Goal: Task Accomplishment & Management: Manage account settings

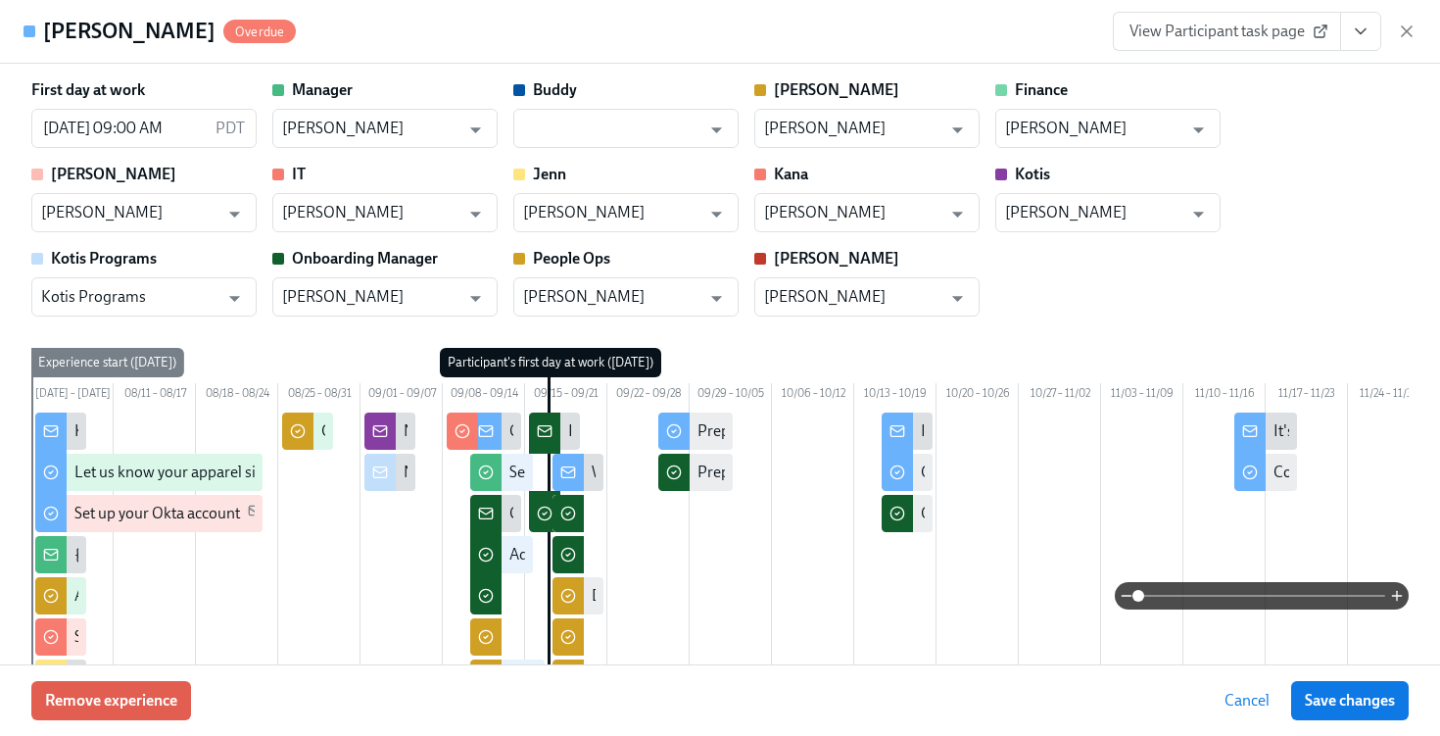
scroll to position [0, 48151]
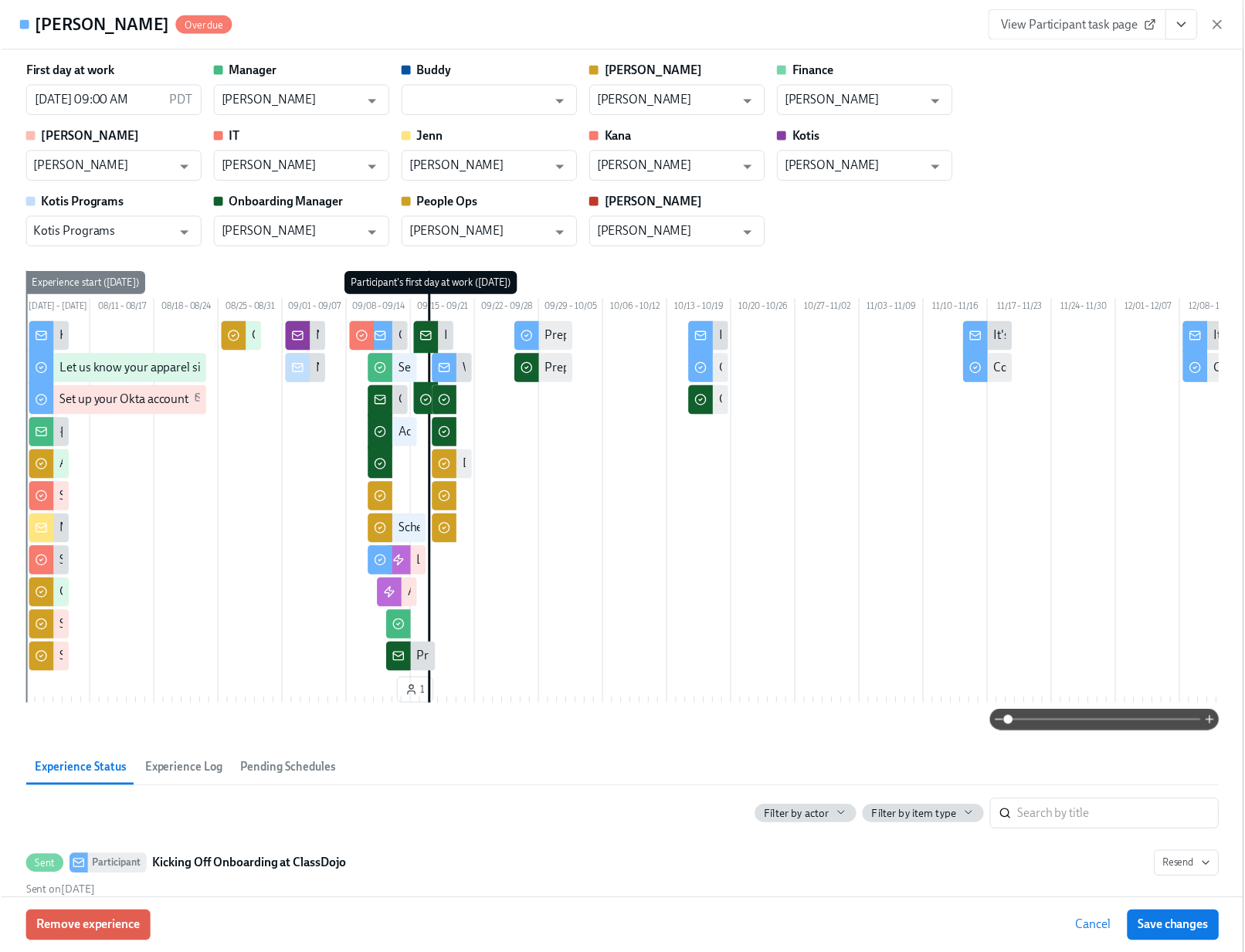
scroll to position [0, 37870]
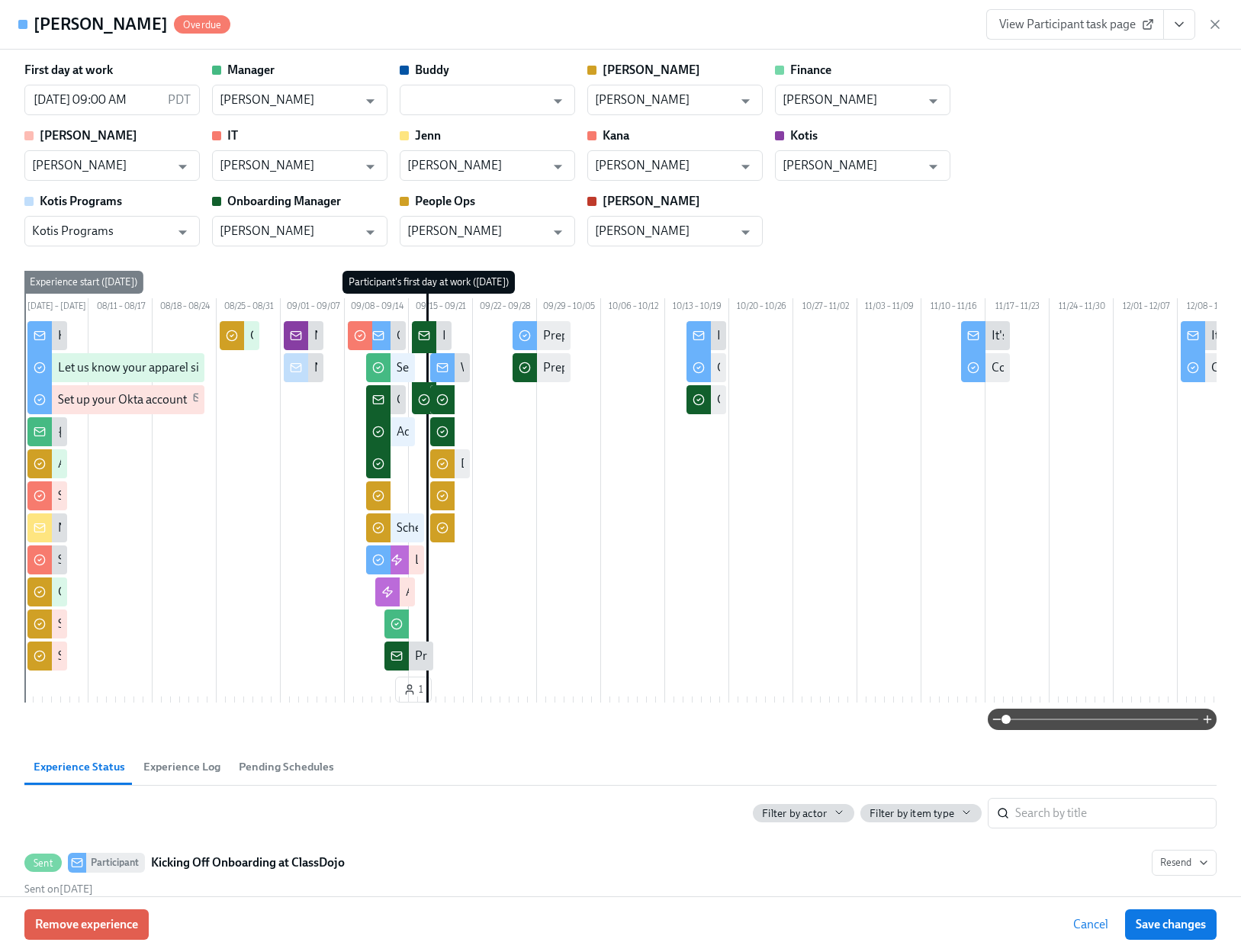
drag, startPoint x: 1213, startPoint y: 28, endPoint x: 1179, endPoint y: 29, distance: 34.0
click at [1120, 28] on icon "button" at bounding box center [1215, 25] width 16 height 16
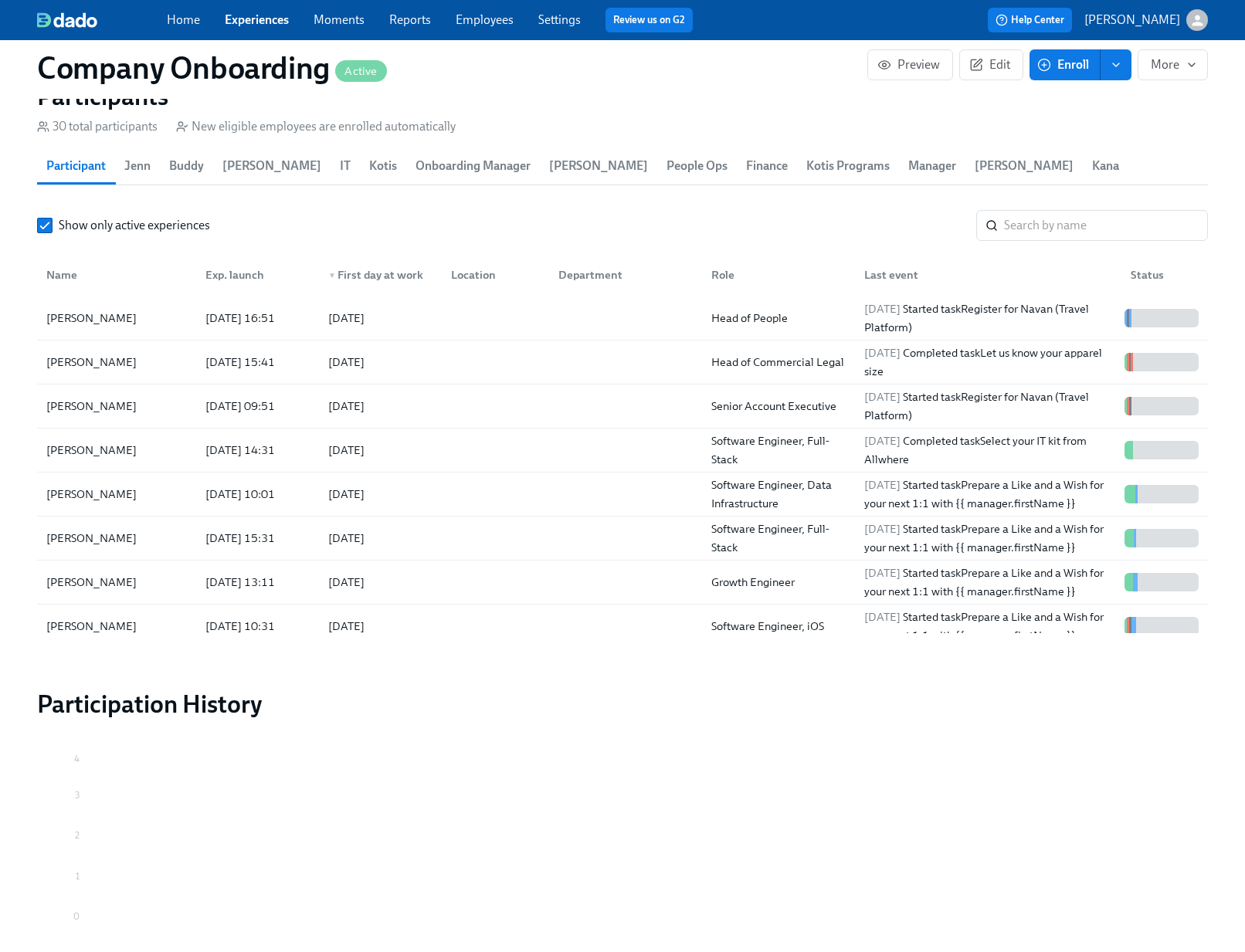
scroll to position [0, 37858]
click at [495, 17] on link "Employees" at bounding box center [484, 20] width 58 height 15
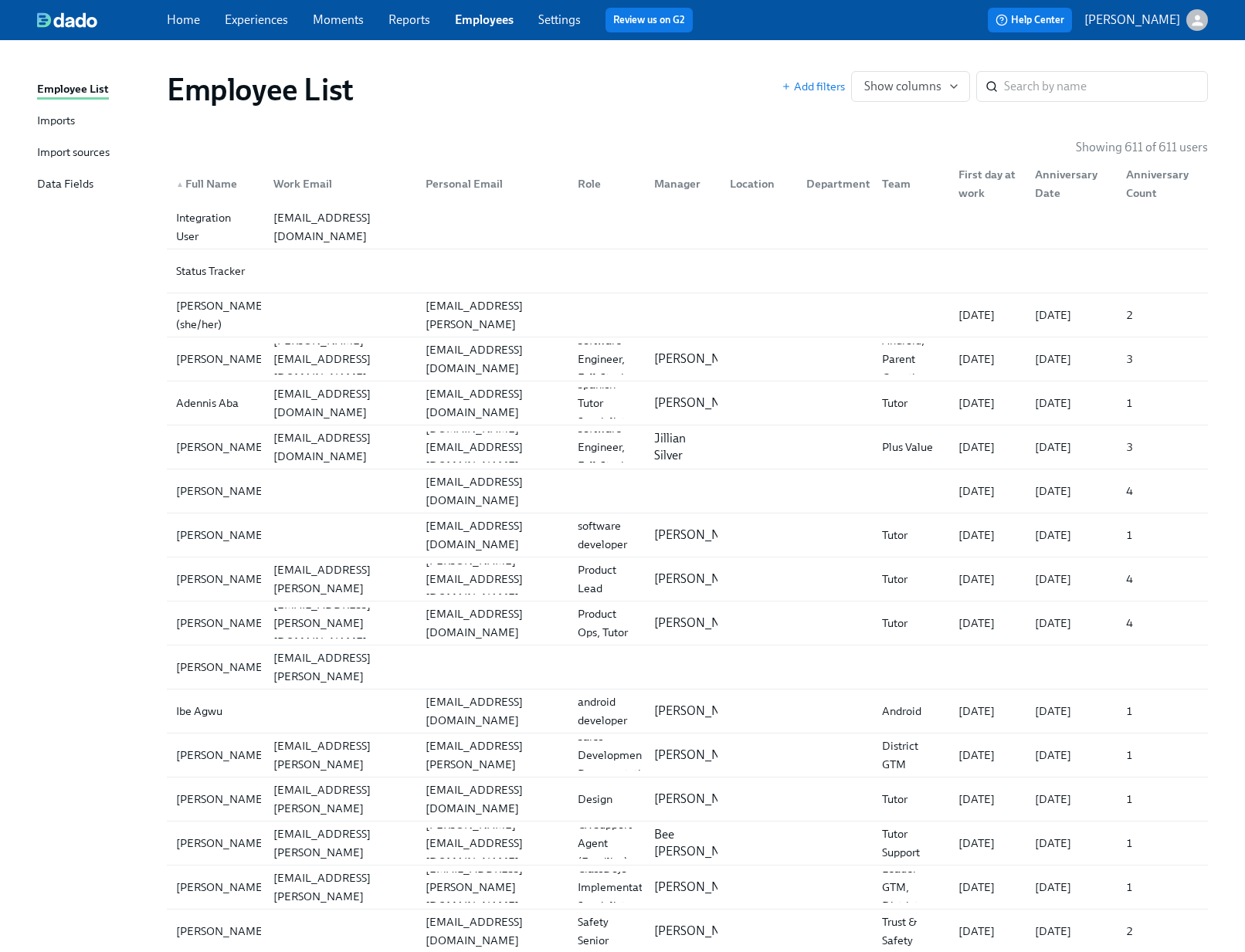
click at [52, 113] on div "Imports" at bounding box center [56, 121] width 38 height 19
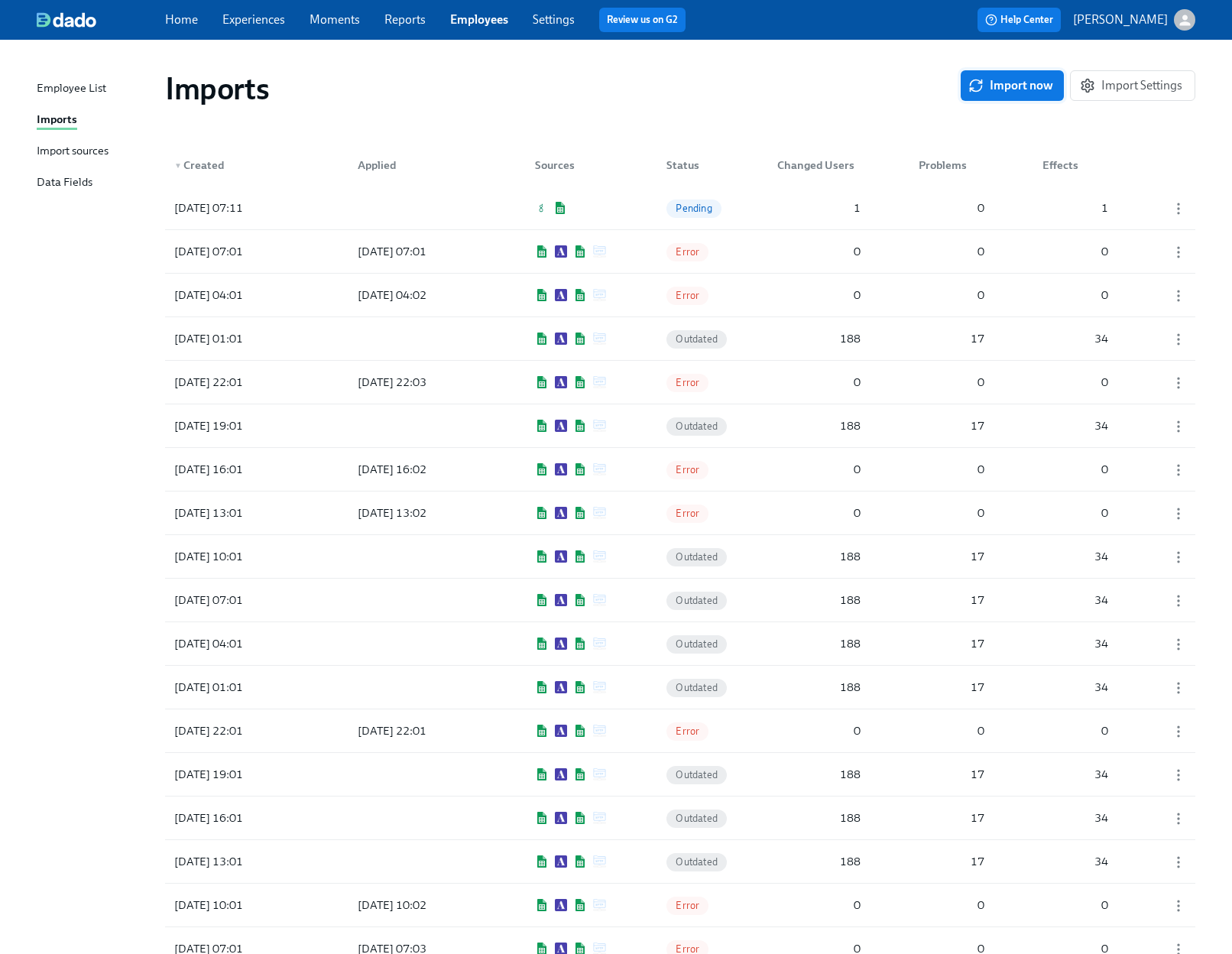
click at [989, 78] on span "Import now" at bounding box center [1012, 86] width 82 height 16
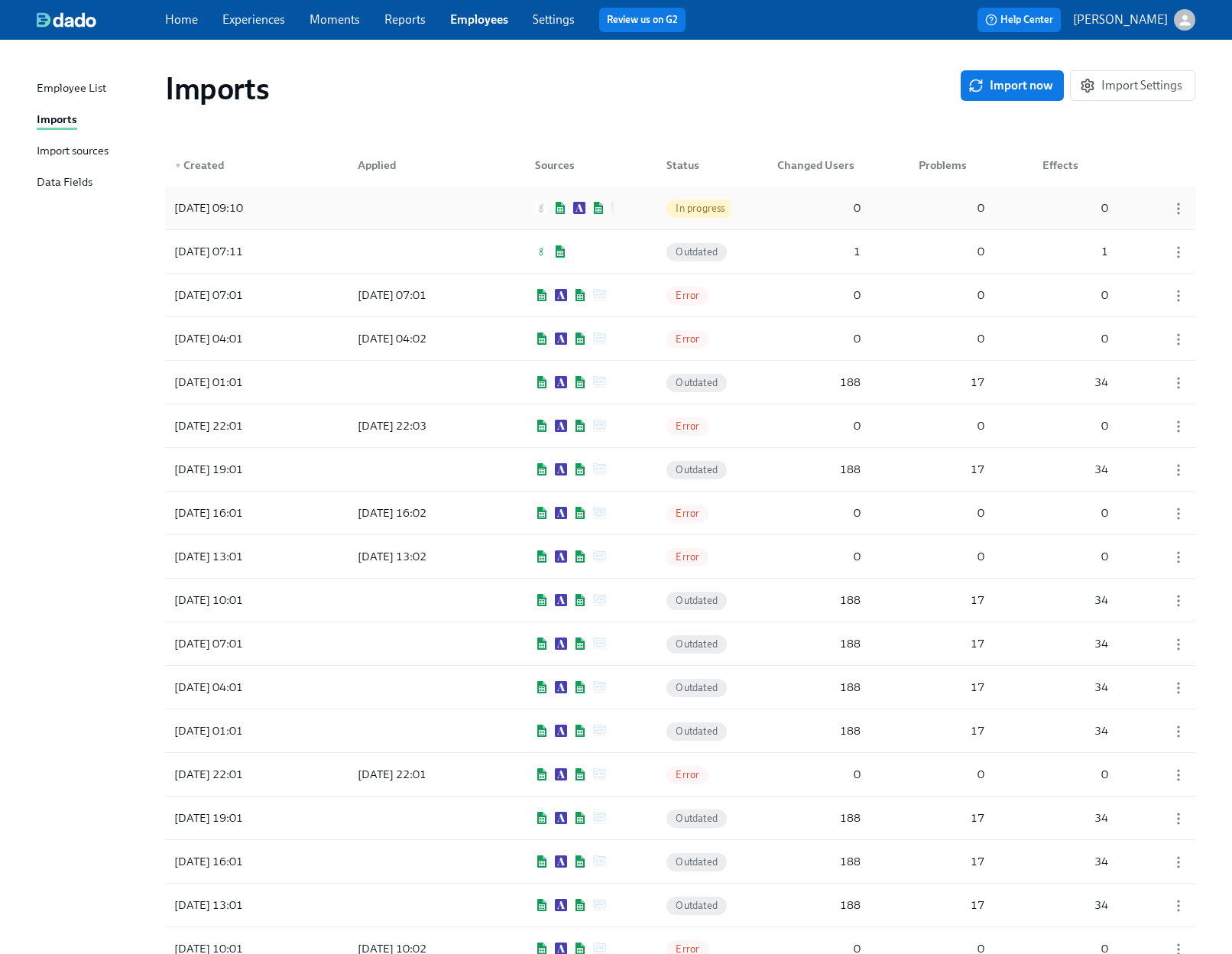
click at [486, 217] on div "2025/09/15 09:10 In progress 0 0 0" at bounding box center [680, 207] width 1031 height 43
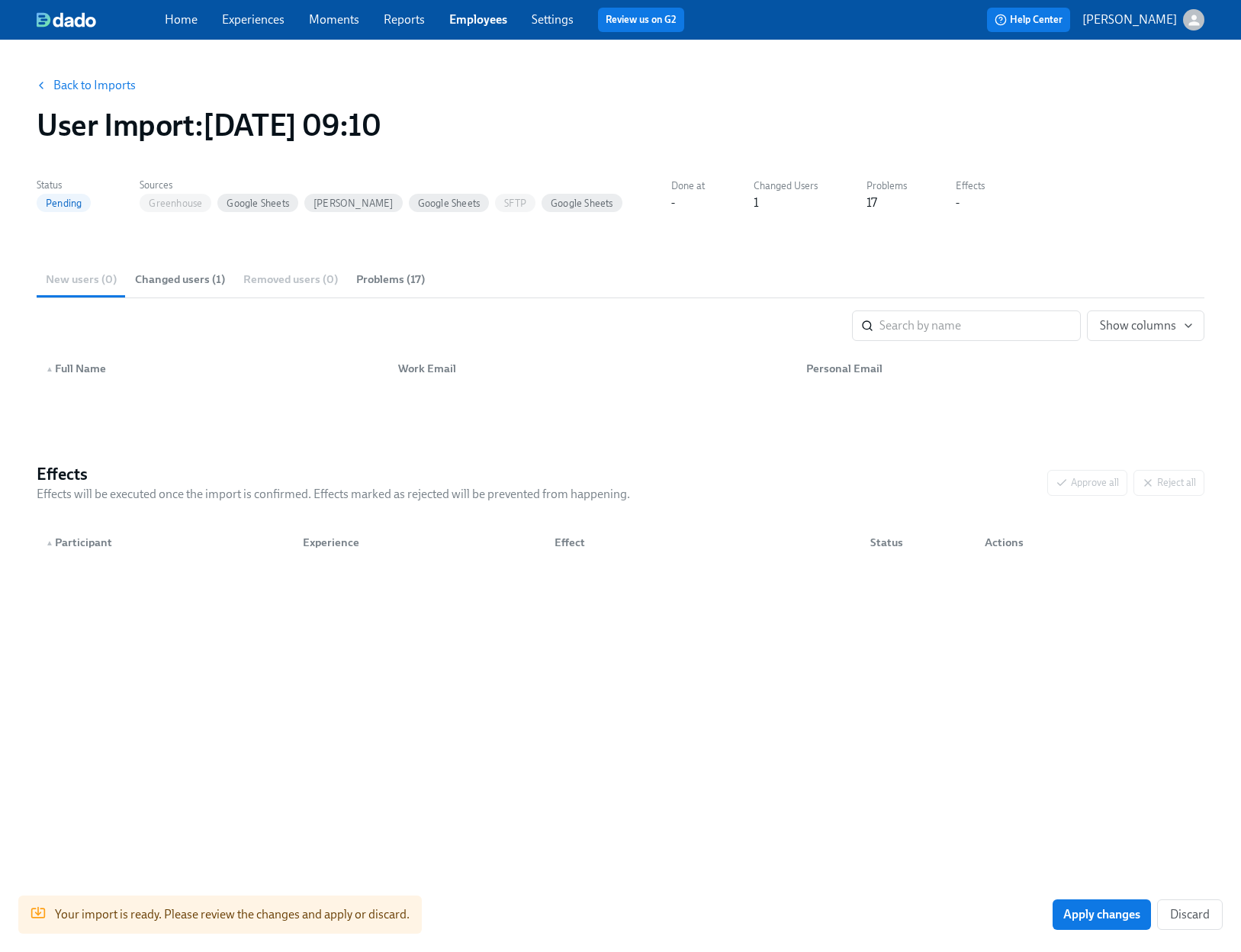
click at [170, 277] on span "Changed users (1)" at bounding box center [180, 279] width 90 height 18
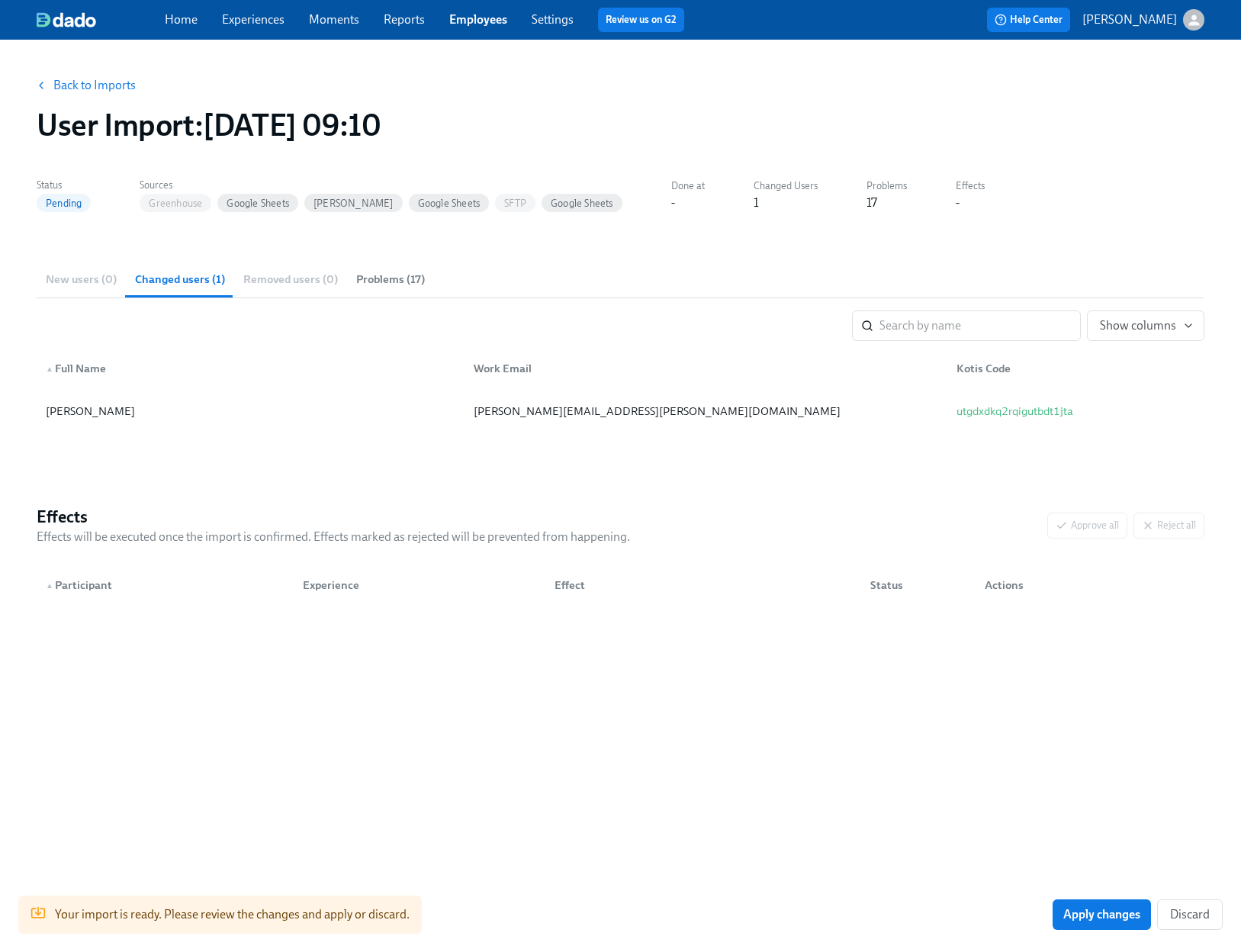
click at [377, 273] on span "Problems (17)" at bounding box center [390, 279] width 69 height 18
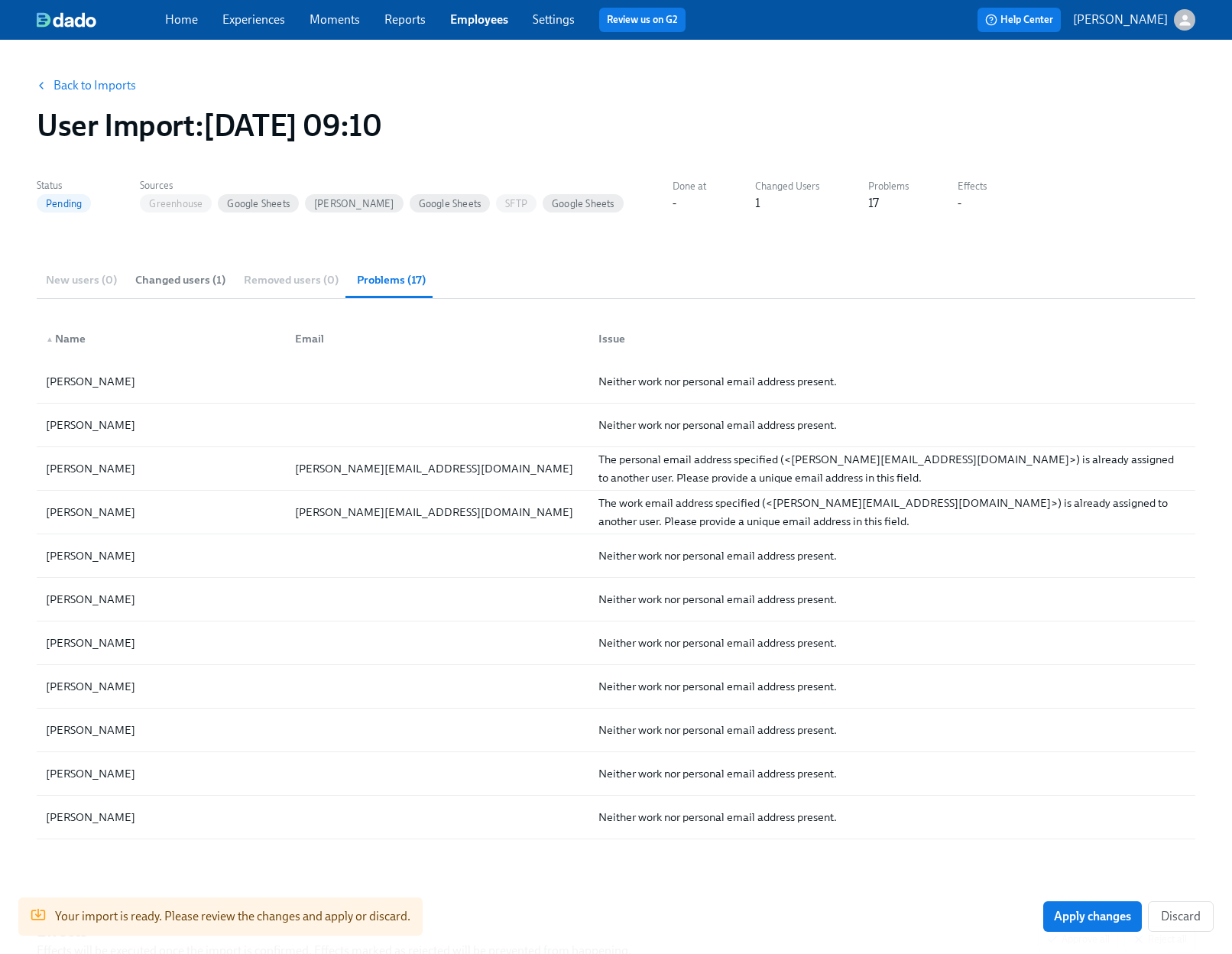
click at [70, 278] on div "New users (0) Changed users (1) Removed users (0) Problems (17)" at bounding box center [616, 279] width 1159 height 37
click at [150, 282] on span "Changed users (1)" at bounding box center [180, 280] width 91 height 18
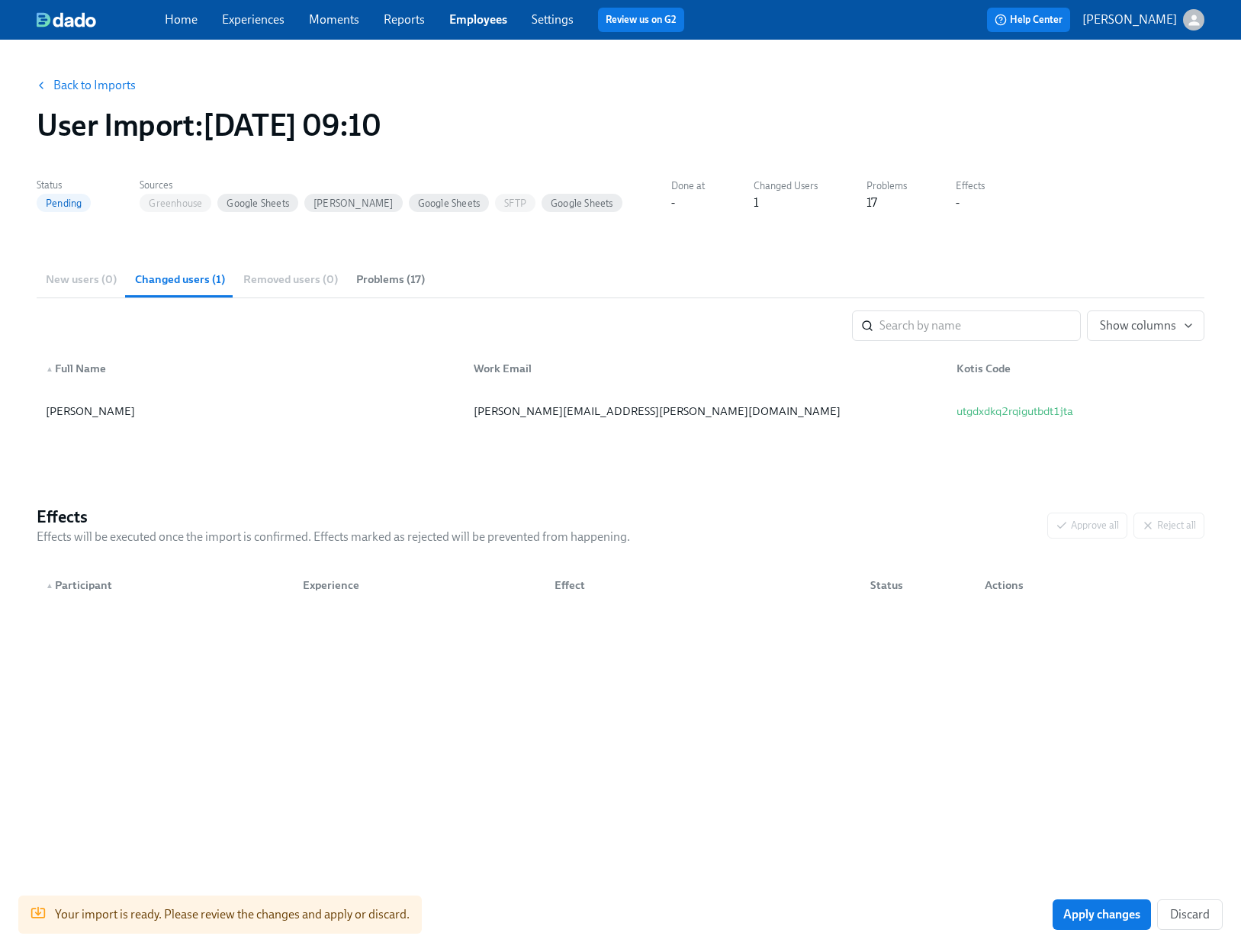
click at [365, 278] on span "Problems (17)" at bounding box center [390, 279] width 69 height 18
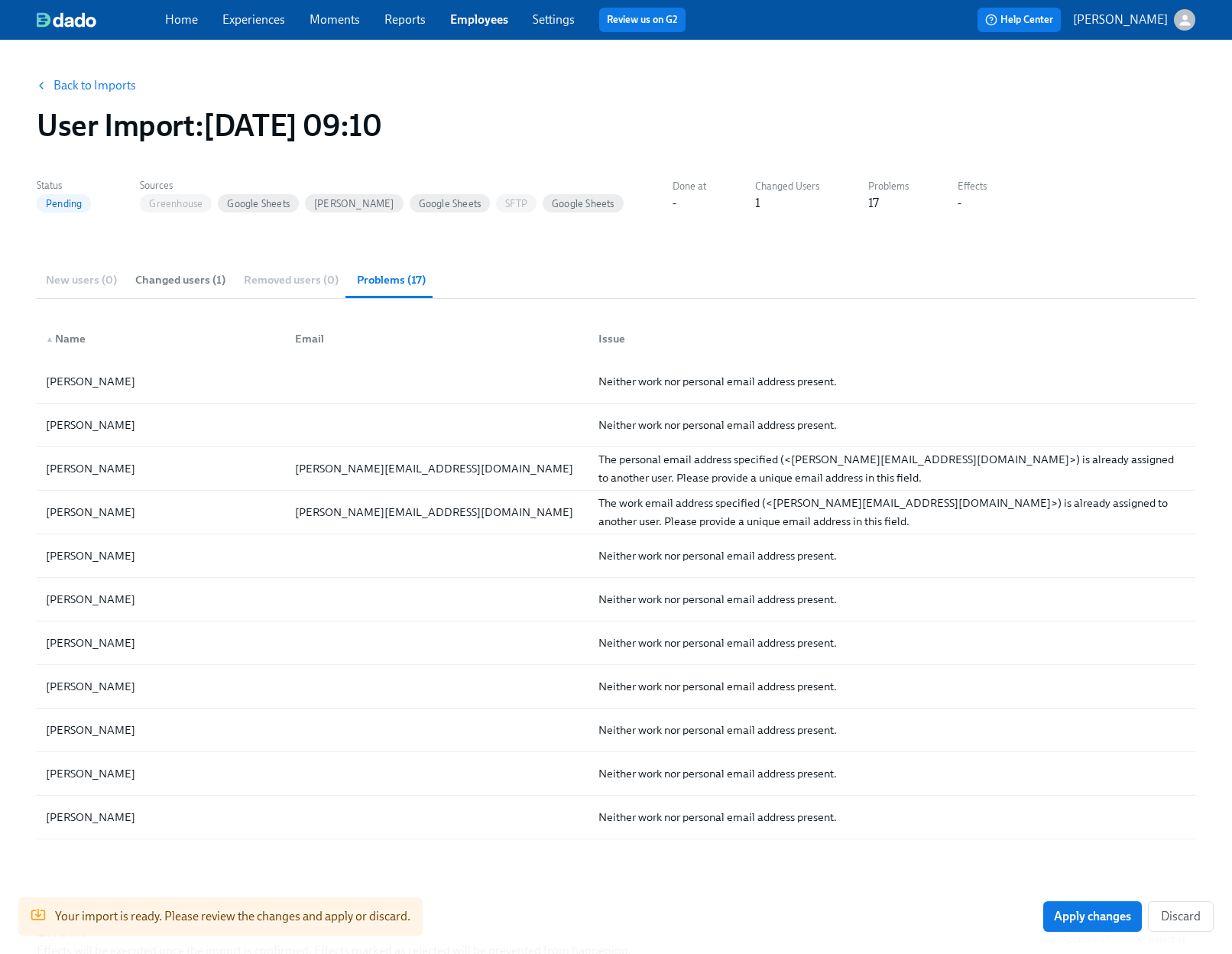
click at [82, 274] on div "New users (0) Changed users (1) Removed users (0) Problems (17)" at bounding box center [616, 279] width 1159 height 37
click at [94, 278] on div "New users (0) Changed users (1) Removed users (0) Problems (17)" at bounding box center [616, 279] width 1159 height 37
click at [161, 280] on span "Changed users (1)" at bounding box center [180, 280] width 91 height 18
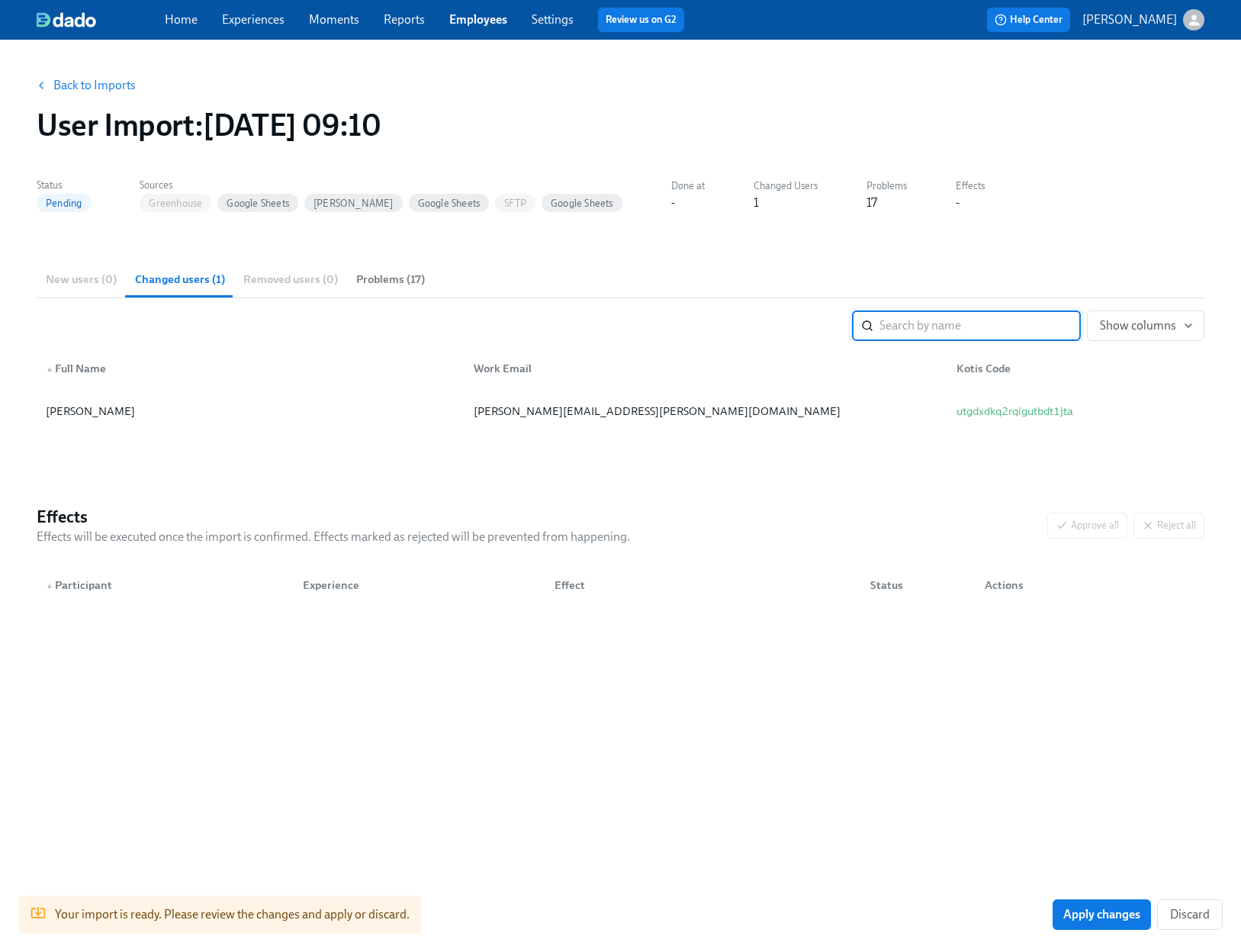
click at [421, 273] on span "Problems (17)" at bounding box center [390, 279] width 69 height 18
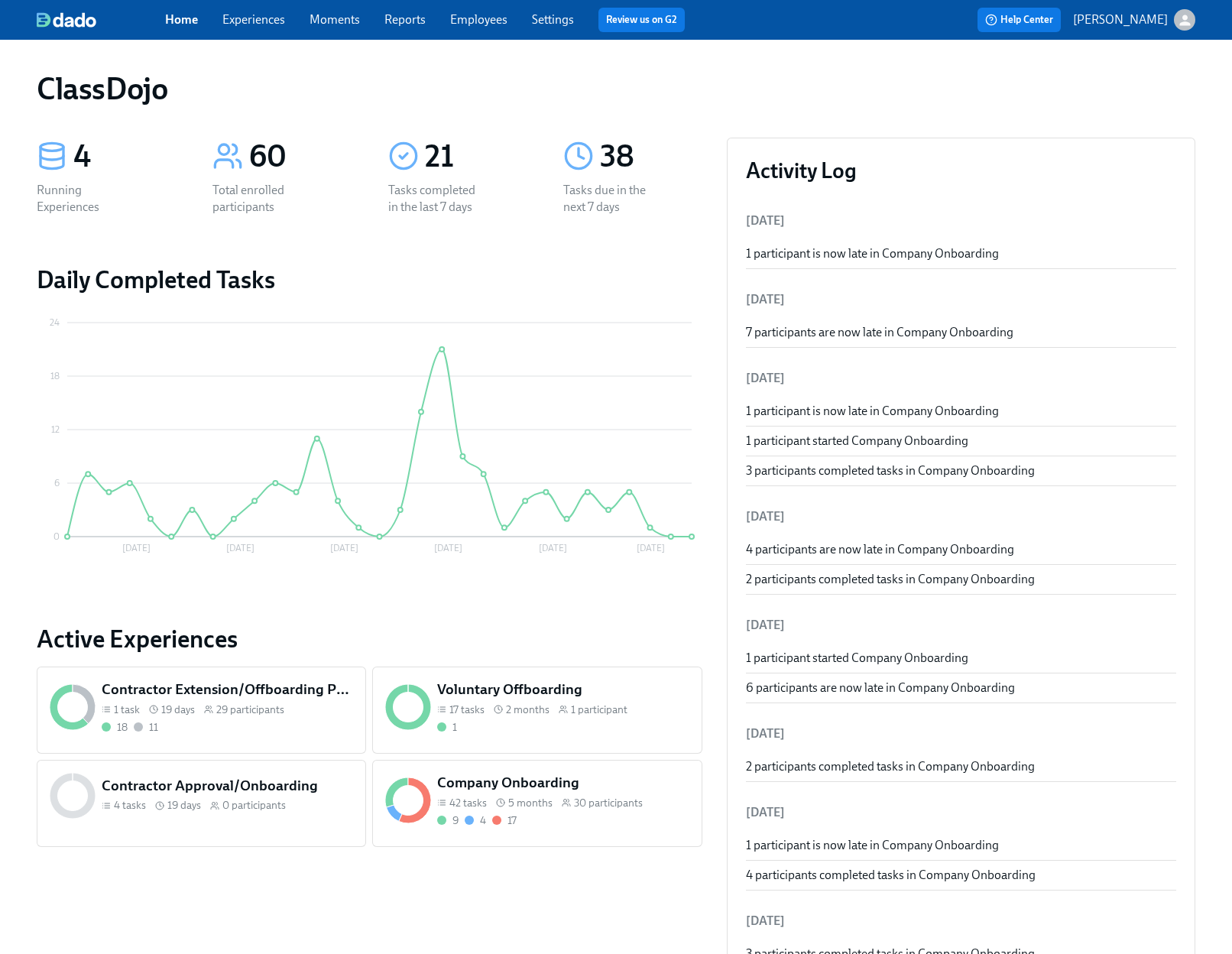
click at [573, 782] on h5 "Company Onboarding" at bounding box center [563, 782] width 252 height 20
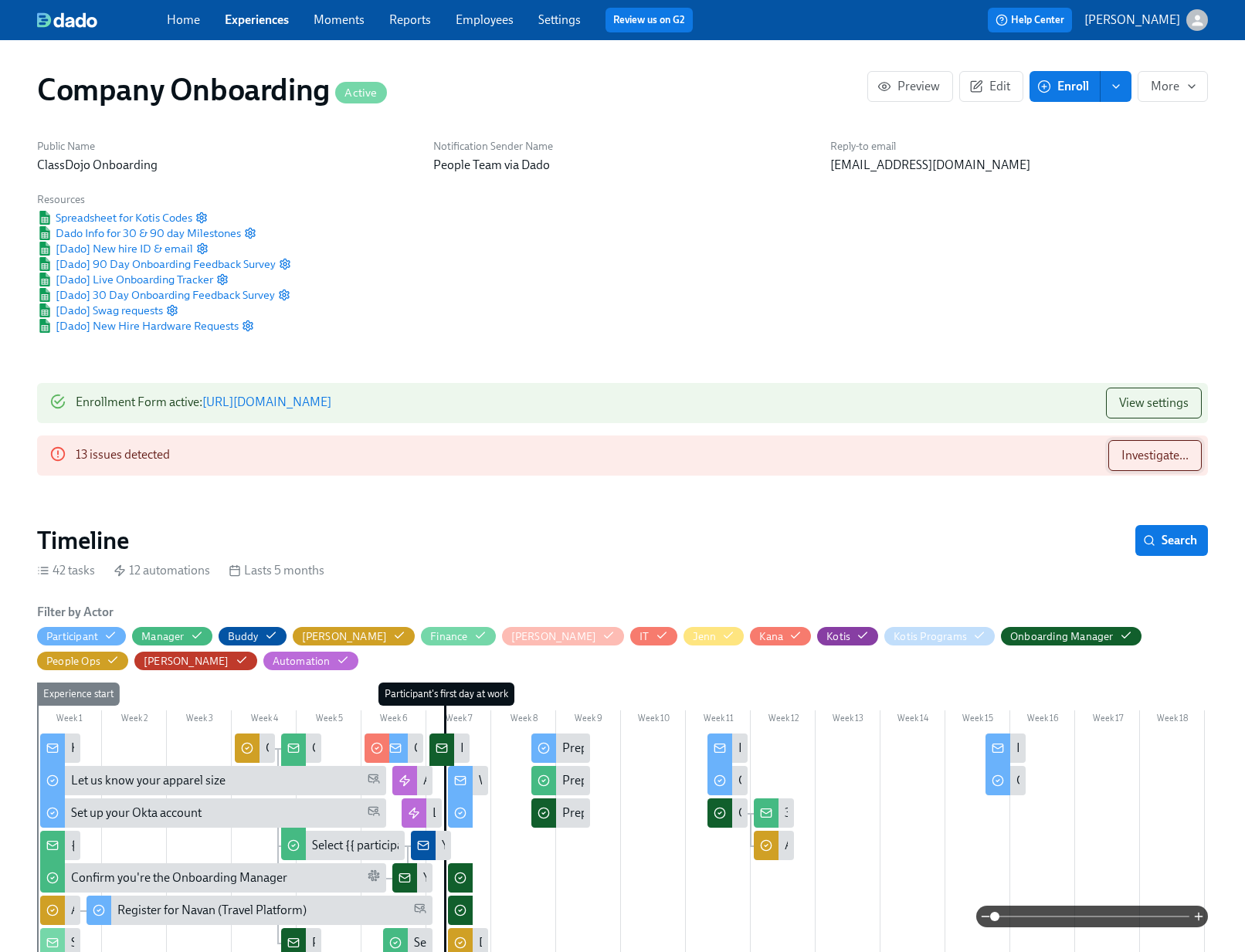
click at [1131, 461] on span "Investigate..." at bounding box center [1154, 456] width 67 height 16
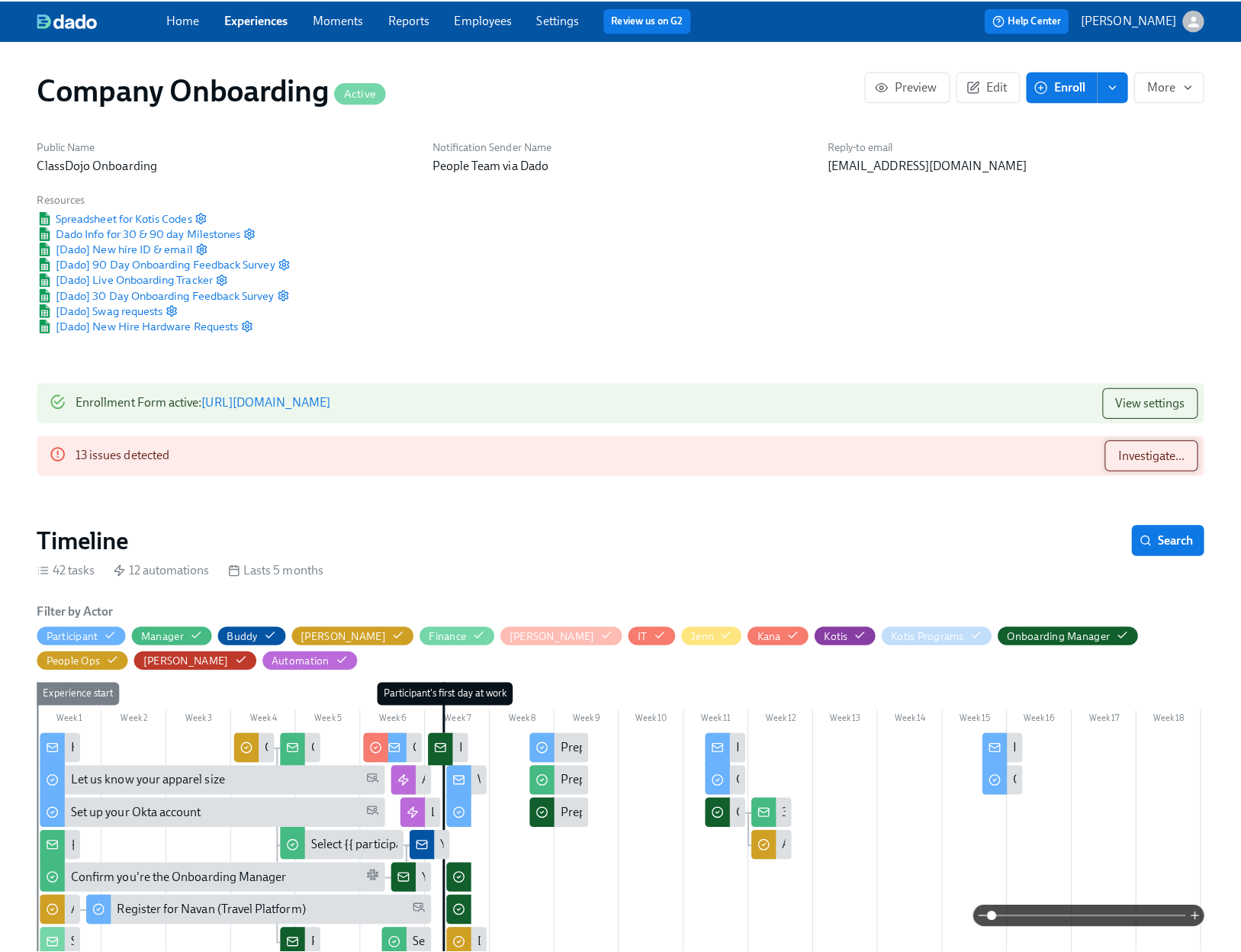
scroll to position [0, 26505]
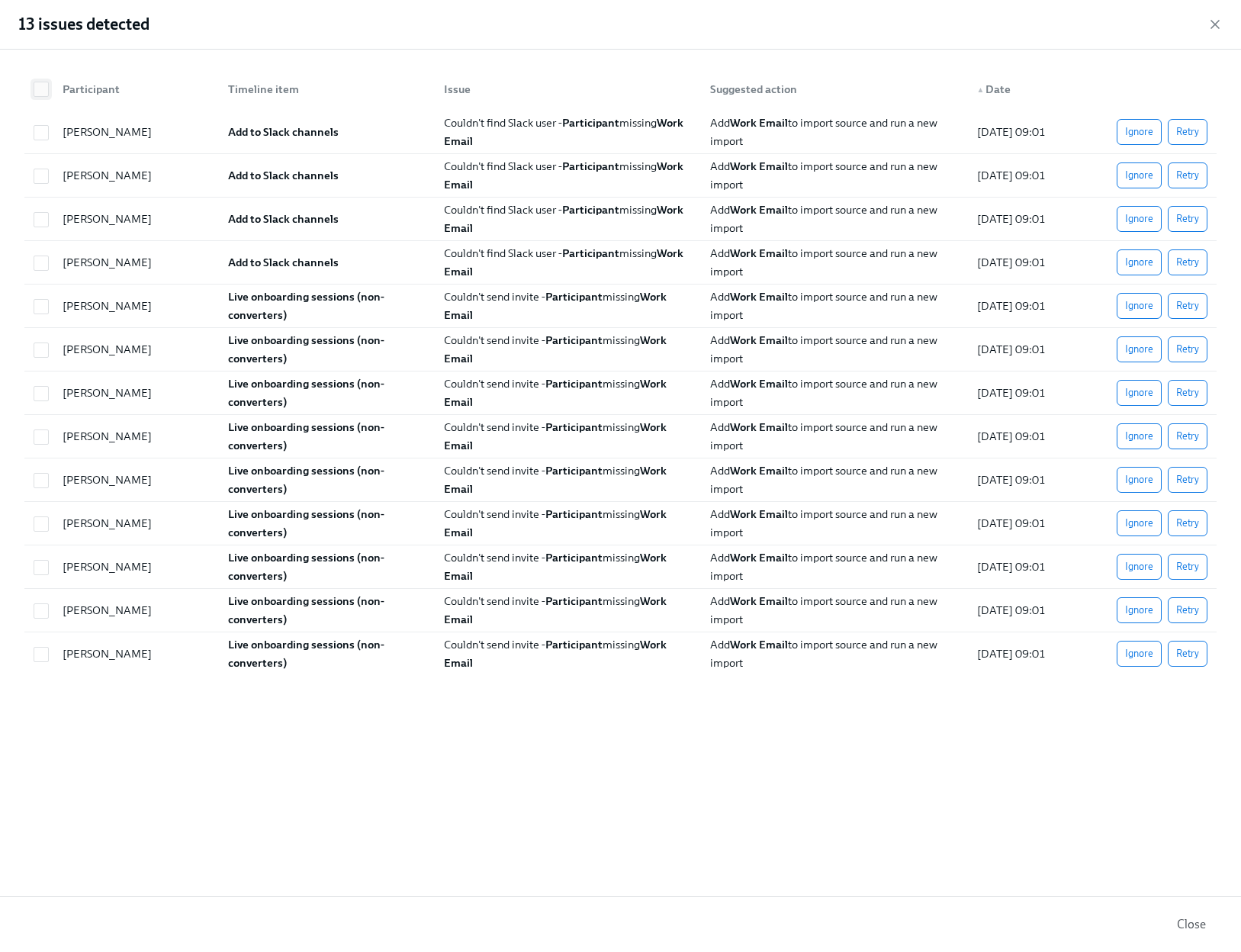
click at [29, 89] on div at bounding box center [40, 90] width 27 height 16
click at [45, 89] on input "checkbox" at bounding box center [41, 90] width 14 height 14
checkbox input "true"
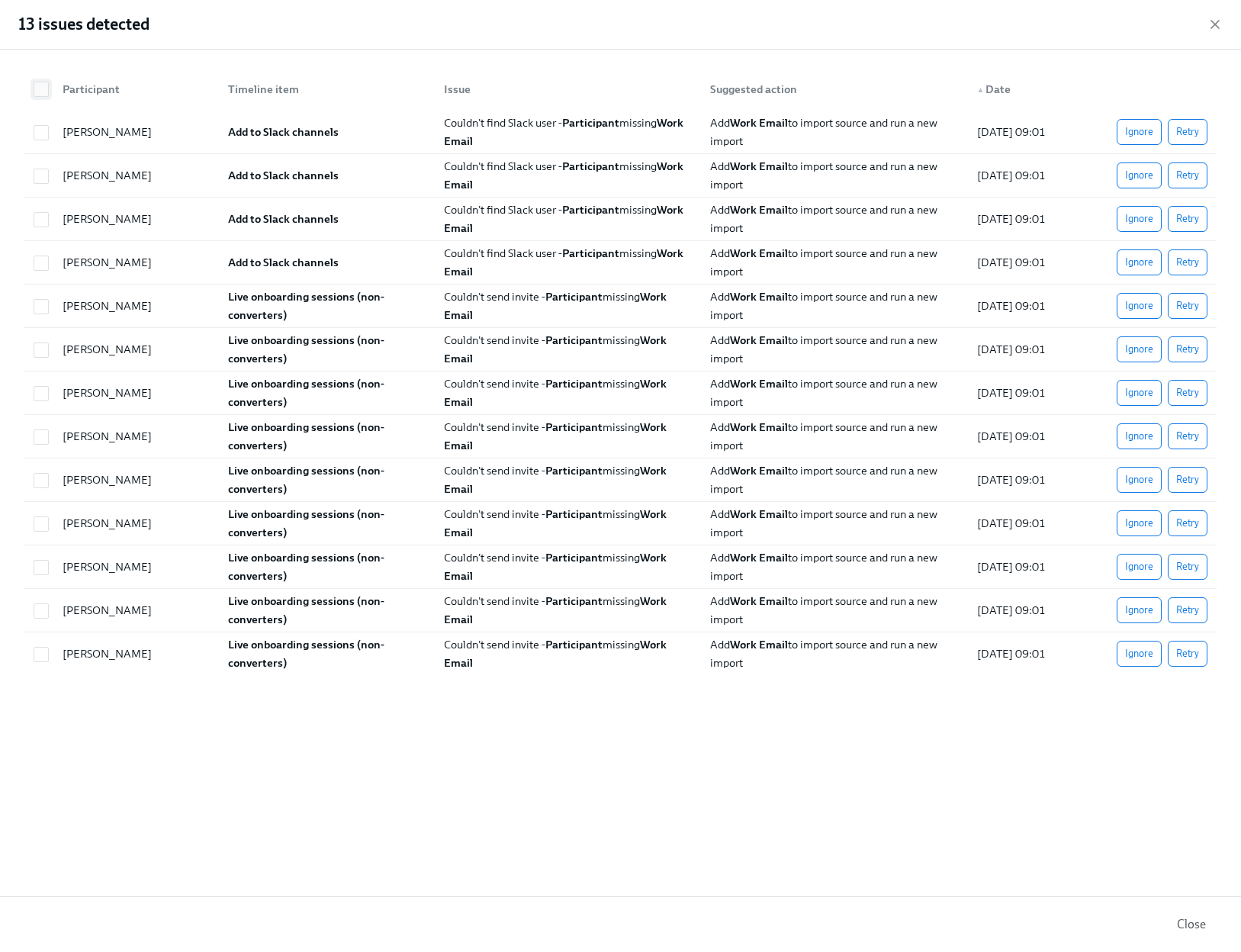
checkbox input "true"
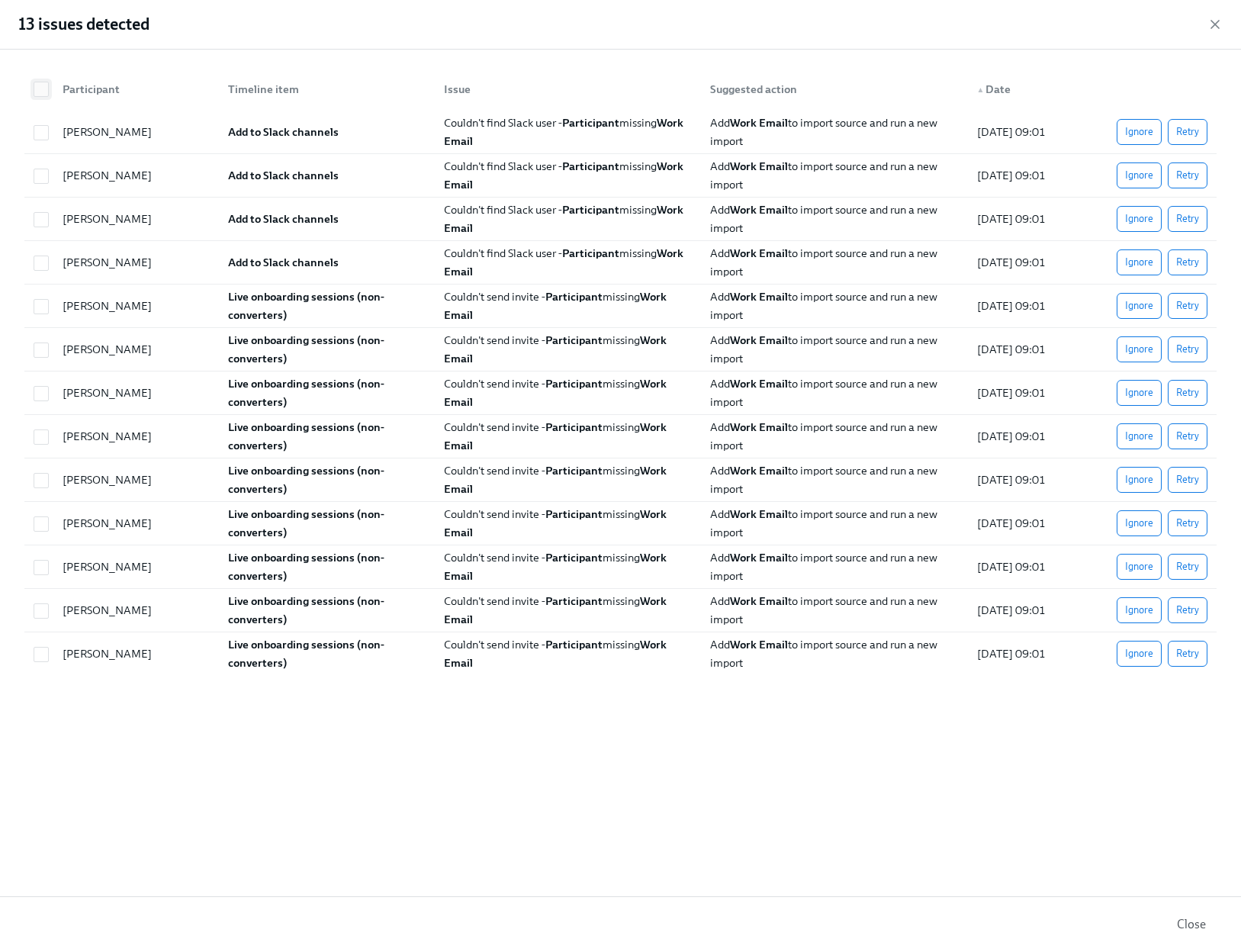
checkbox input "true"
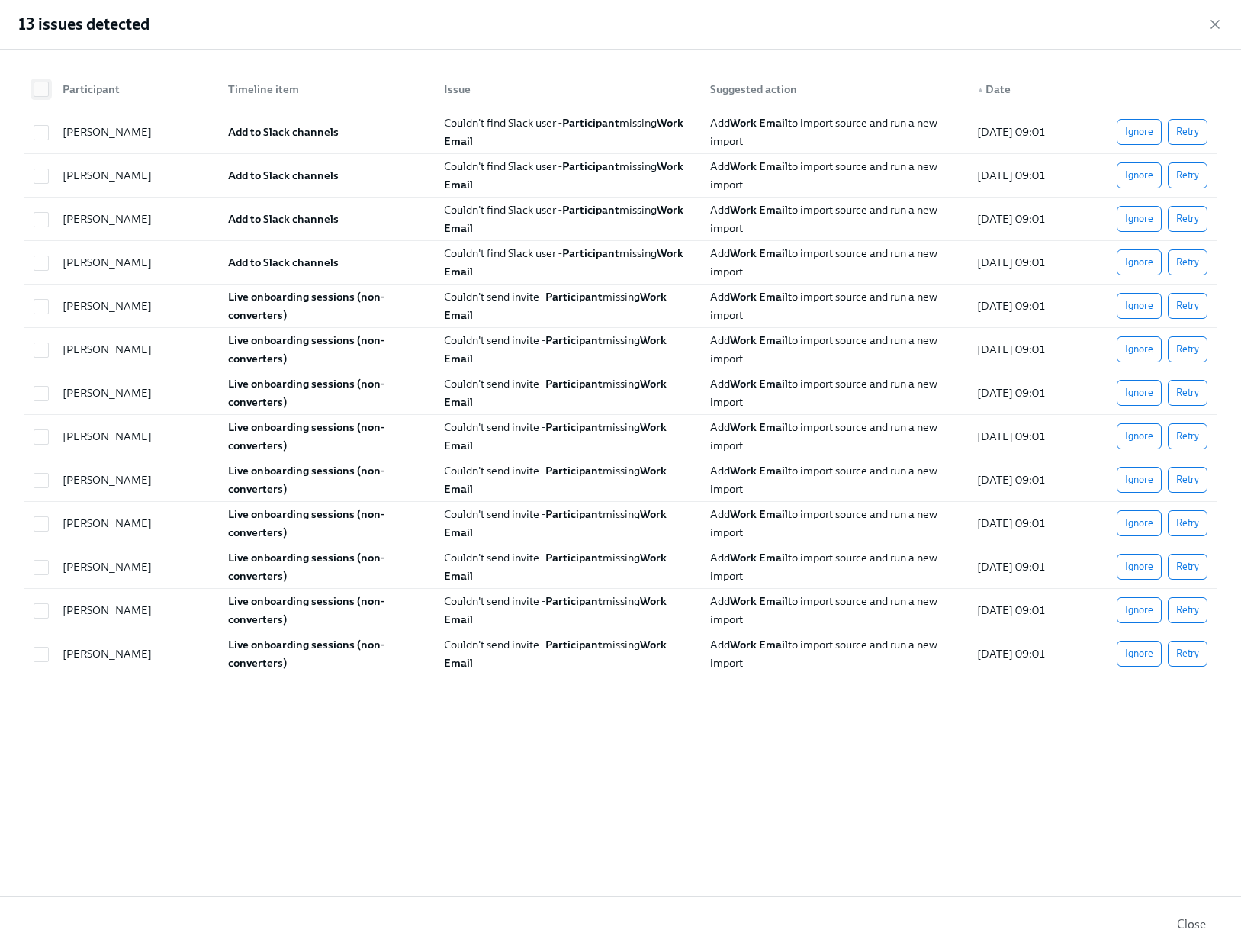
checkbox input "true"
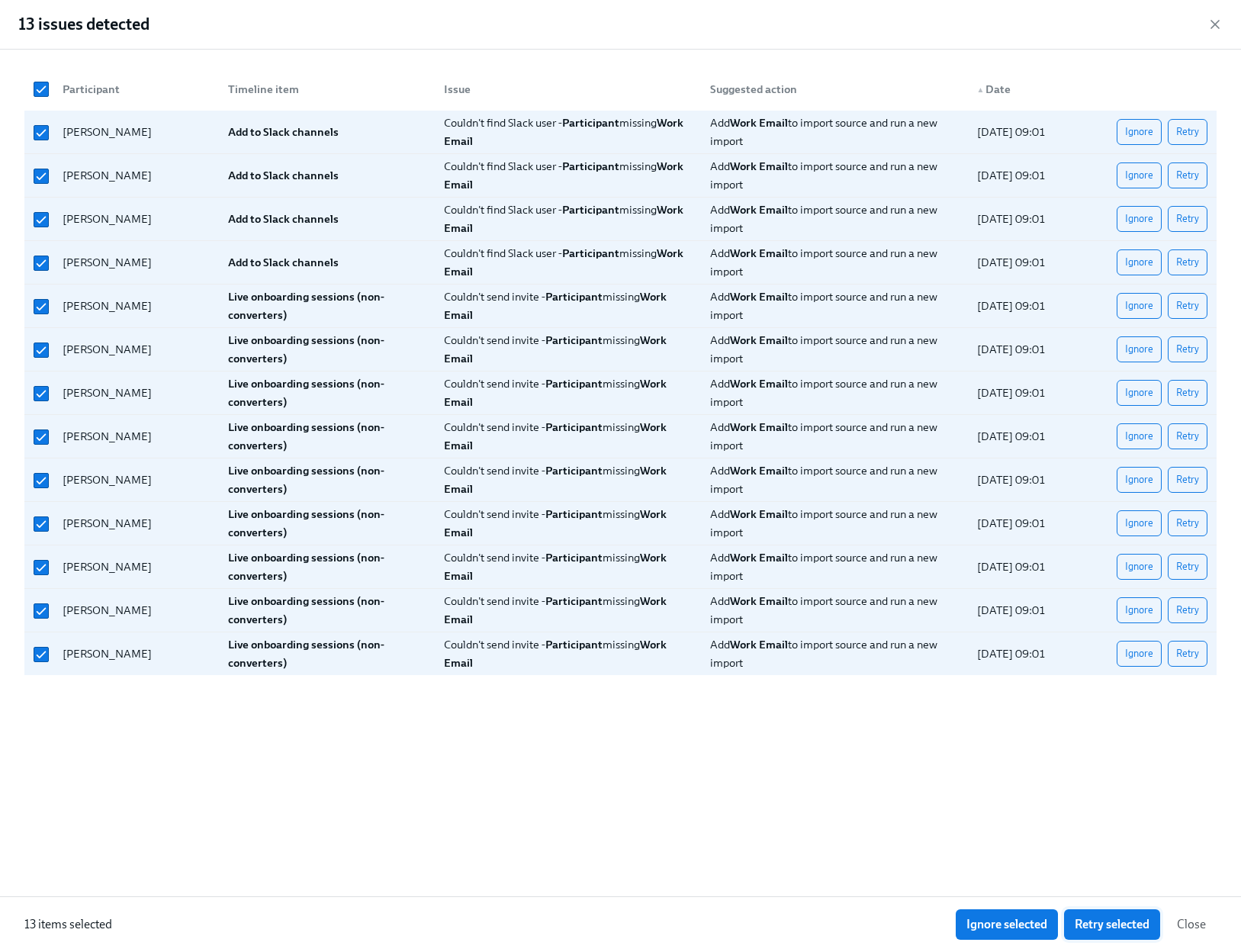
click at [1120, 924] on span "Retry selected" at bounding box center [1112, 925] width 75 height 16
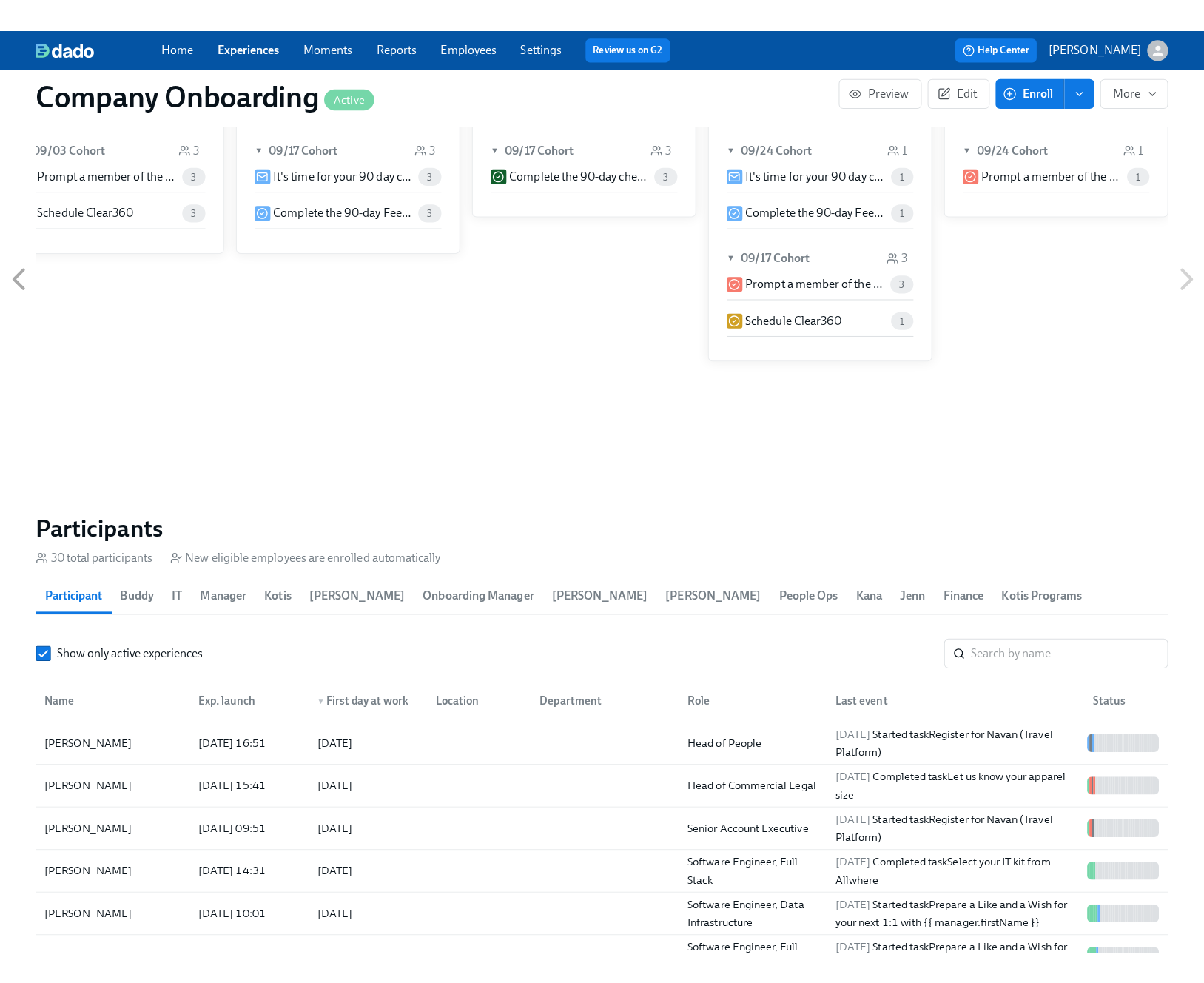
scroll to position [1715, 0]
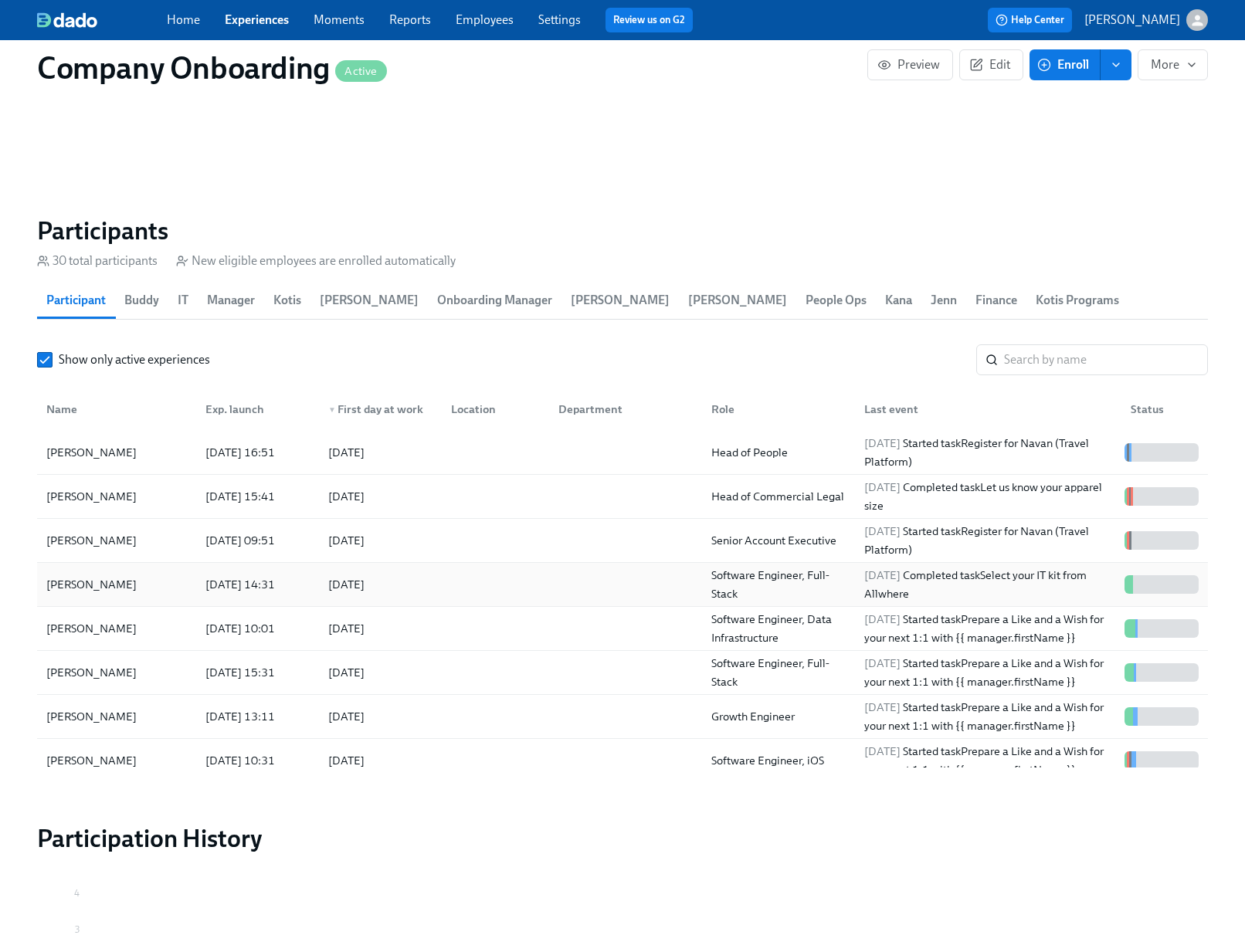
click at [485, 589] on div at bounding box center [492, 584] width 107 height 31
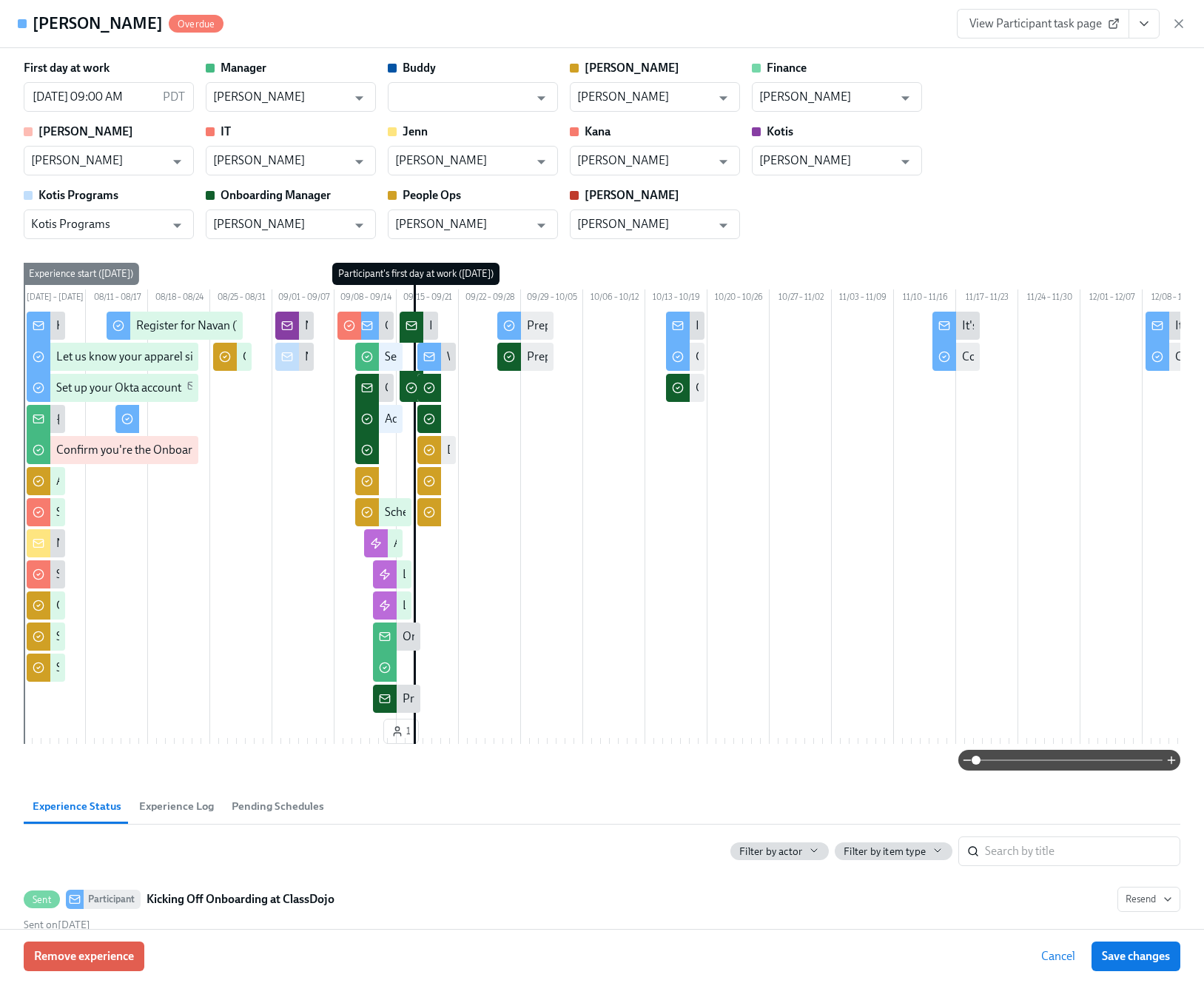
drag, startPoint x: 1118, startPoint y: 122, endPoint x: 1138, endPoint y: 80, distance: 46.5
click at [1118, 121] on div "First day at work 09/17/2025 09:00 AM PDT ​ Manager Trevor Pace ​ Buddy ​ Erika…" at bounding box center [601, 149] width 1156 height 179
click at [1146, 32] on button "View task page" at bounding box center [1144, 23] width 31 height 29
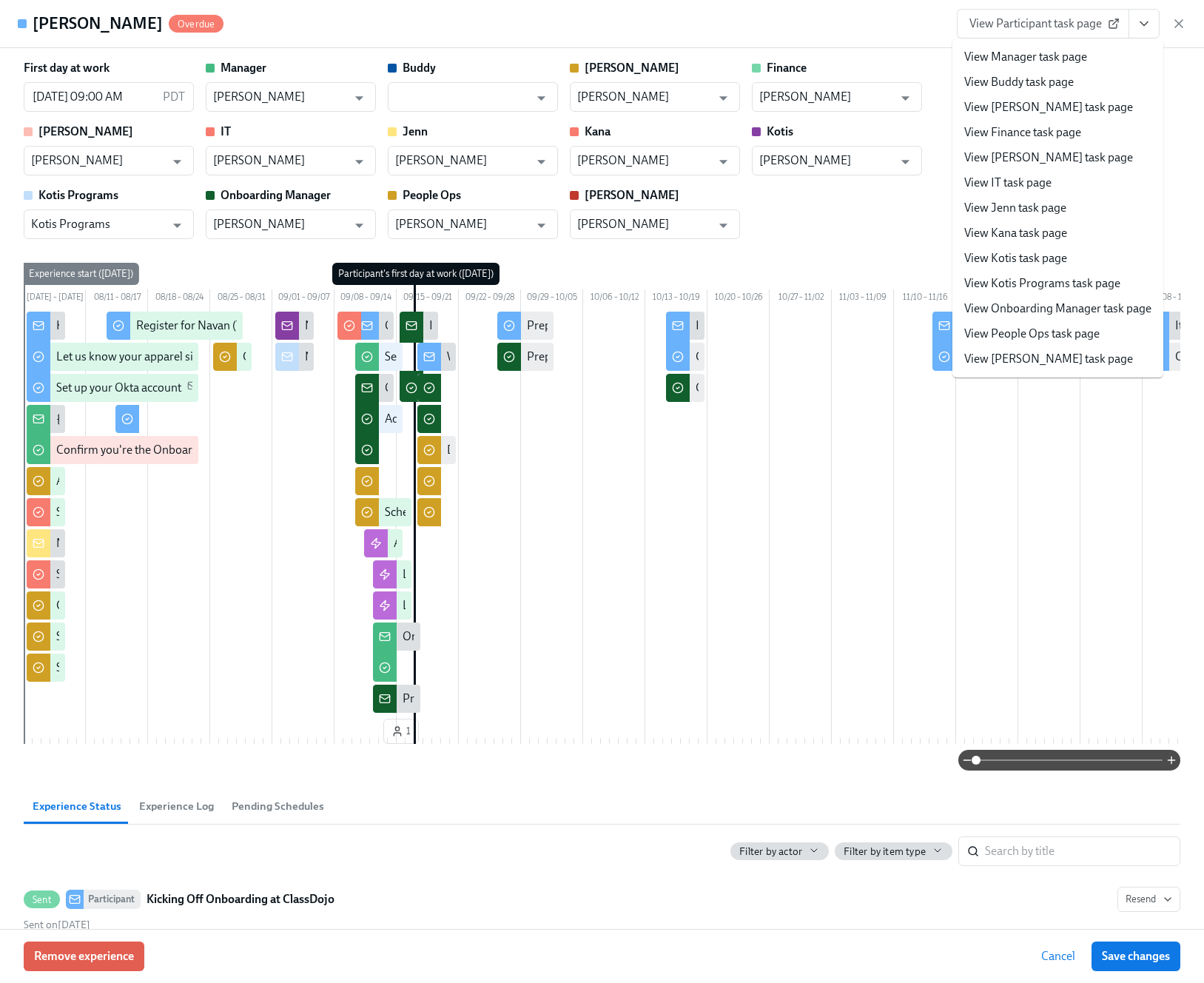
click at [1069, 336] on link "View People Ops task page" at bounding box center [1031, 334] width 135 height 17
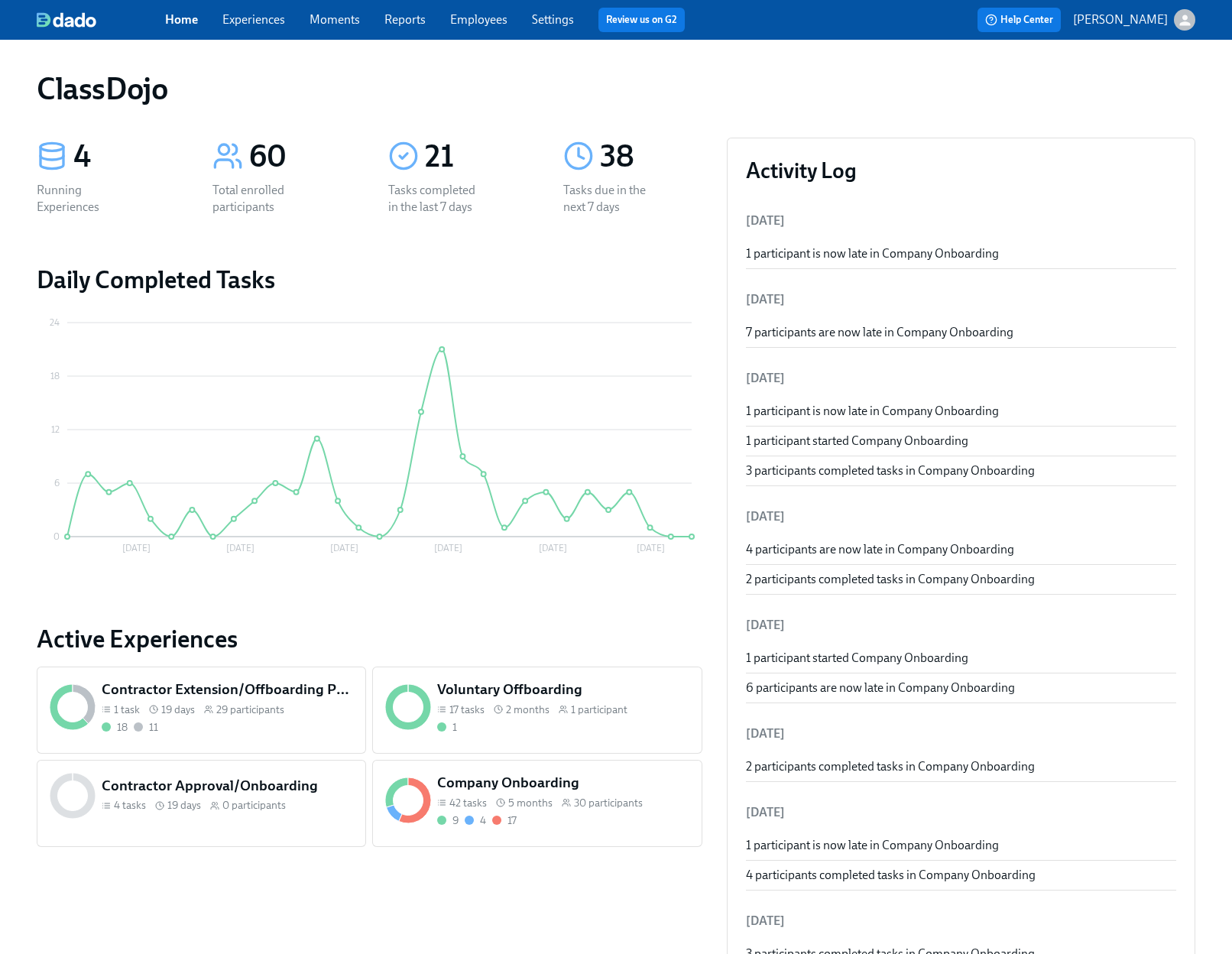
click at [476, 23] on link "Employees" at bounding box center [478, 20] width 57 height 15
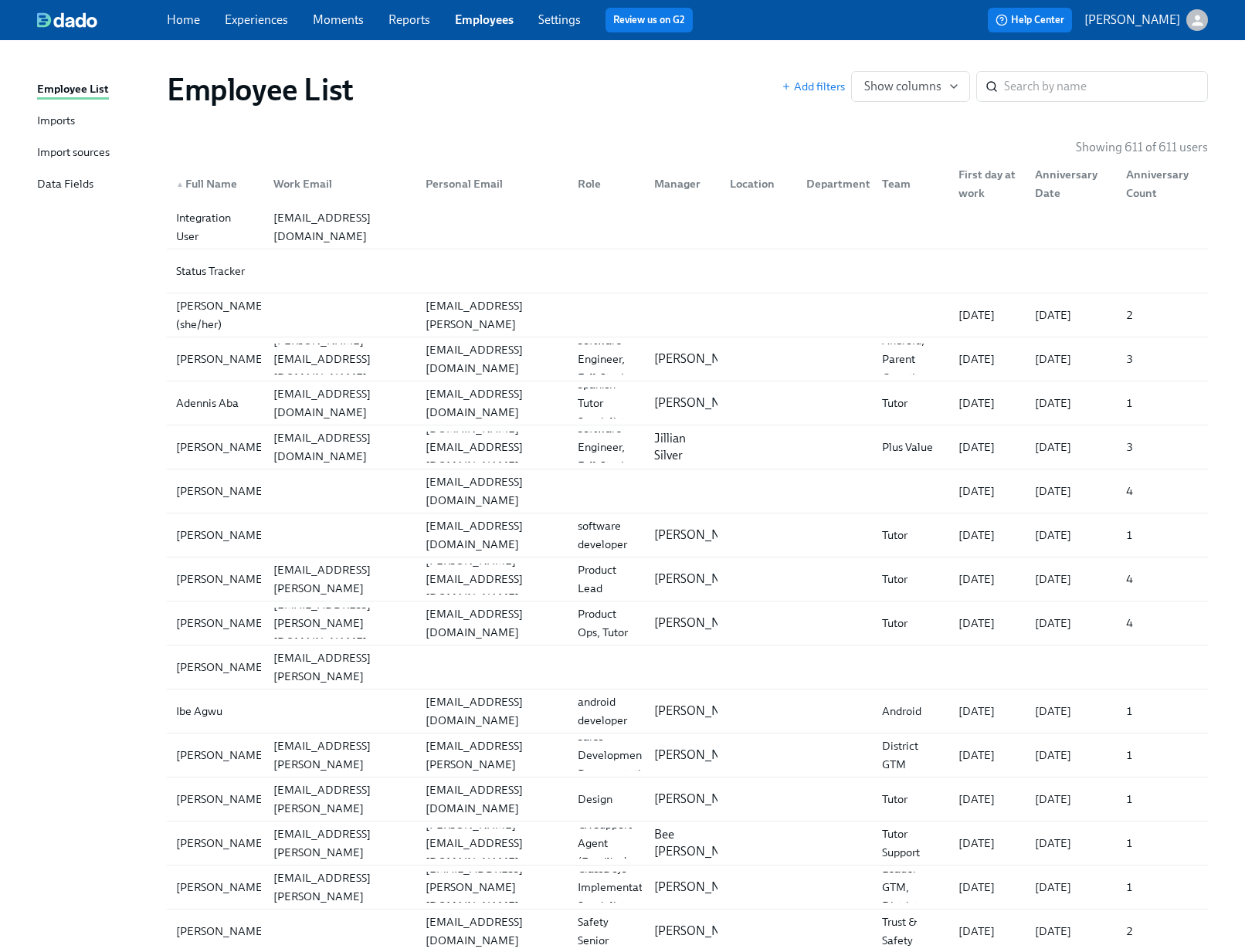
click at [47, 124] on div "Imports" at bounding box center [56, 121] width 38 height 19
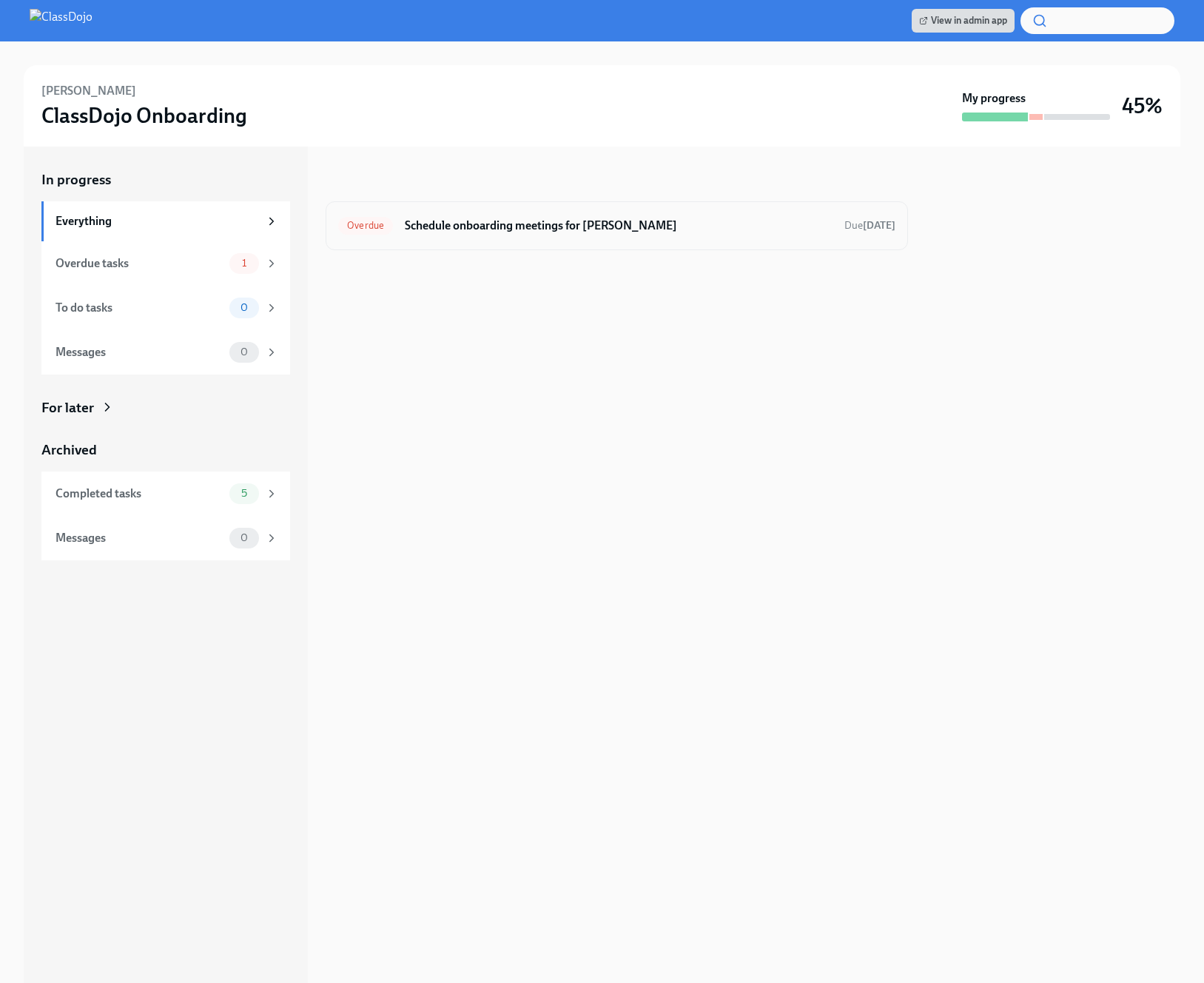
click at [550, 224] on h6 "Schedule onboarding meetings for [PERSON_NAME]" at bounding box center [619, 226] width 428 height 17
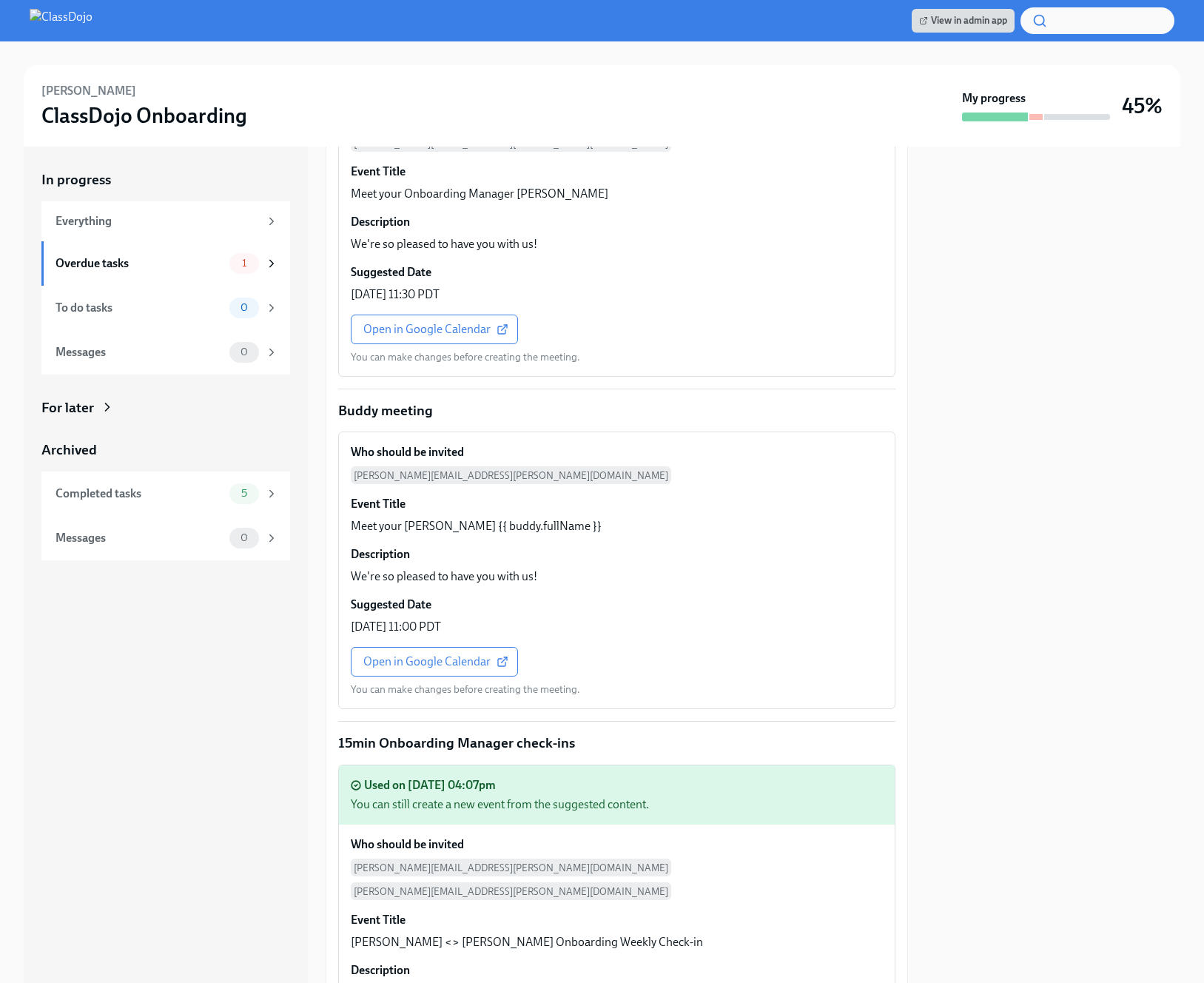
scroll to position [1704, 0]
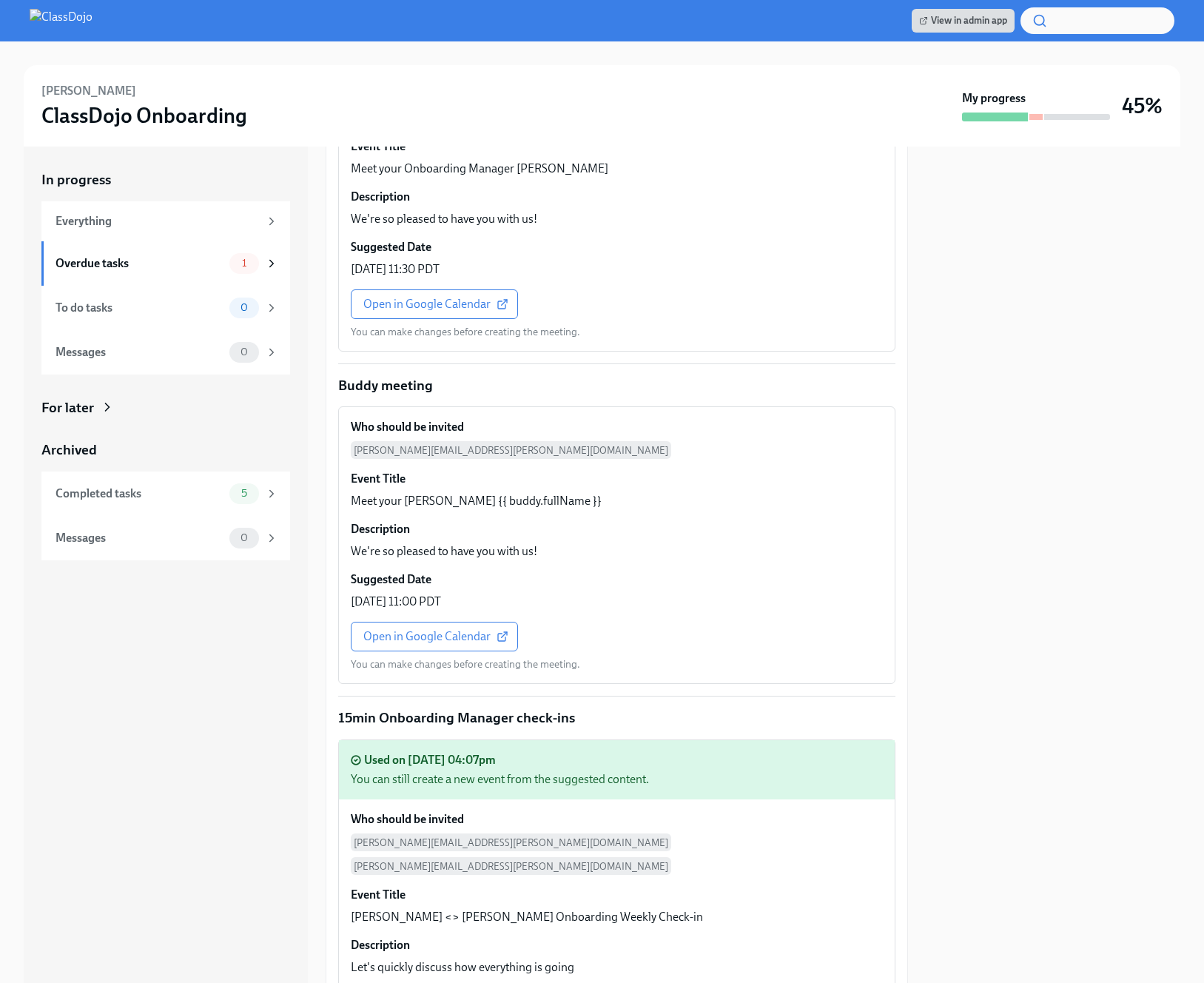
click at [48, 21] on img at bounding box center [60, 20] width 63 height 23
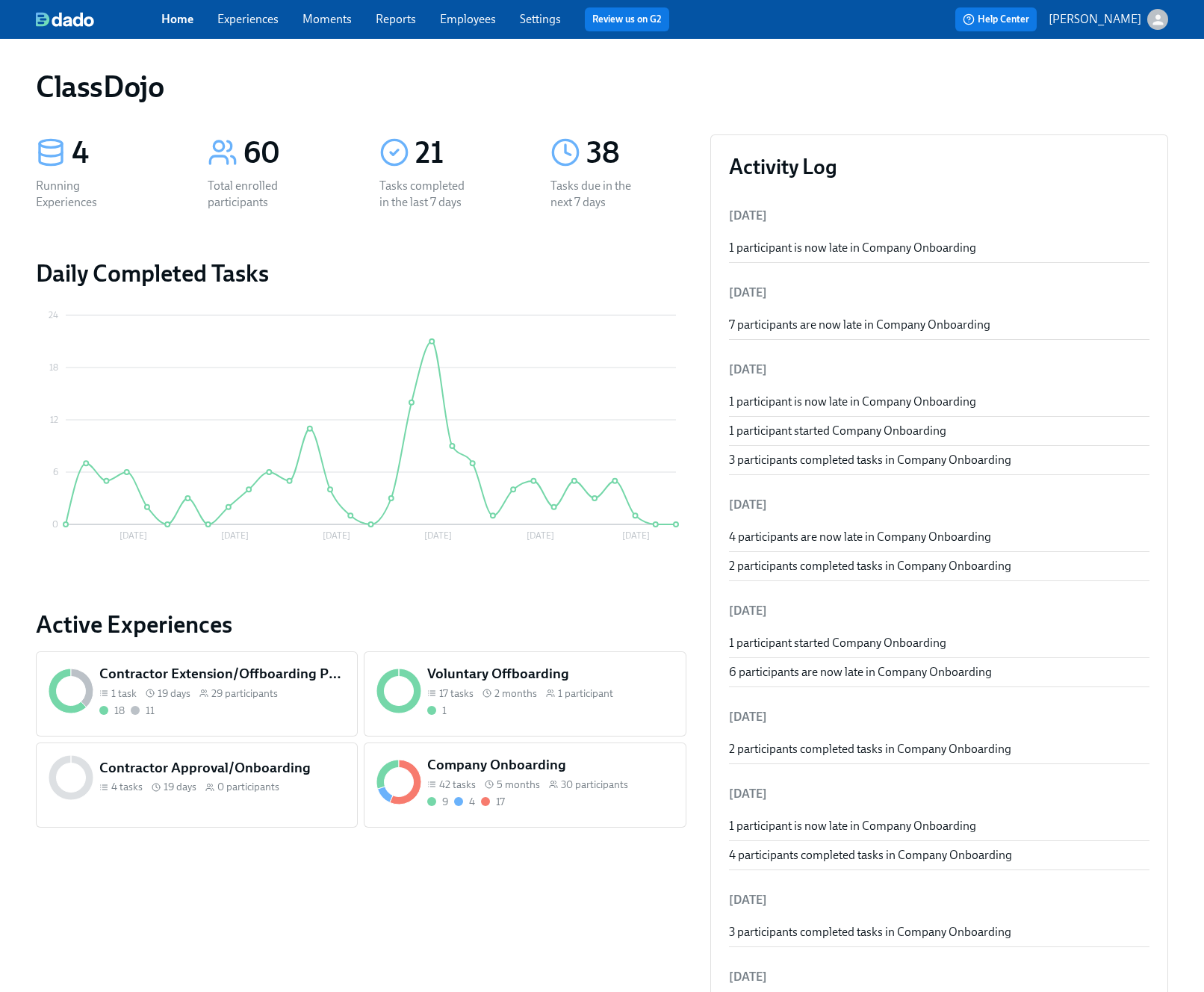
click at [600, 781] on span "30 participants" at bounding box center [595, 785] width 67 height 14
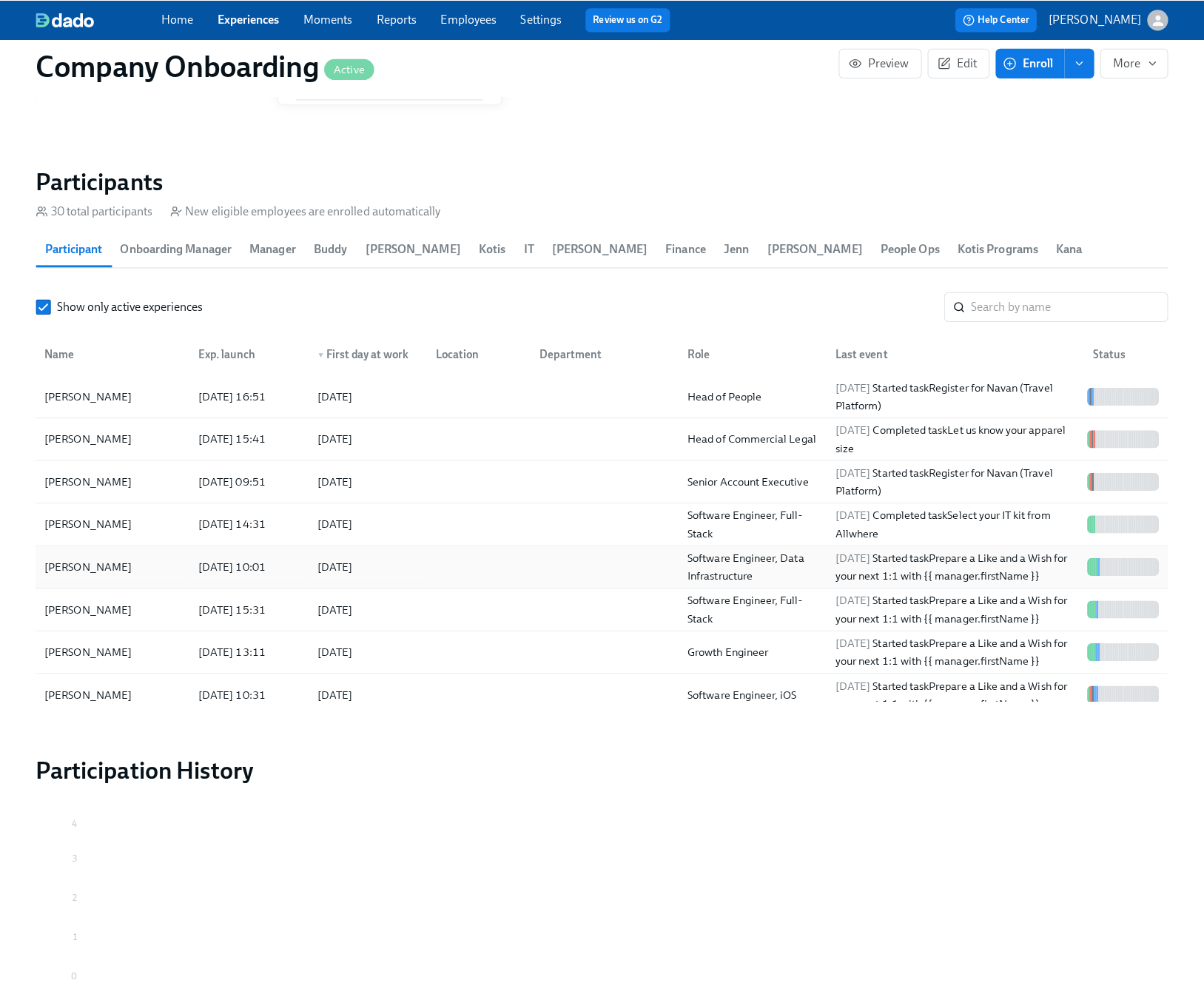
scroll to position [1769, 0]
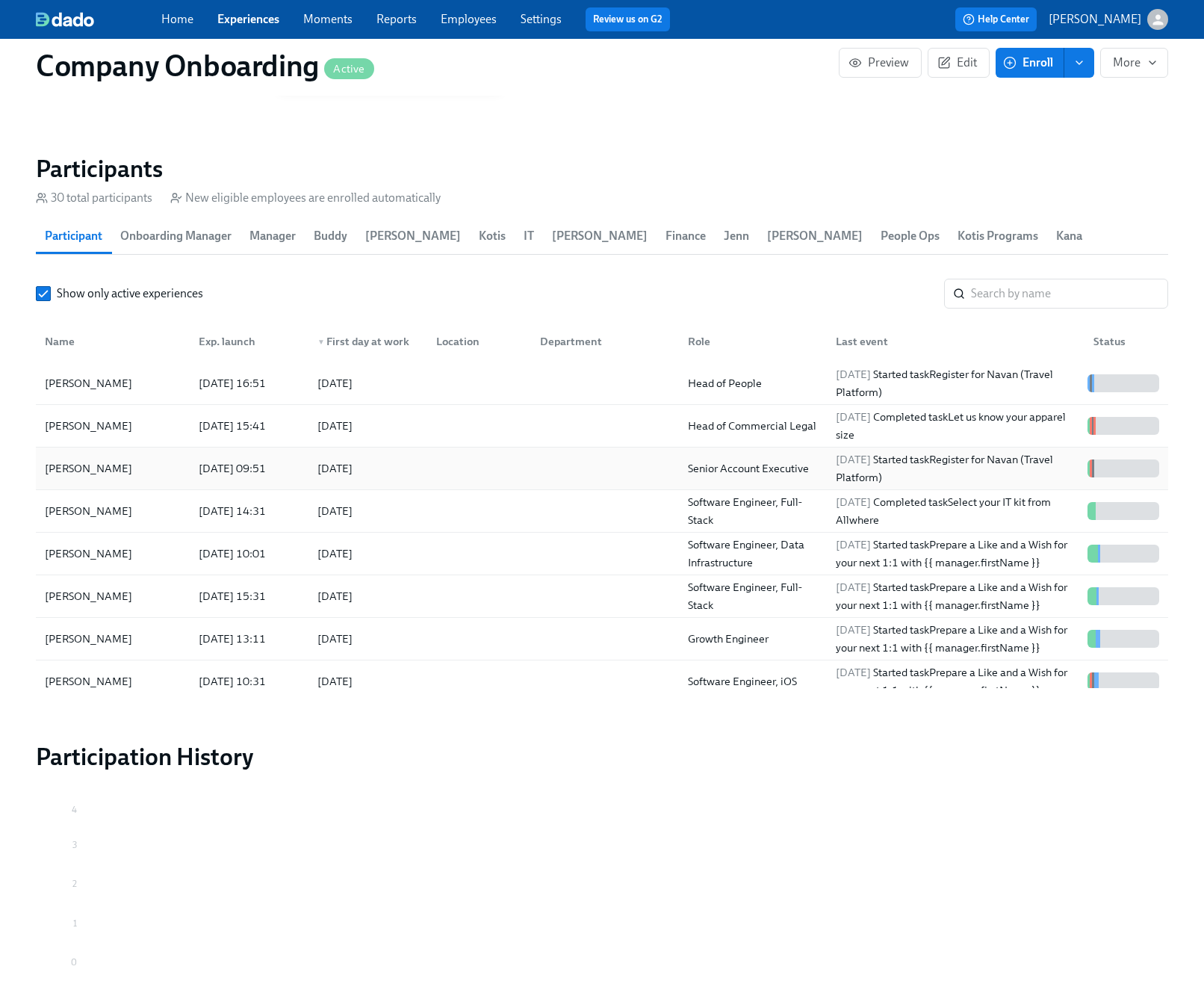
click at [438, 464] on div at bounding box center [476, 468] width 104 height 30
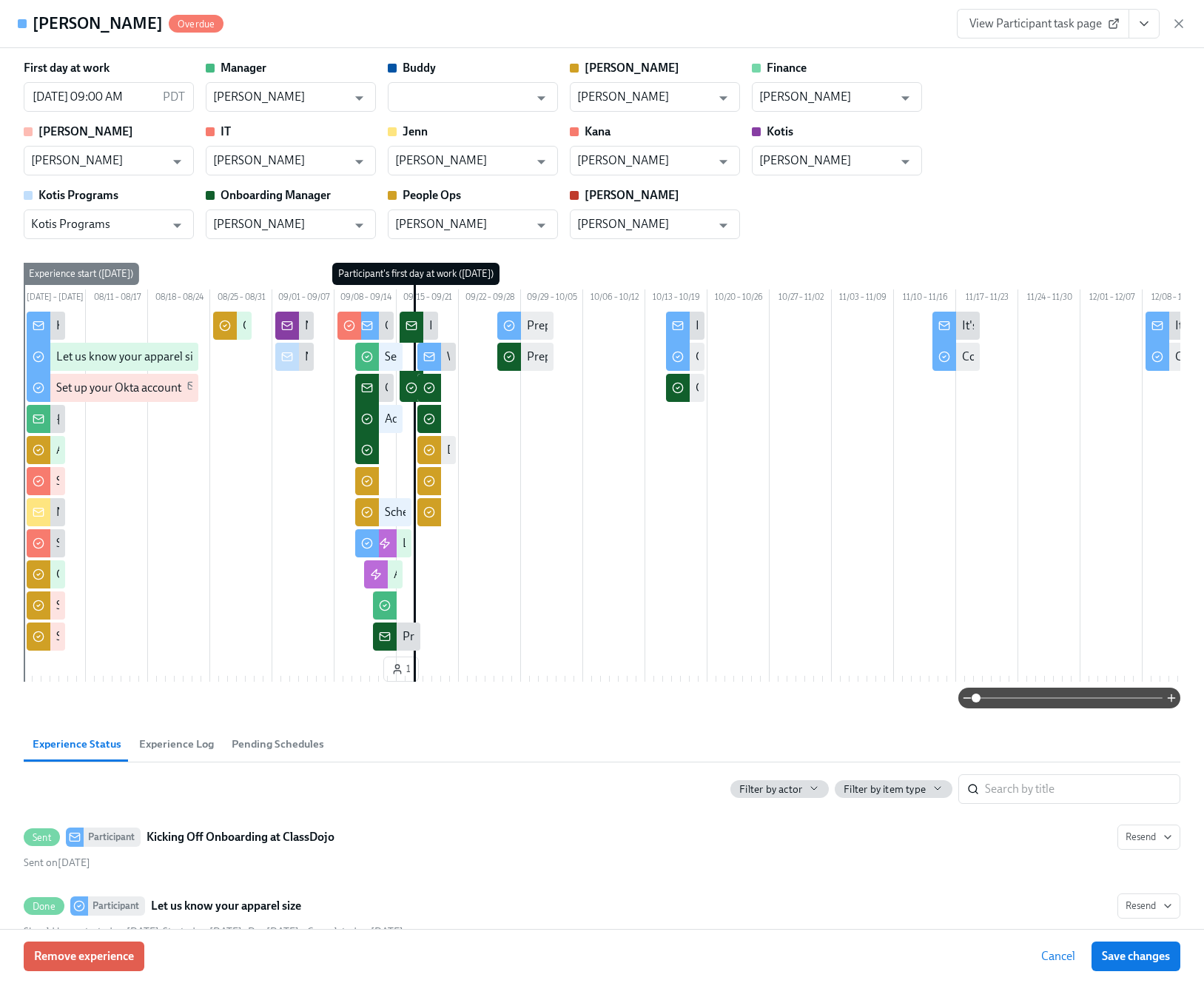
click at [1150, 23] on icon "View task page" at bounding box center [1144, 24] width 15 height 15
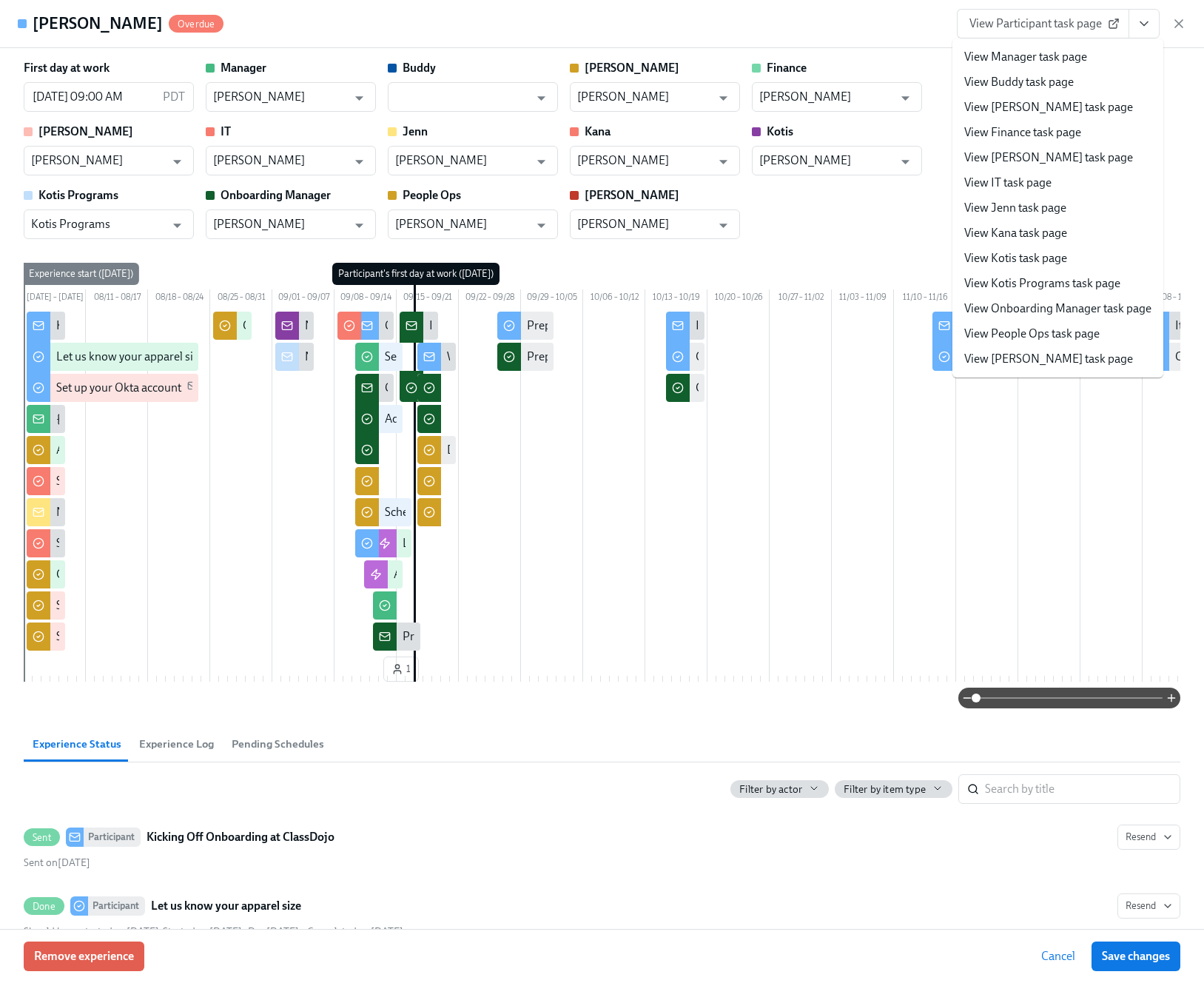
click at [1057, 335] on link "View People Ops task page" at bounding box center [1031, 334] width 135 height 17
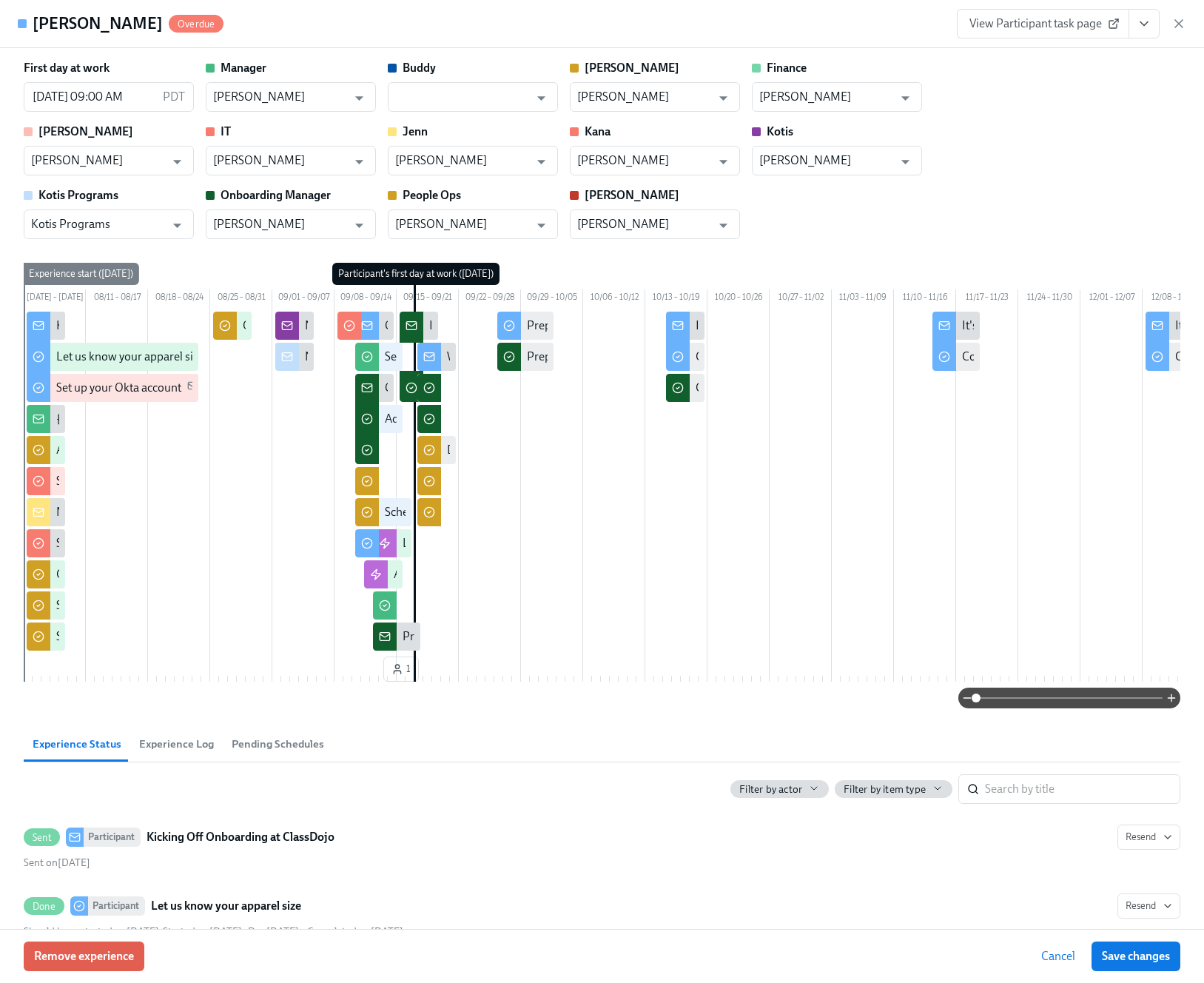
click at [1182, 21] on icon "button" at bounding box center [1179, 24] width 15 height 15
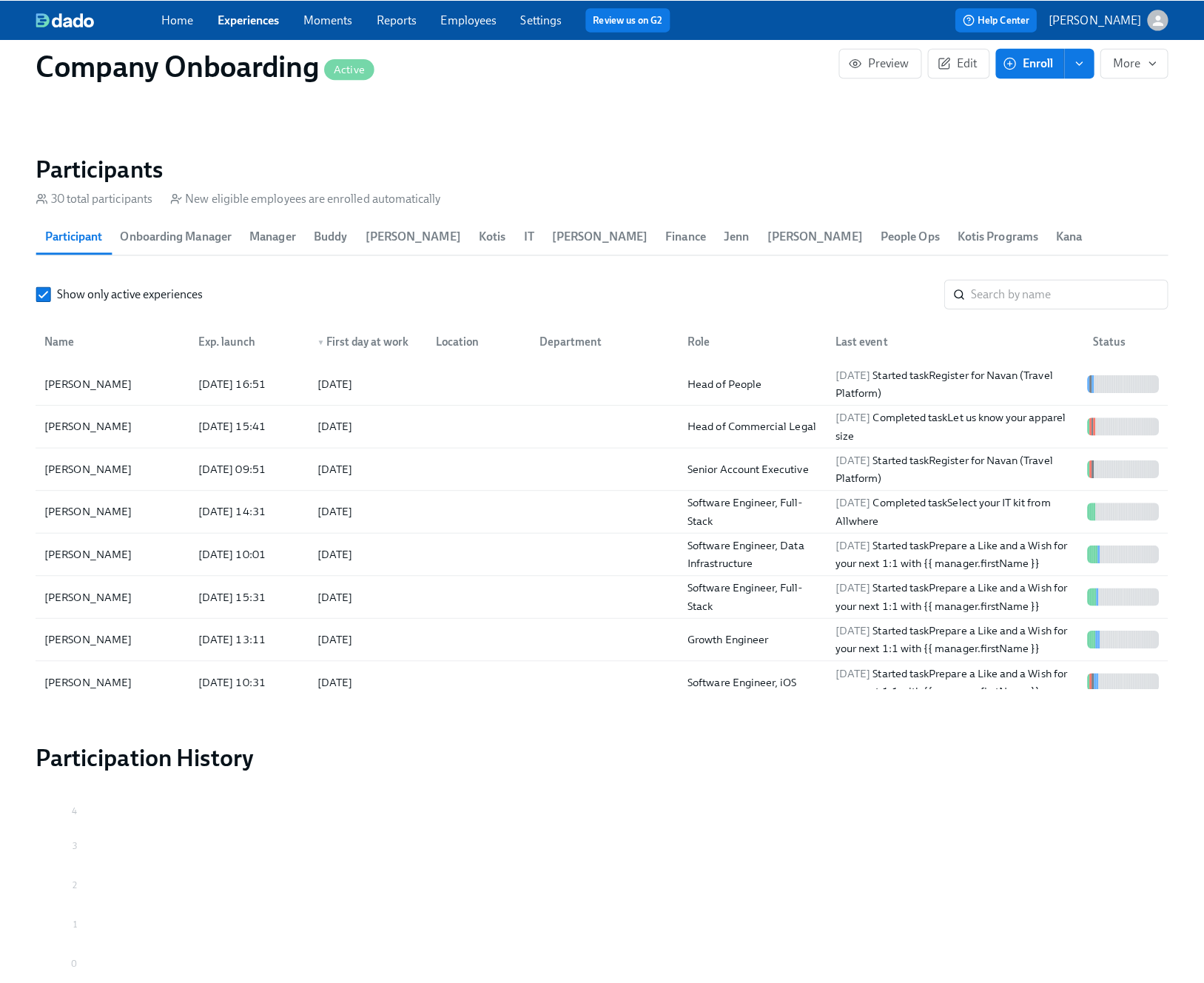
scroll to position [0, 36267]
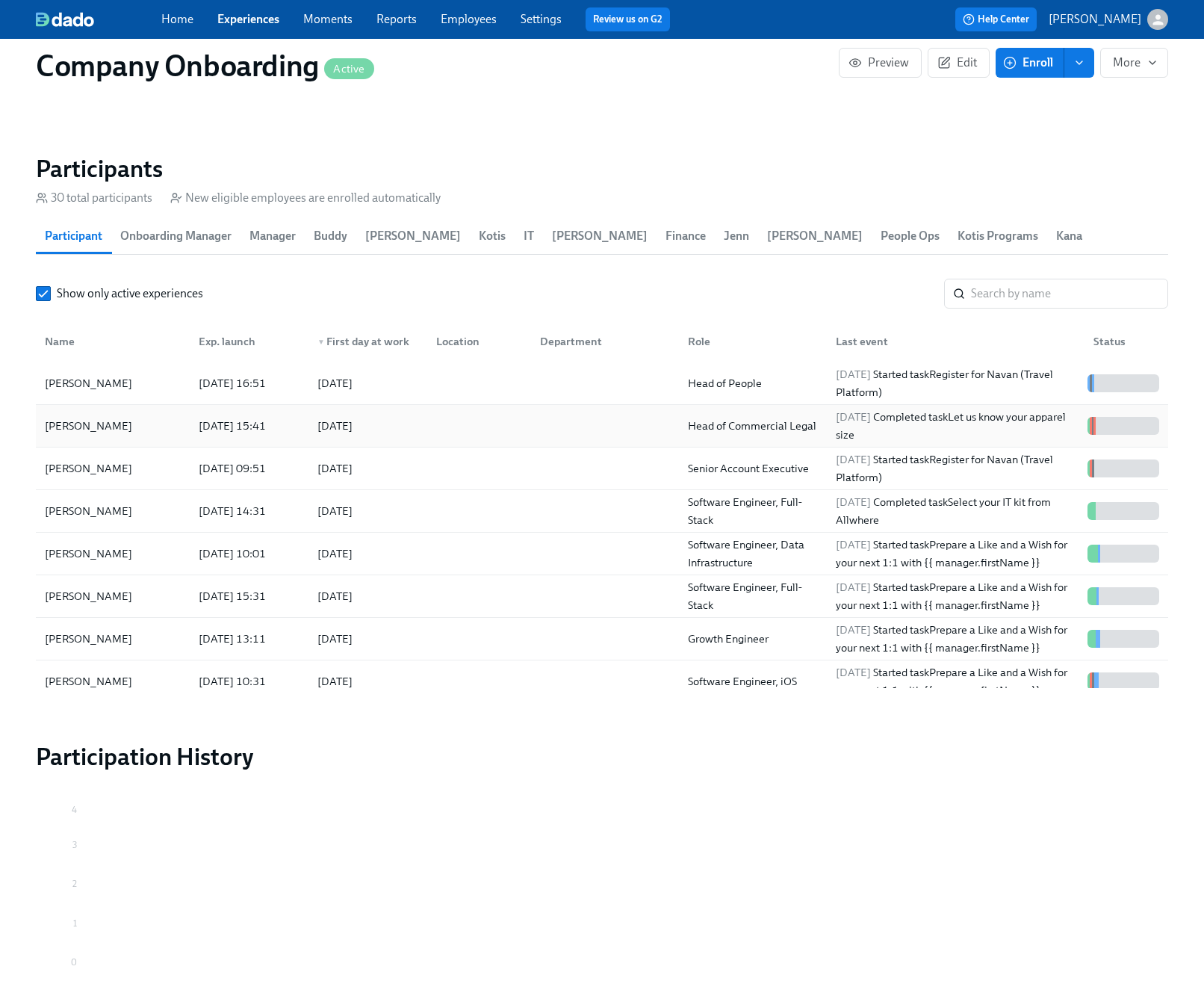
click at [549, 439] on div at bounding box center [602, 426] width 148 height 30
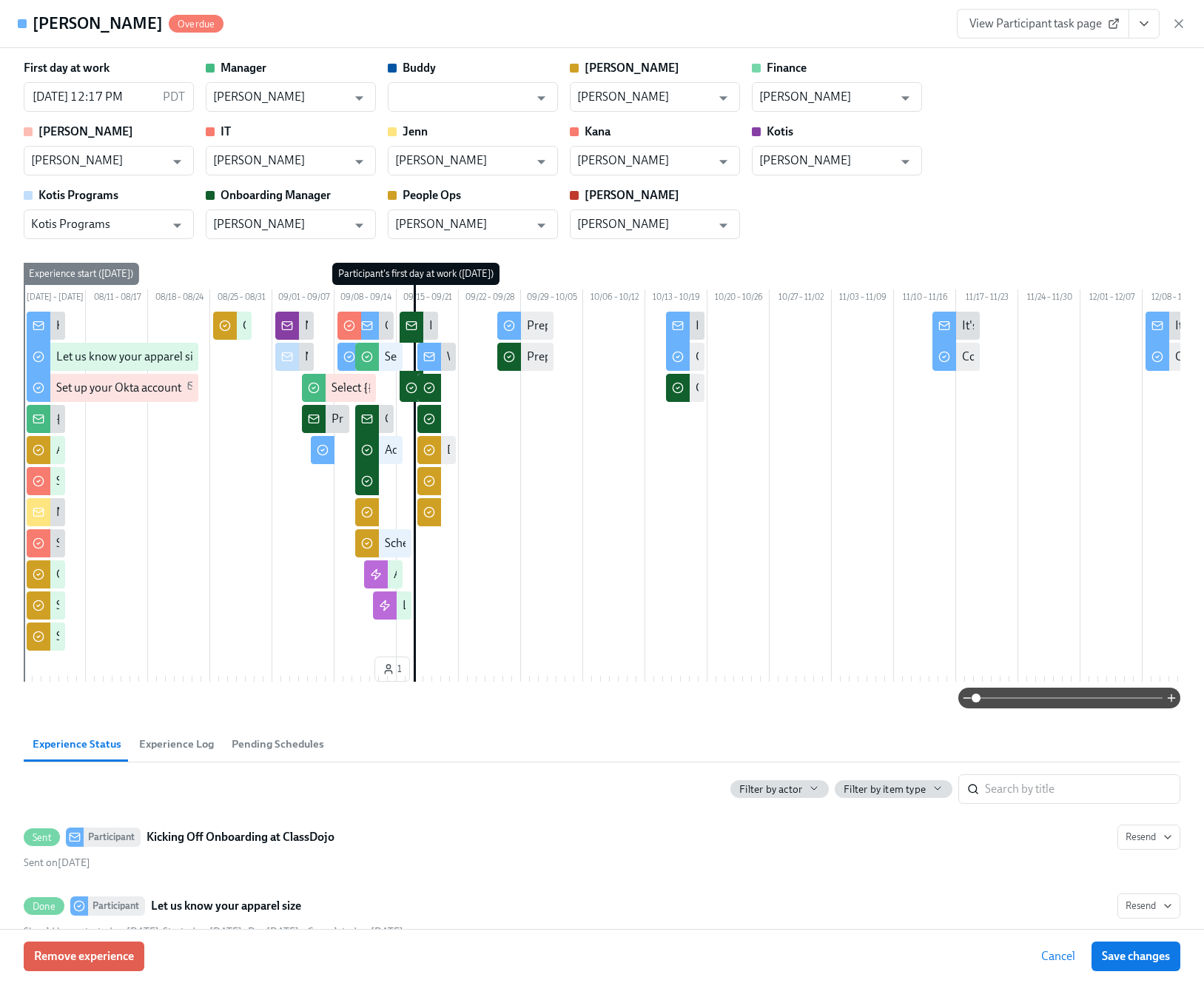
click at [1148, 31] on button "View task page" at bounding box center [1144, 23] width 31 height 29
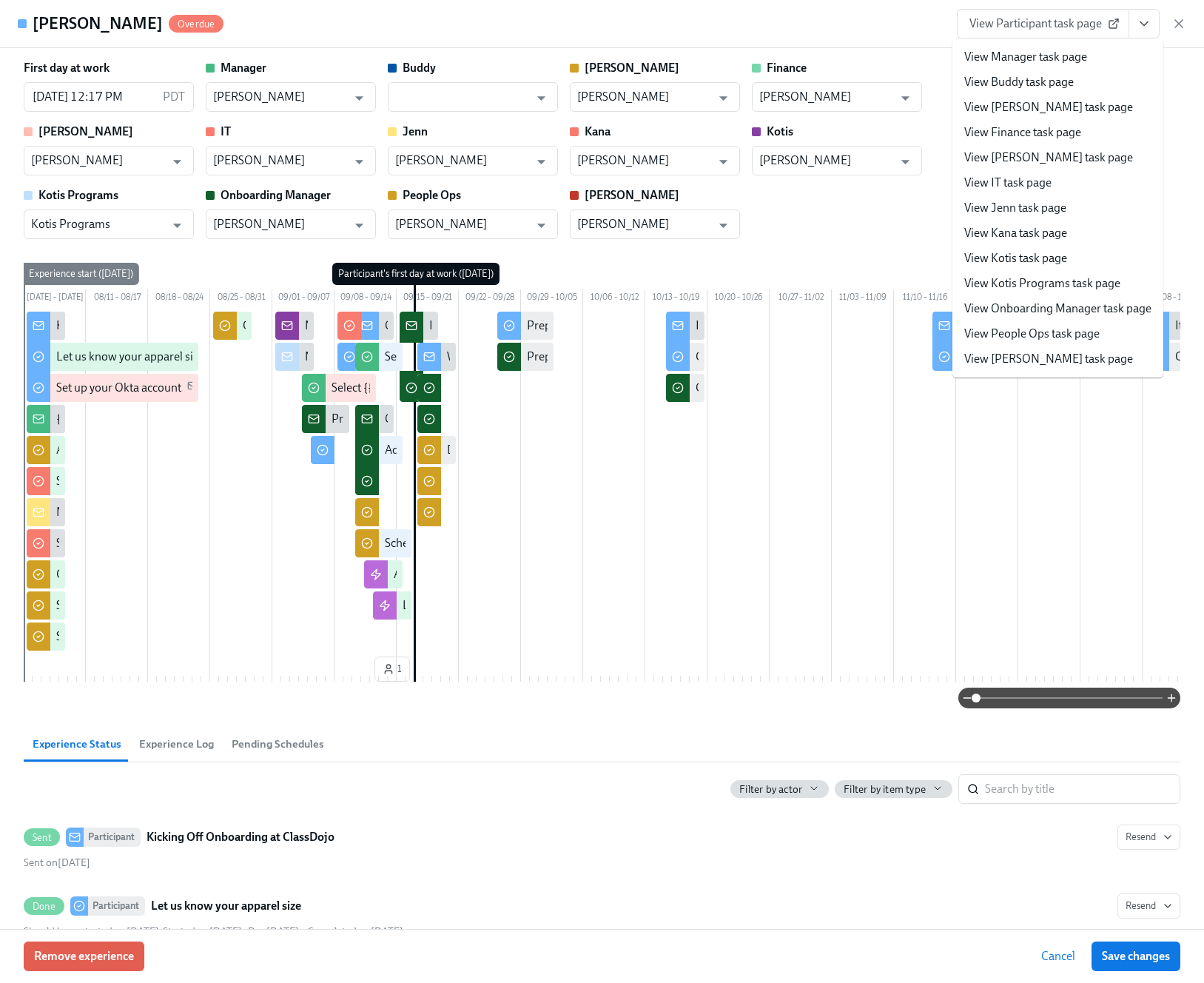
click at [1060, 327] on link "View People Ops task page" at bounding box center [1031, 334] width 135 height 17
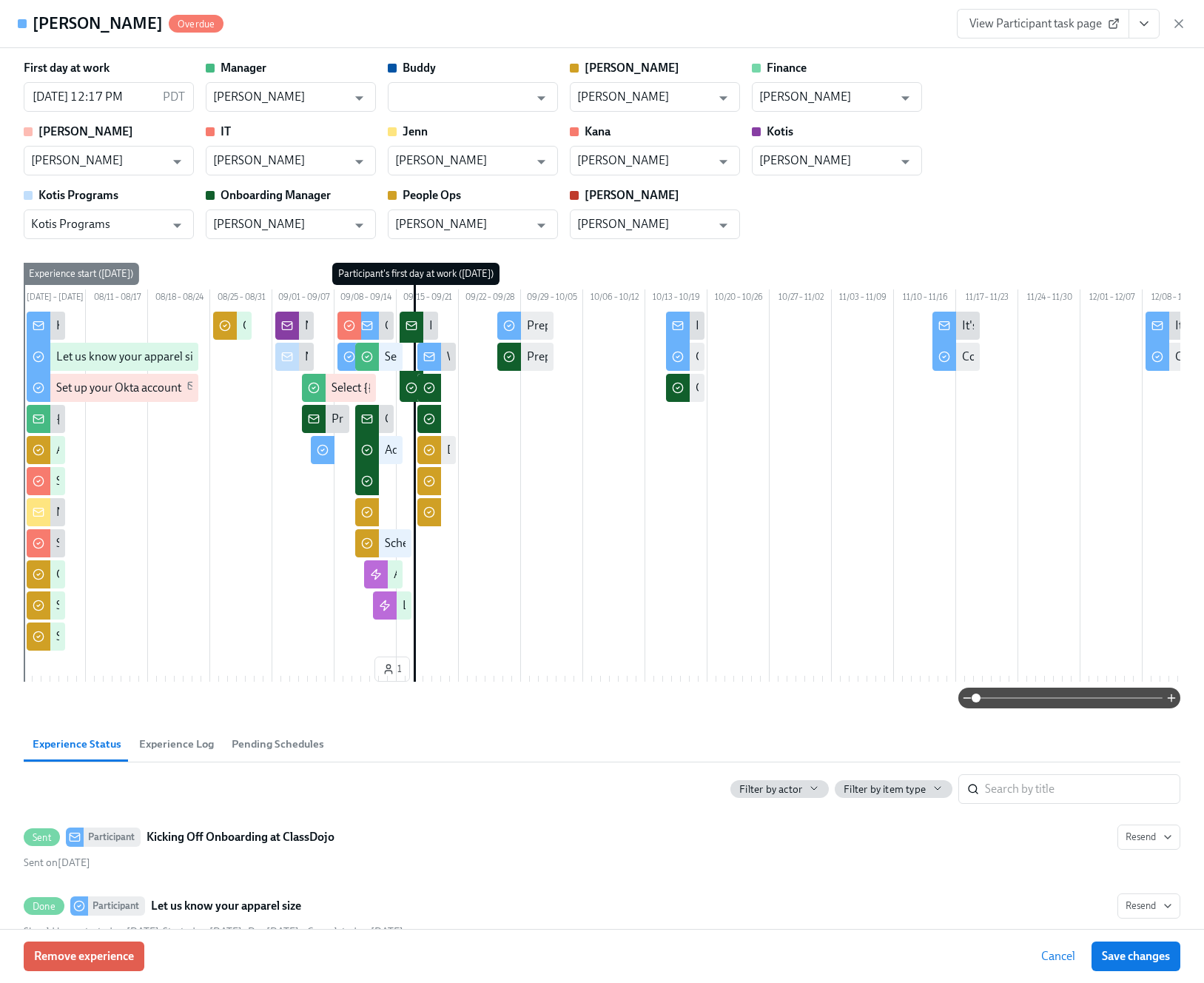
scroll to position [0, 36278]
click at [461, 97] on input "text" at bounding box center [462, 97] width 134 height 29
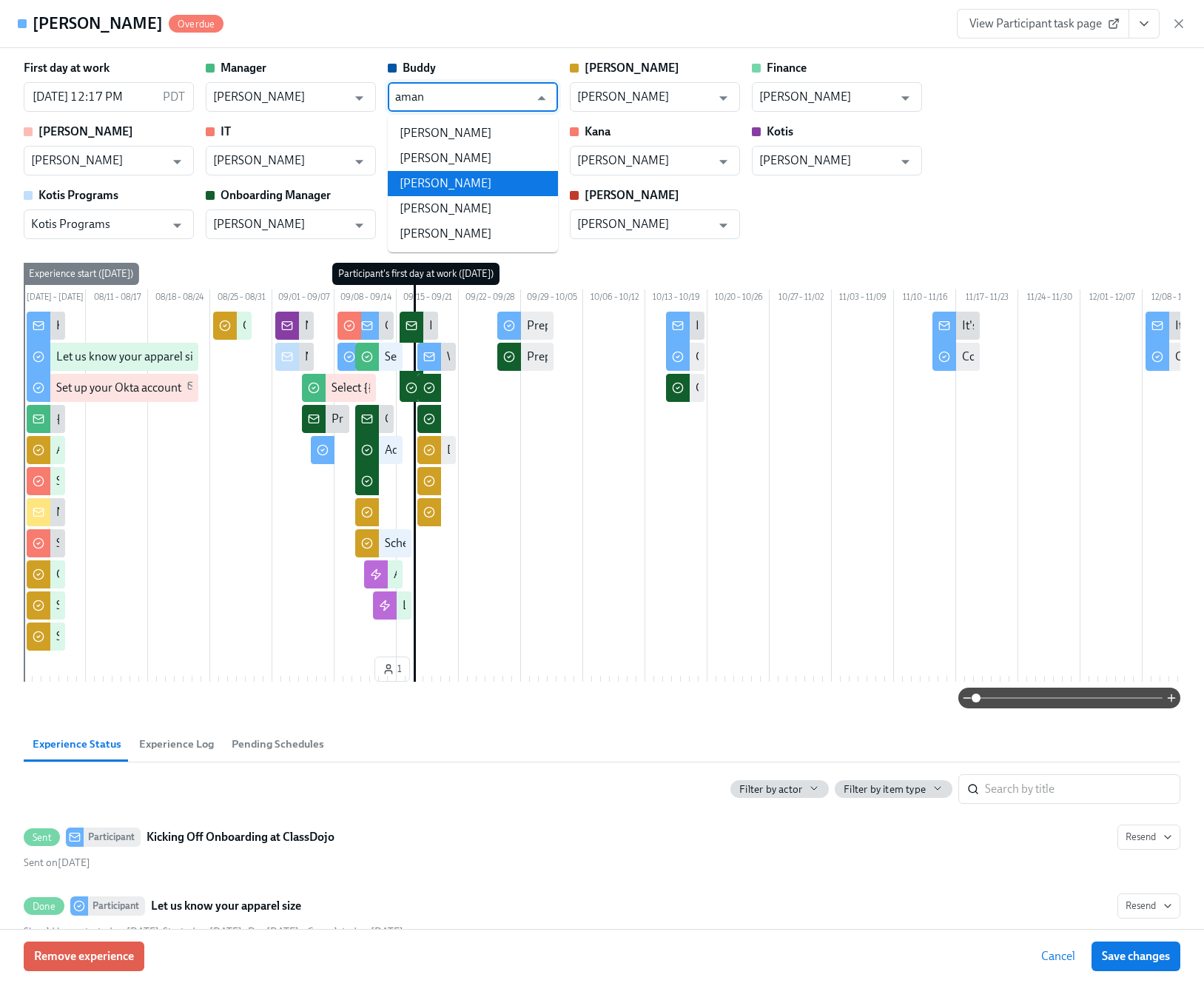
click at [498, 184] on li "Aman Vinayak" at bounding box center [472, 183] width 170 height 25
type input "Aman Vinayak"
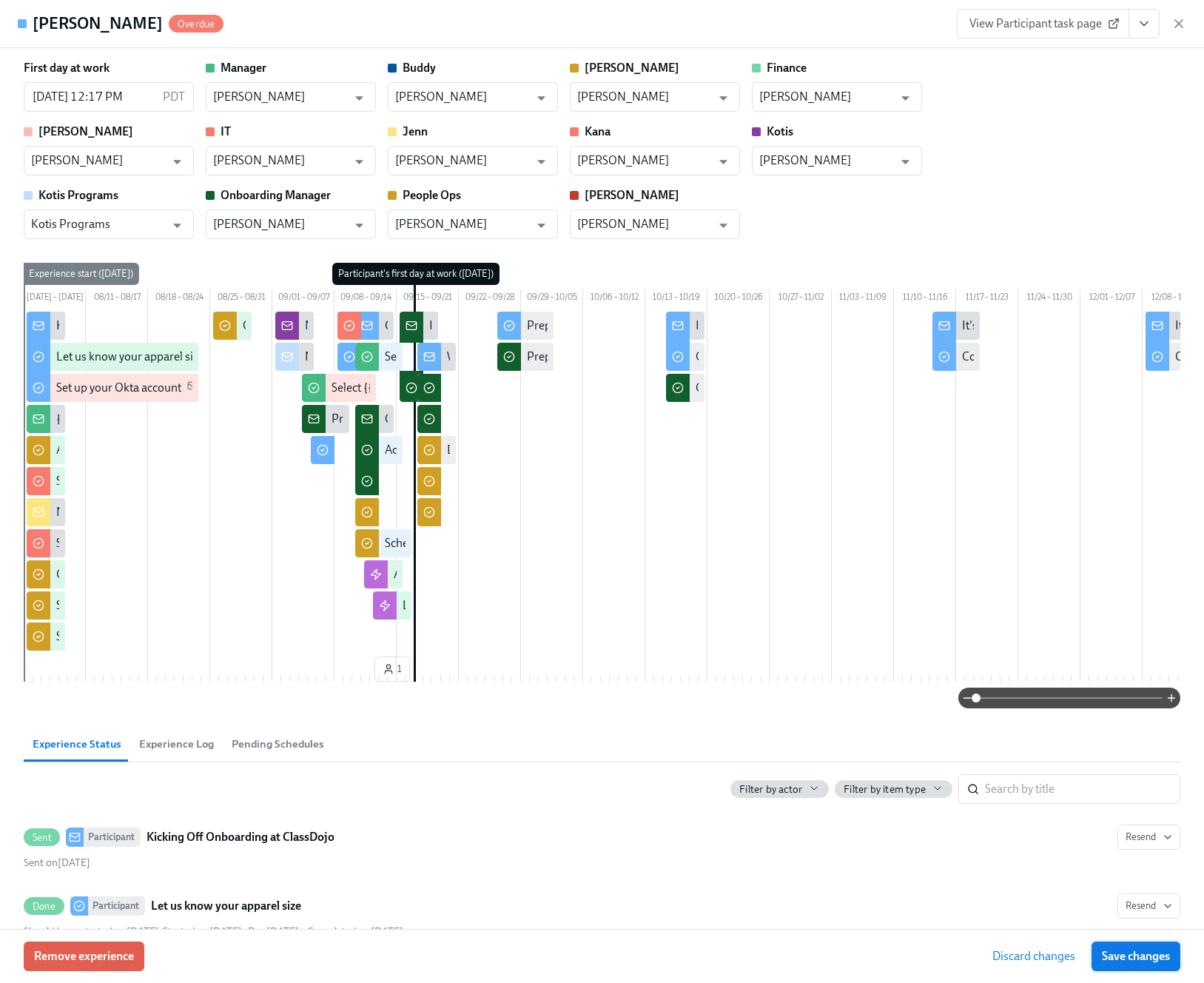
click at [1138, 955] on span "Save changes" at bounding box center [1136, 957] width 68 height 15
type input "Aman Vinayak"
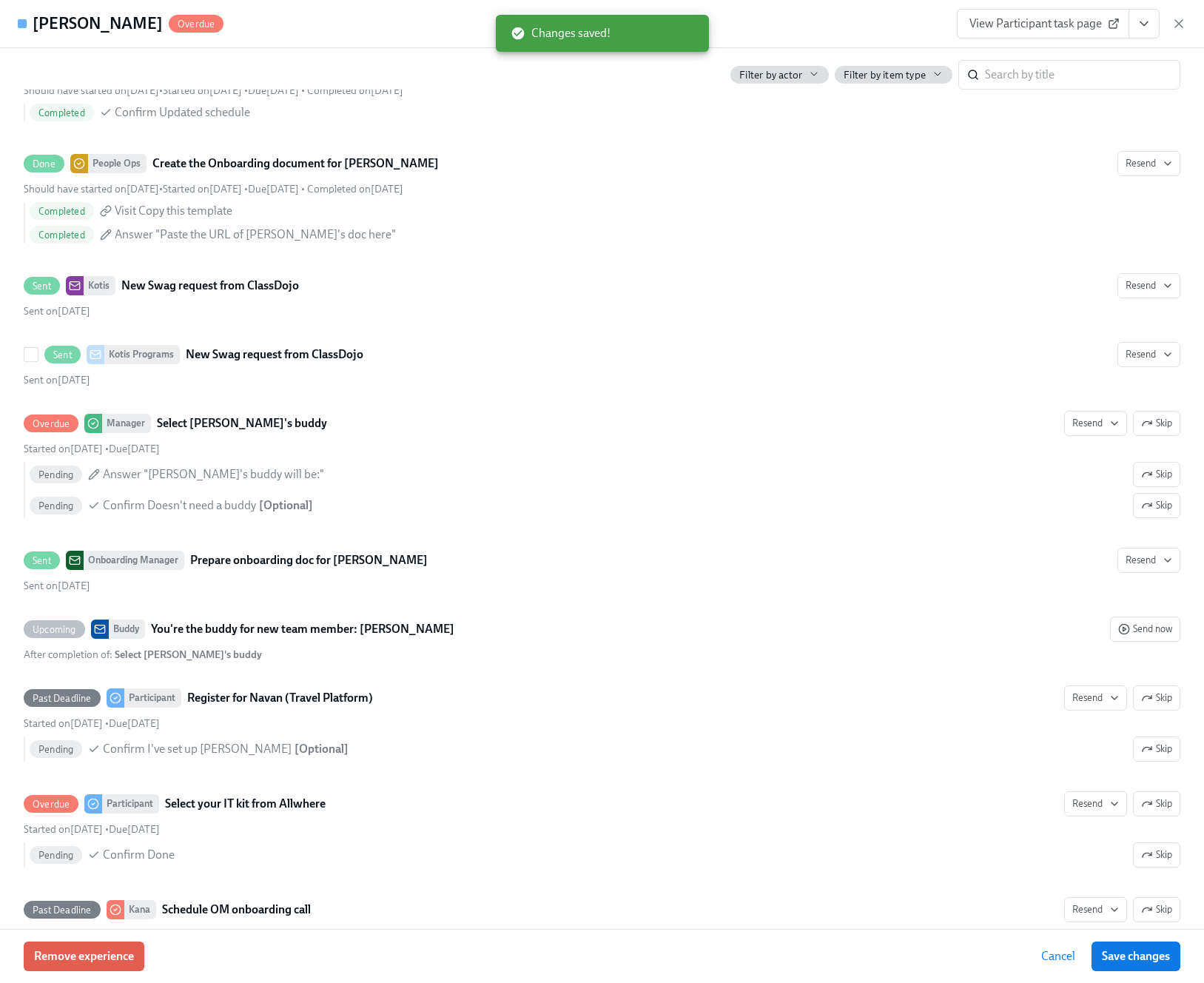
scroll to position [1720, 0]
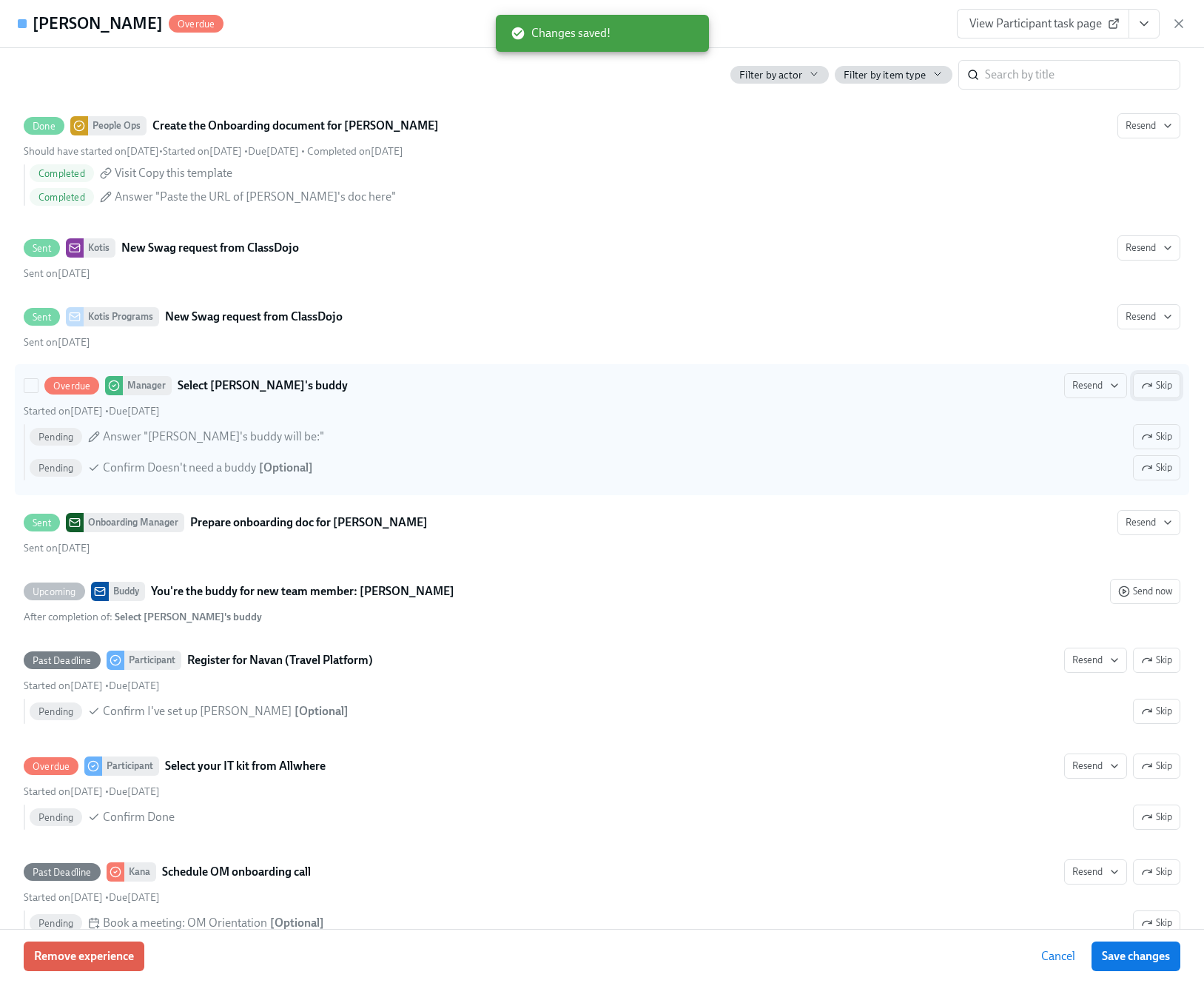
click at [1155, 393] on span "Skip" at bounding box center [1156, 386] width 31 height 15
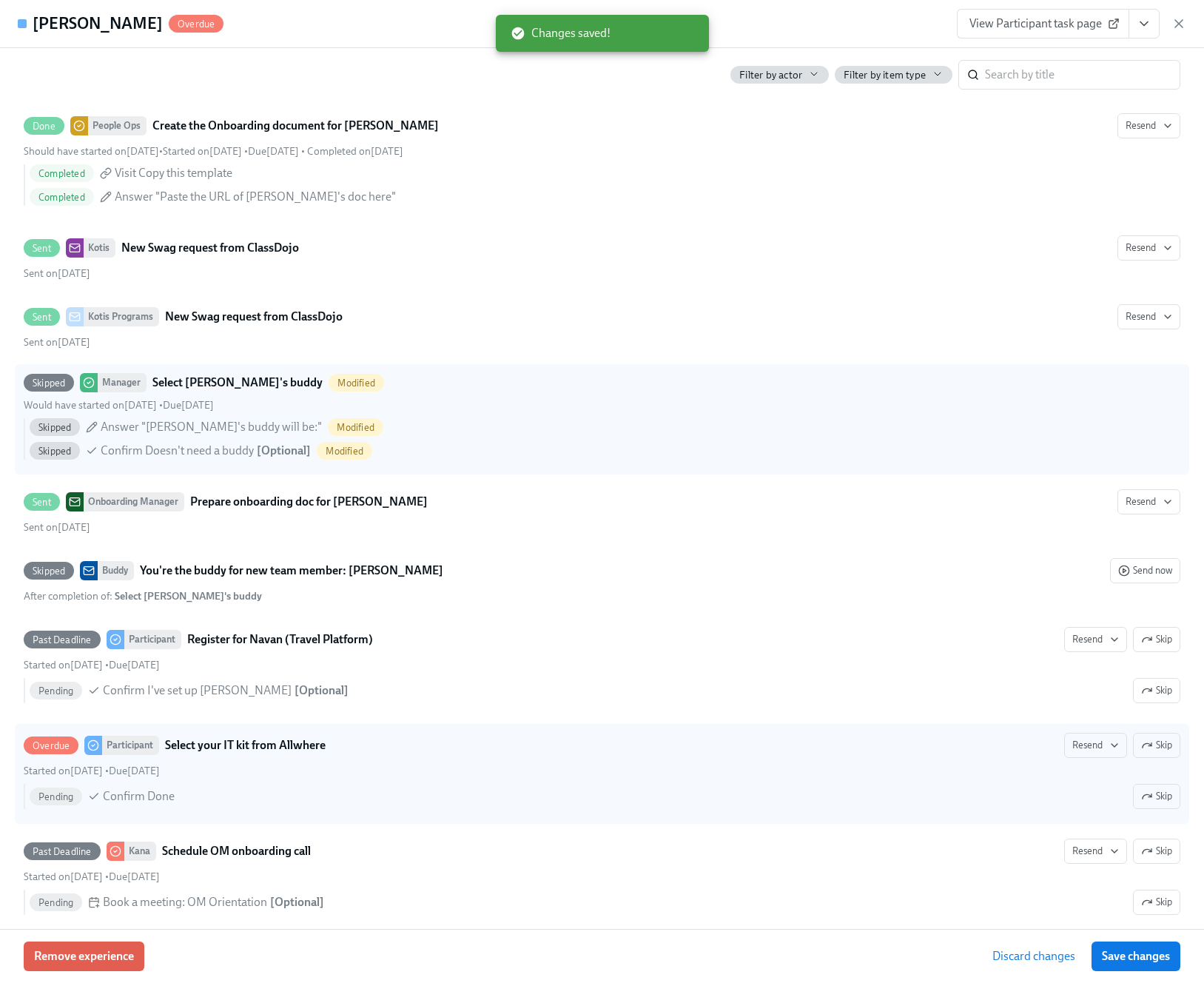
drag, startPoint x: 1134, startPoint y: 960, endPoint x: 626, endPoint y: 792, distance: 535.1
click at [1135, 960] on span "Save changes" at bounding box center [1136, 957] width 68 height 15
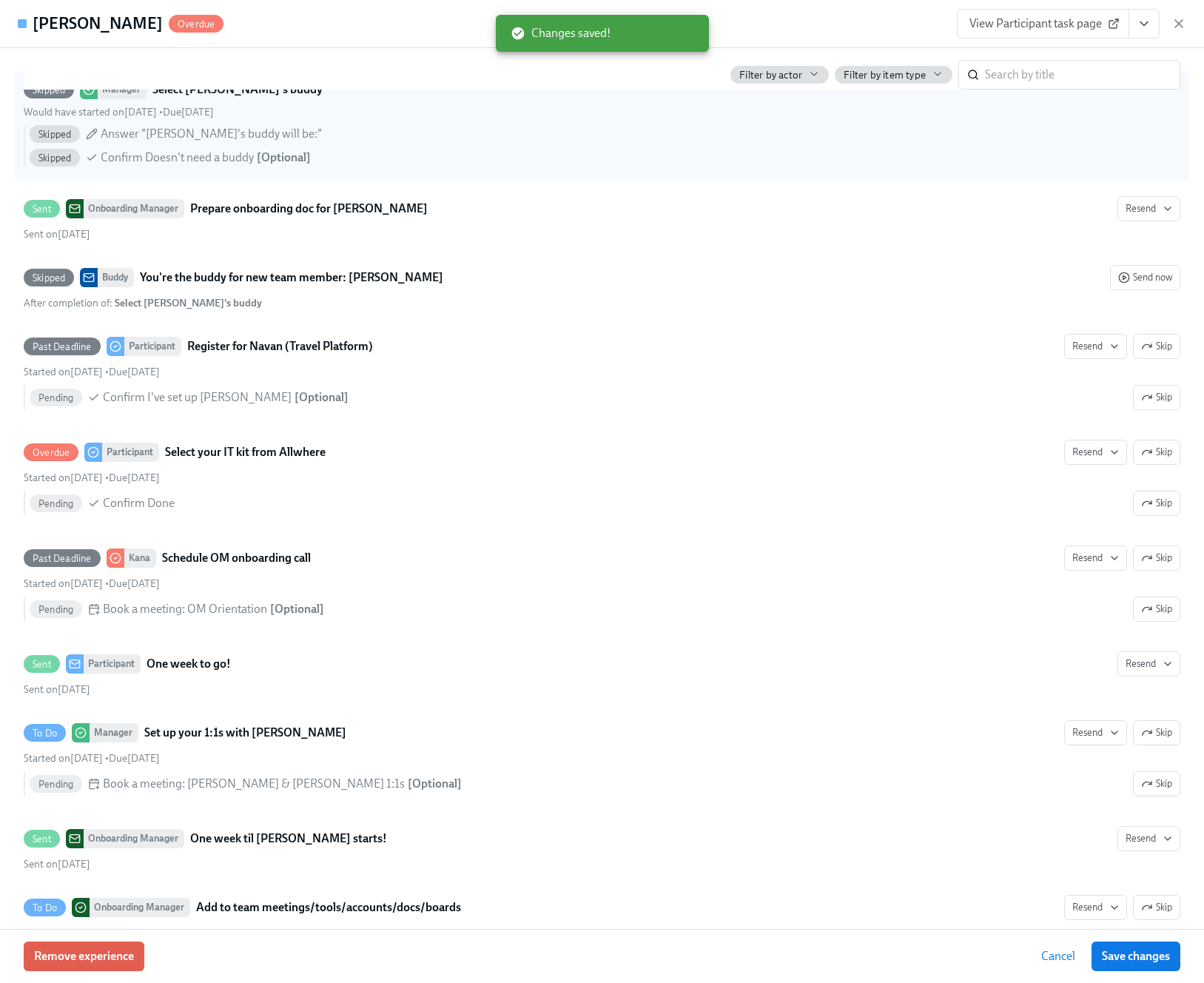
scroll to position [2022, 0]
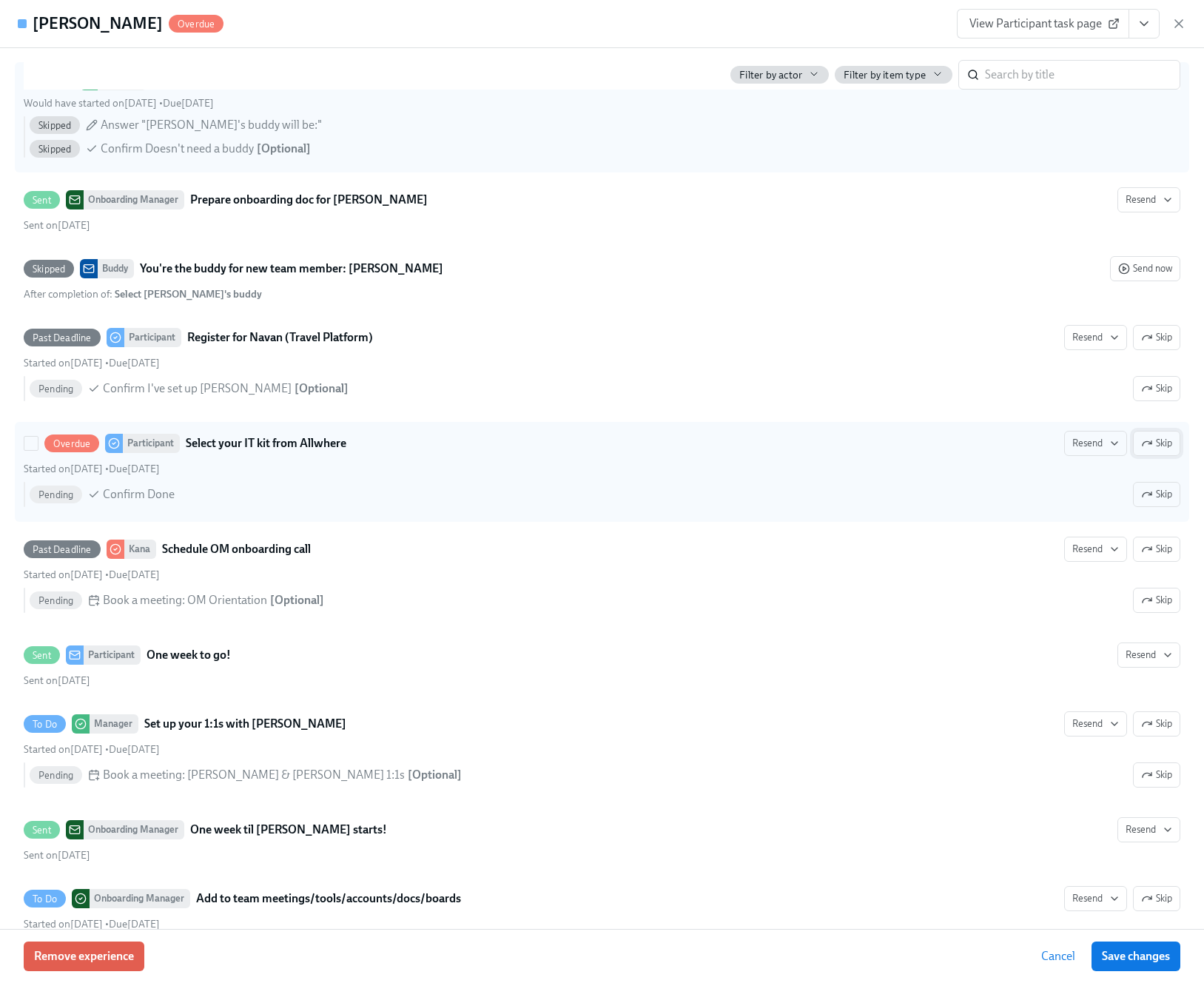
click at [1142, 456] on button "Skip" at bounding box center [1156, 443] width 48 height 25
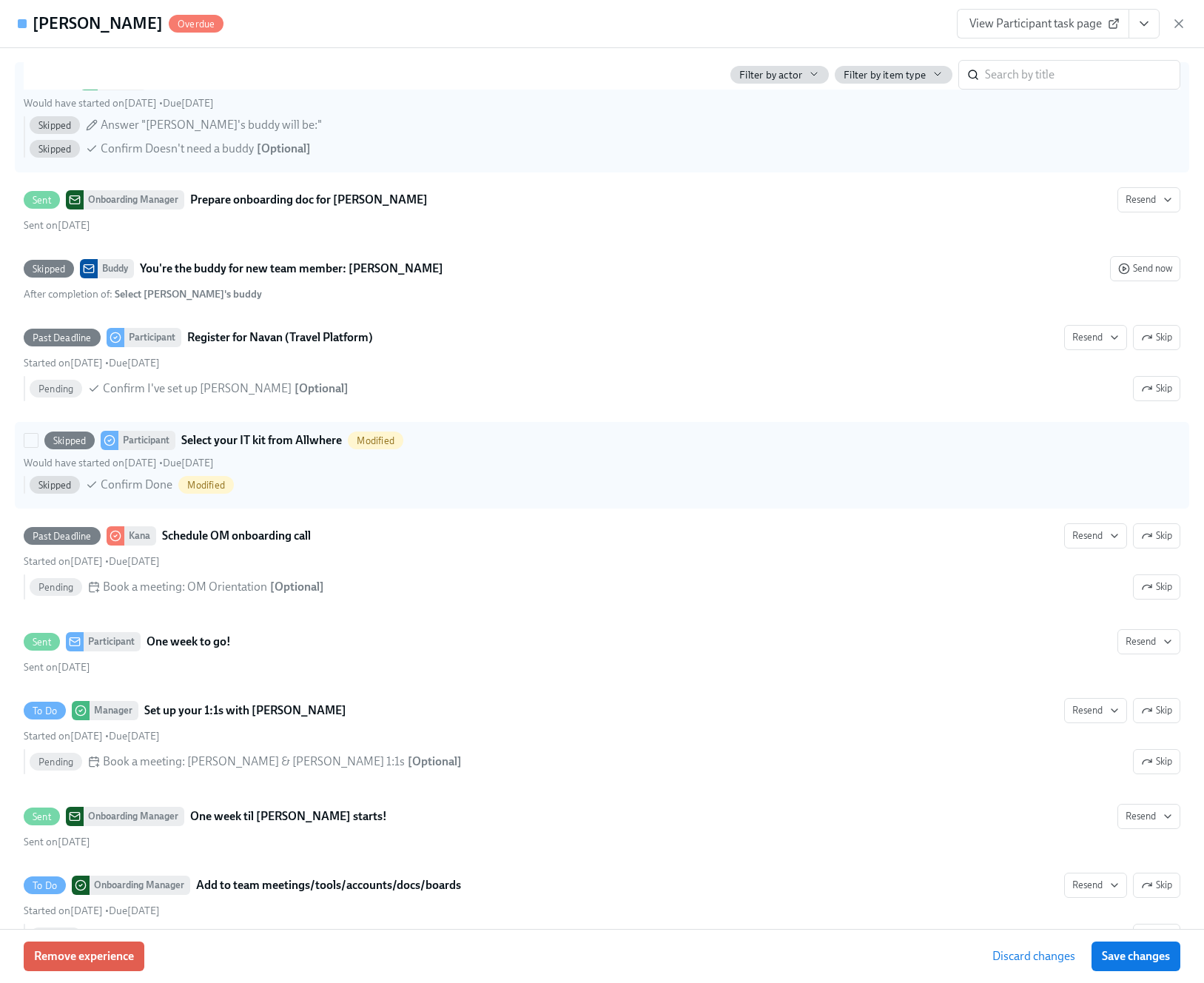
click at [59, 447] on span "Skipped" at bounding box center [69, 440] width 51 height 11
click at [38, 447] on input "Skipped Participant Select your IT kit from Allwhere Modified Would have starte…" at bounding box center [31, 440] width 14 height 14
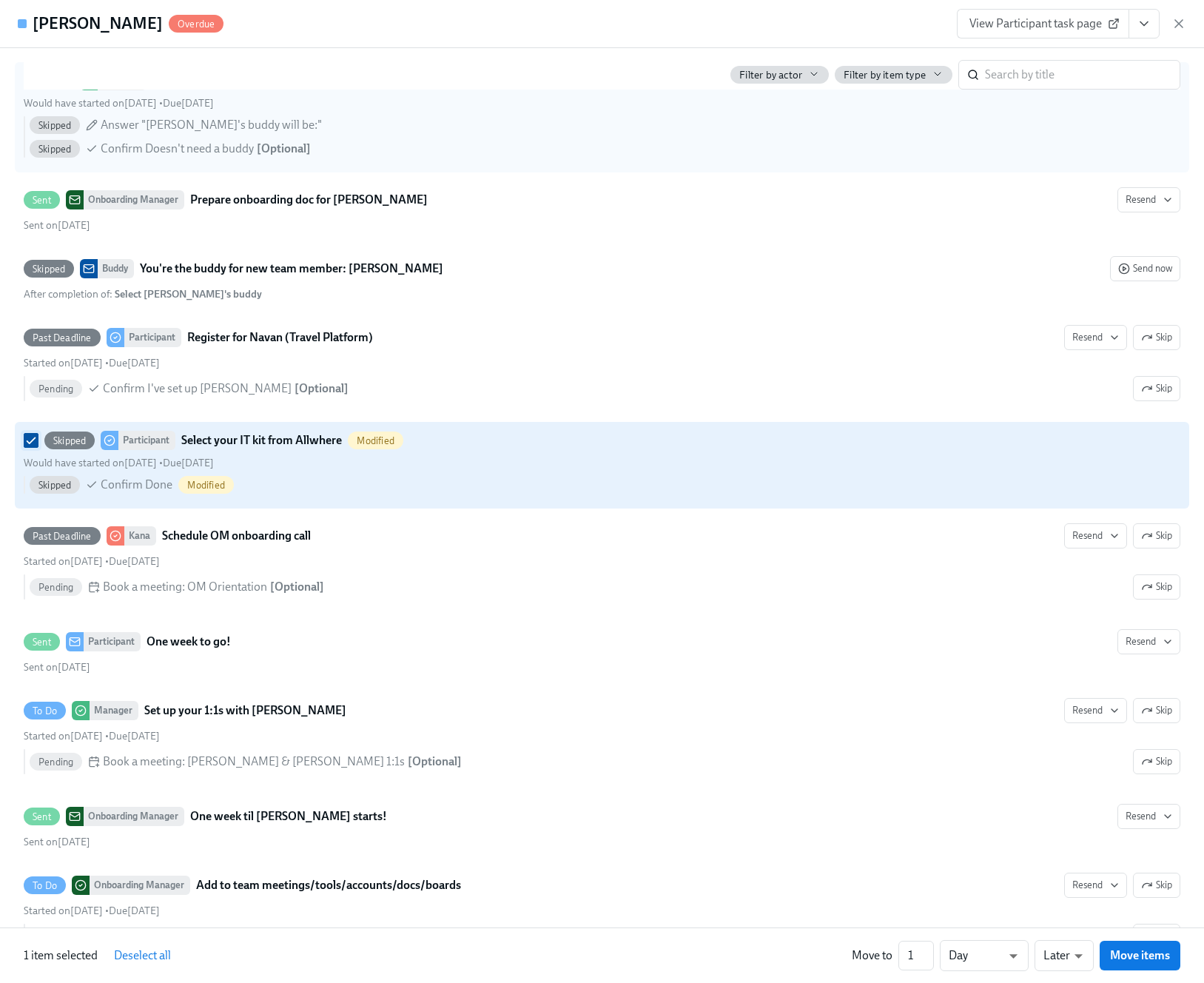
click at [30, 447] on input "Skipped Participant Select your IT kit from Allwhere Modified Would have starte…" at bounding box center [31, 440] width 14 height 14
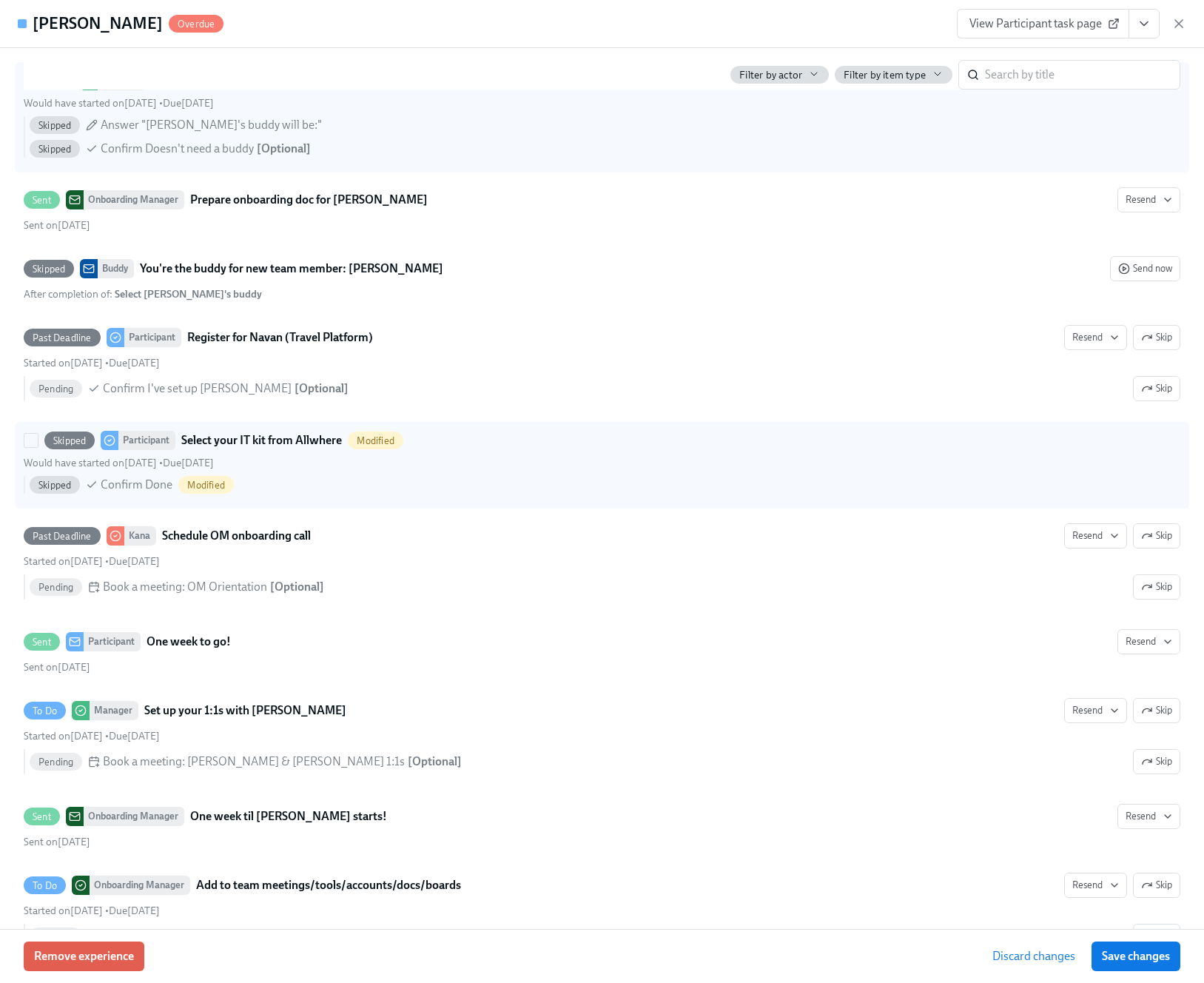
click at [51, 490] on span "Skipped" at bounding box center [54, 485] width 51 height 11
click at [38, 447] on input "Skipped Participant Select your IT kit from Allwhere Modified Would have starte…" at bounding box center [31, 440] width 14 height 14
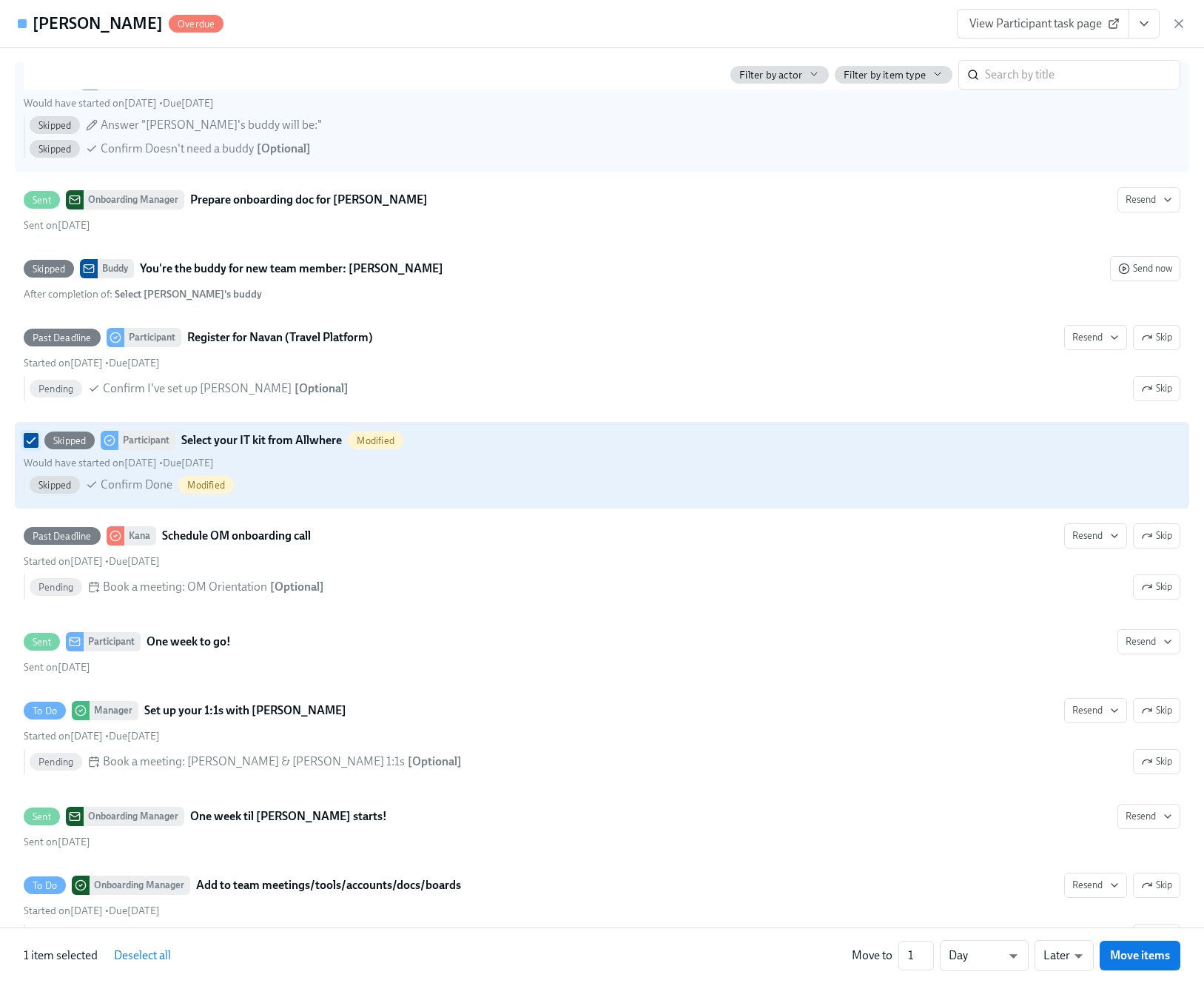
click at [36, 447] on input "Skipped Participant Select your IT kit from Allwhere Modified Would have starte…" at bounding box center [31, 440] width 14 height 14
checkbox input "false"
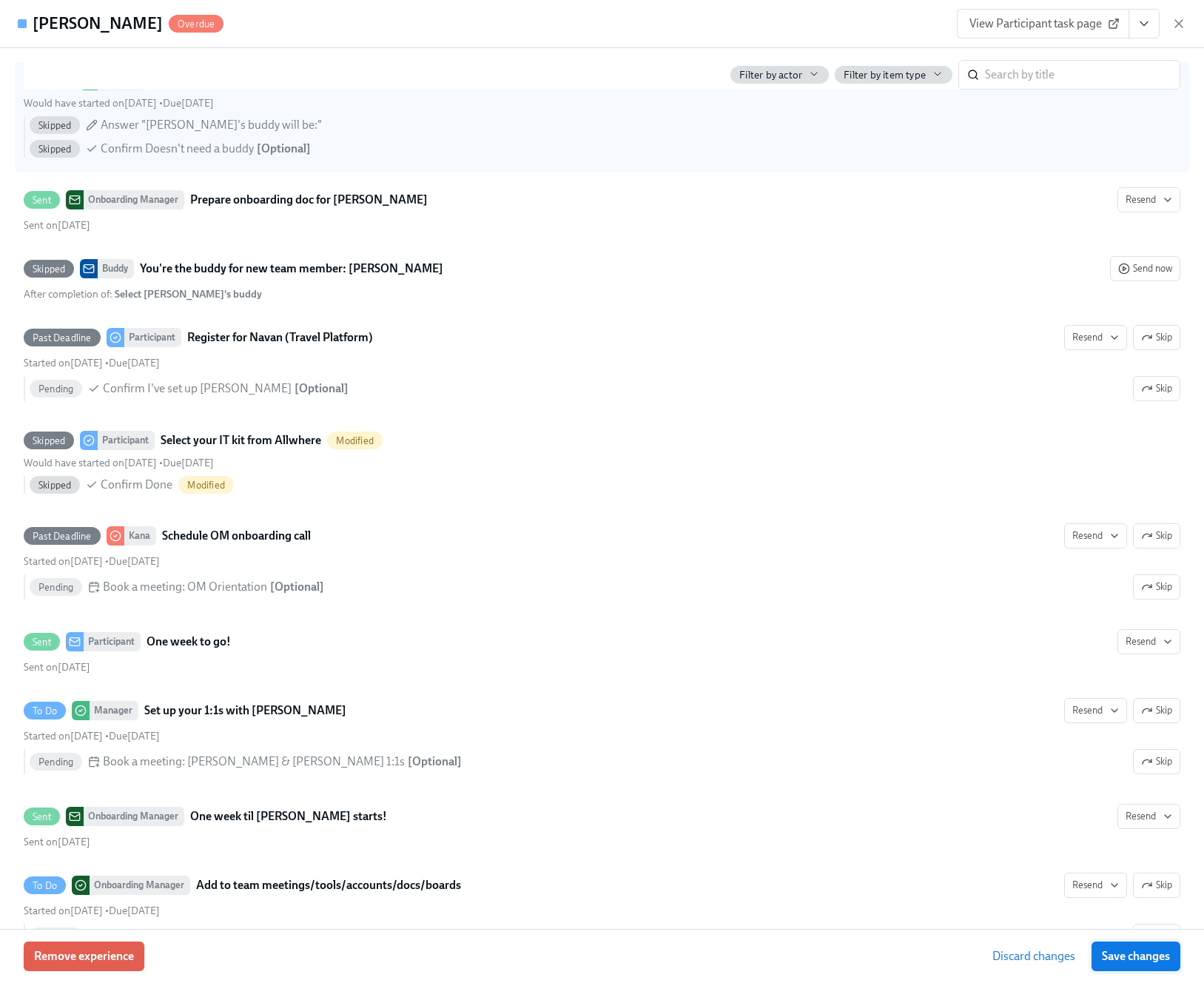
click at [1139, 956] on span "Save changes" at bounding box center [1136, 957] width 68 height 15
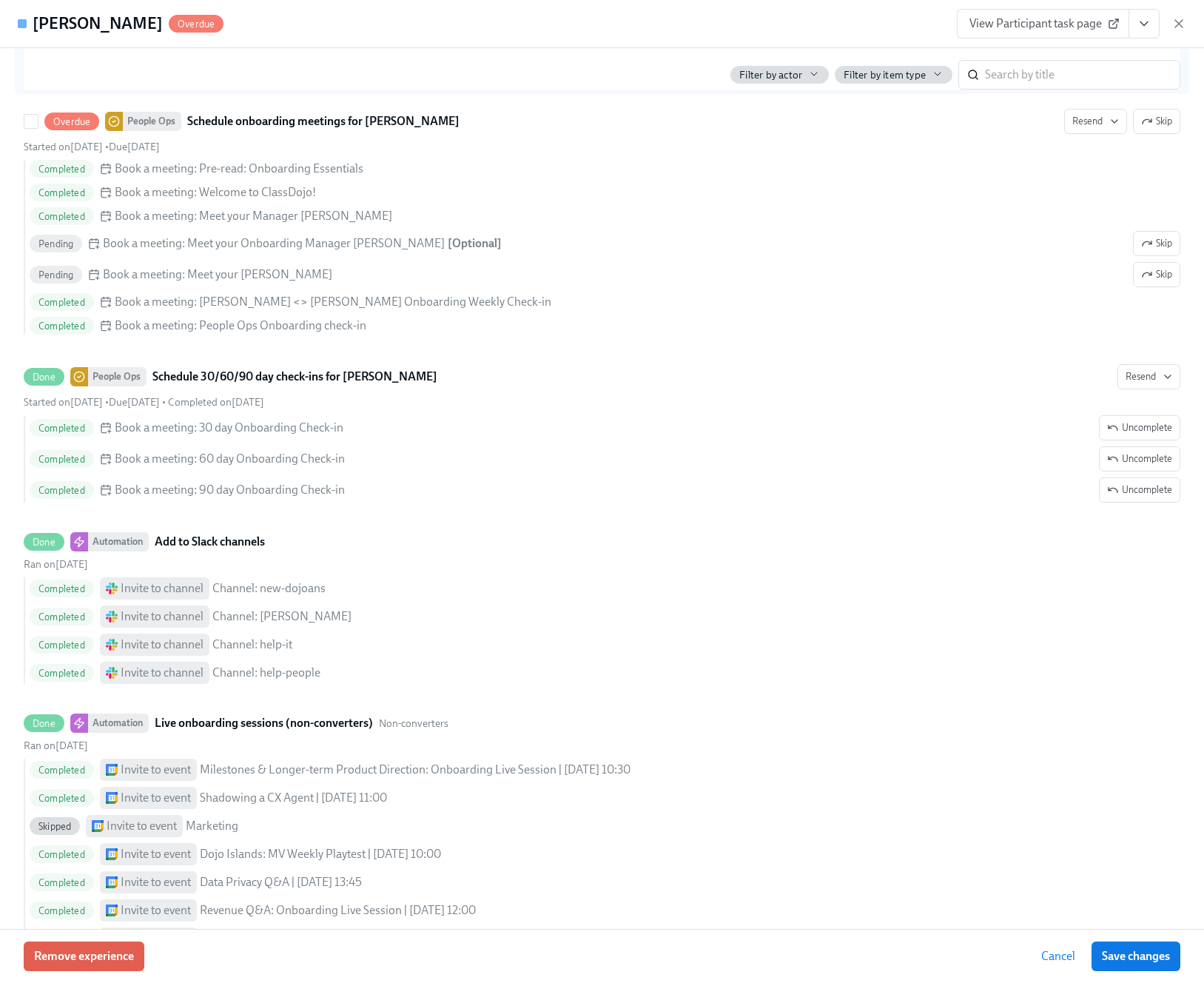
scroll to position [3028, 0]
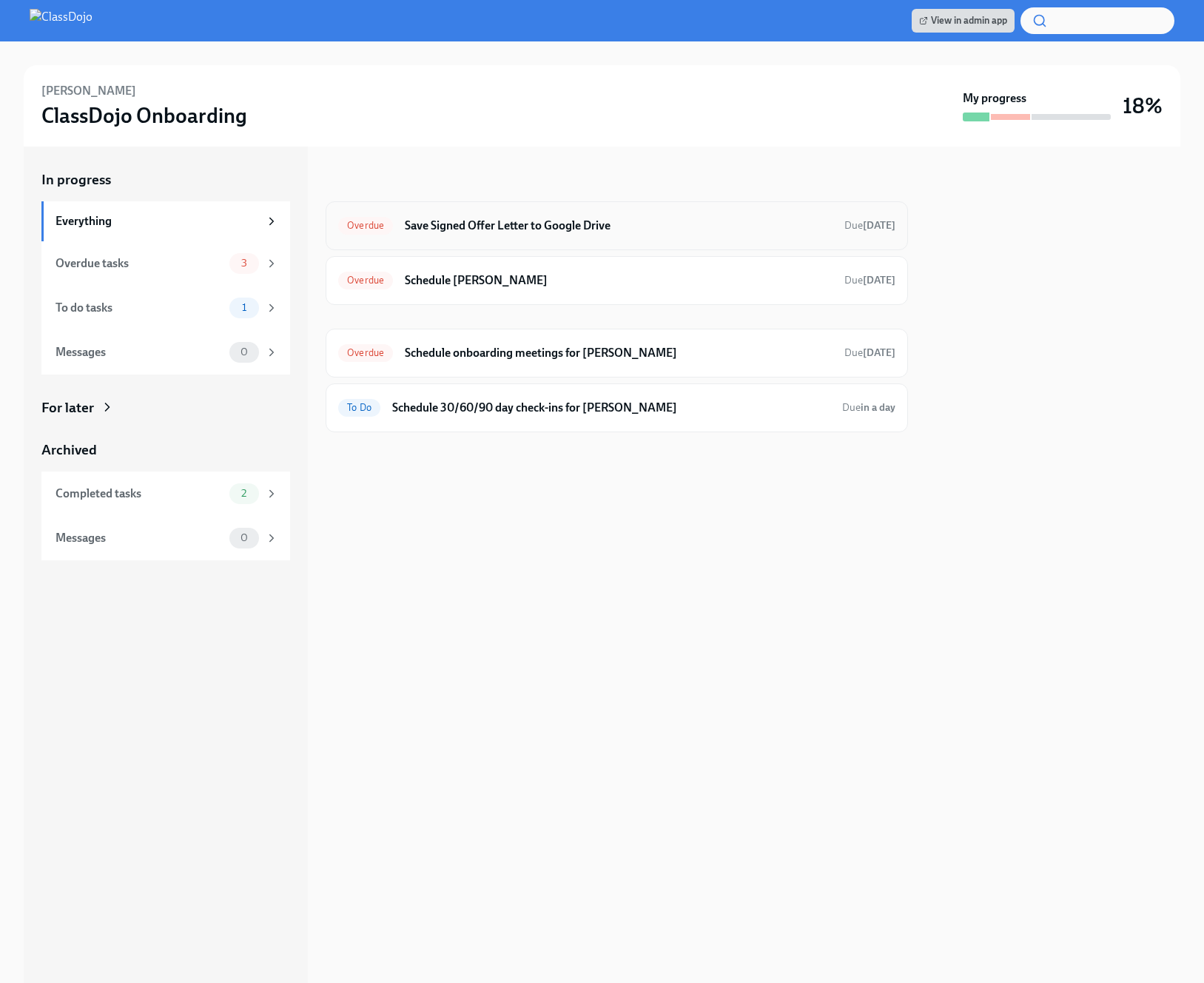
click at [543, 218] on h6 "Save Signed Offer Letter to Google Drive" at bounding box center [619, 226] width 428 height 17
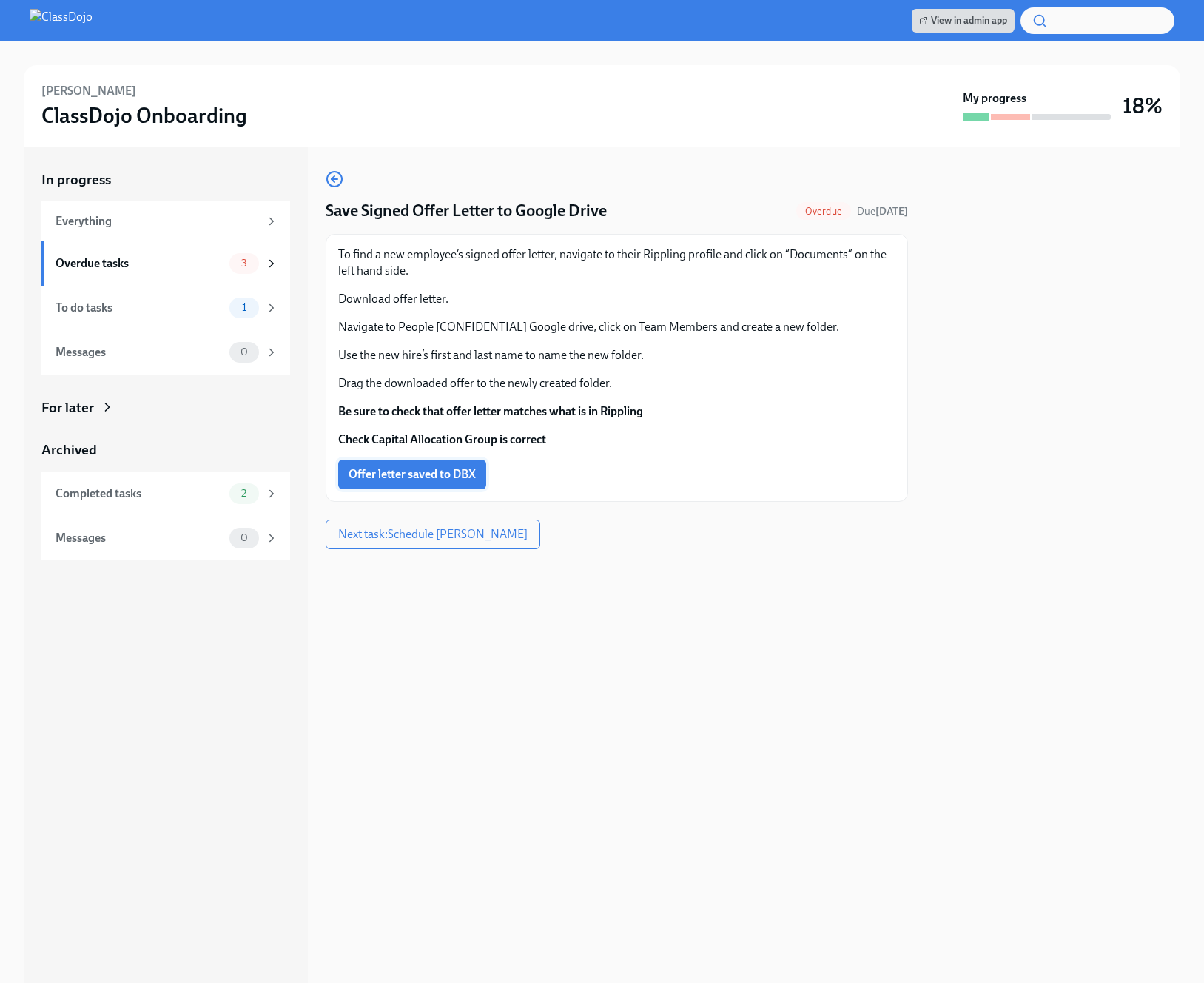
click at [403, 466] on button "Offer letter saved to DBX" at bounding box center [412, 474] width 148 height 29
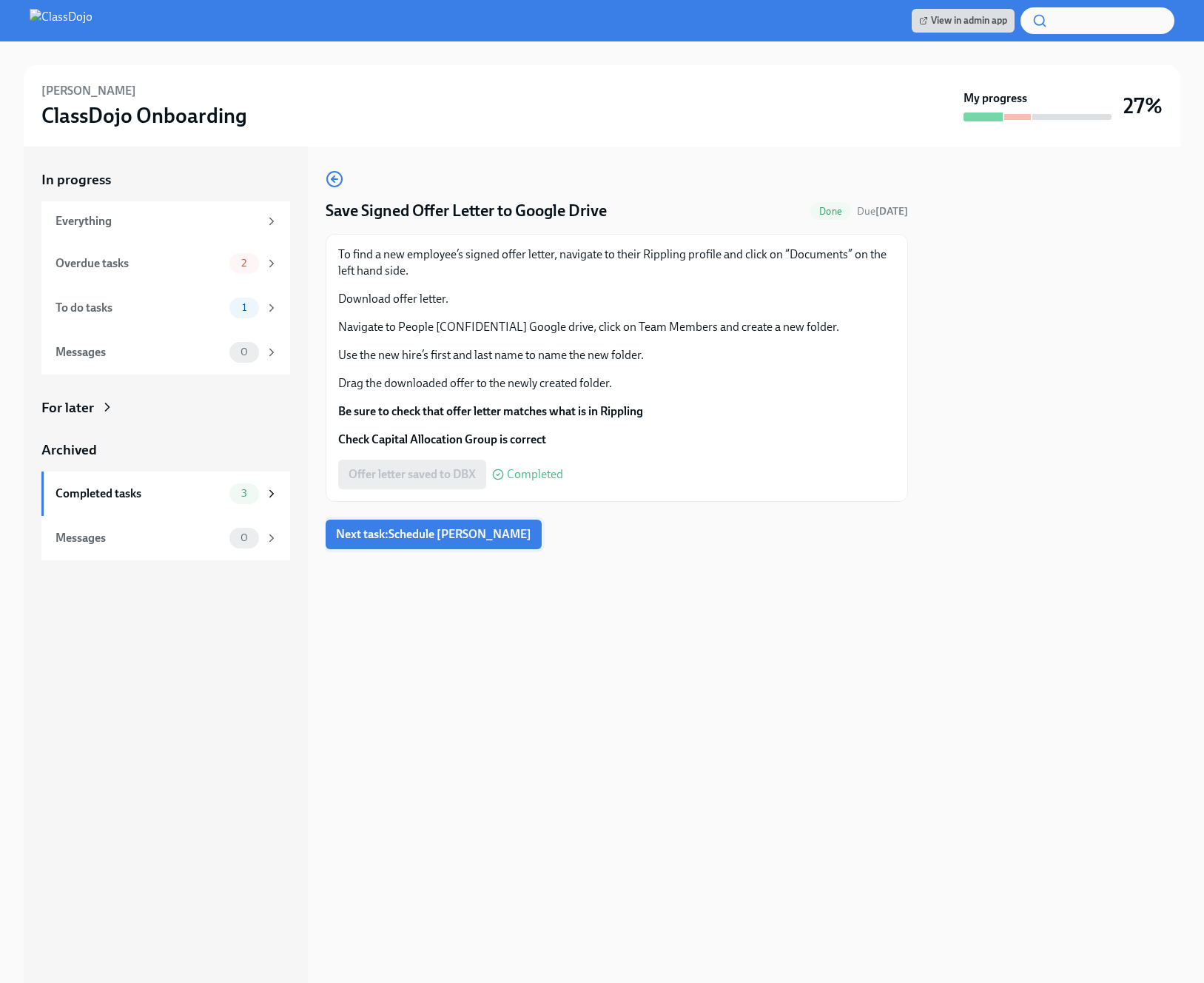
click at [461, 541] on span "Next task : Schedule Pecha Kucha" at bounding box center [434, 534] width 196 height 15
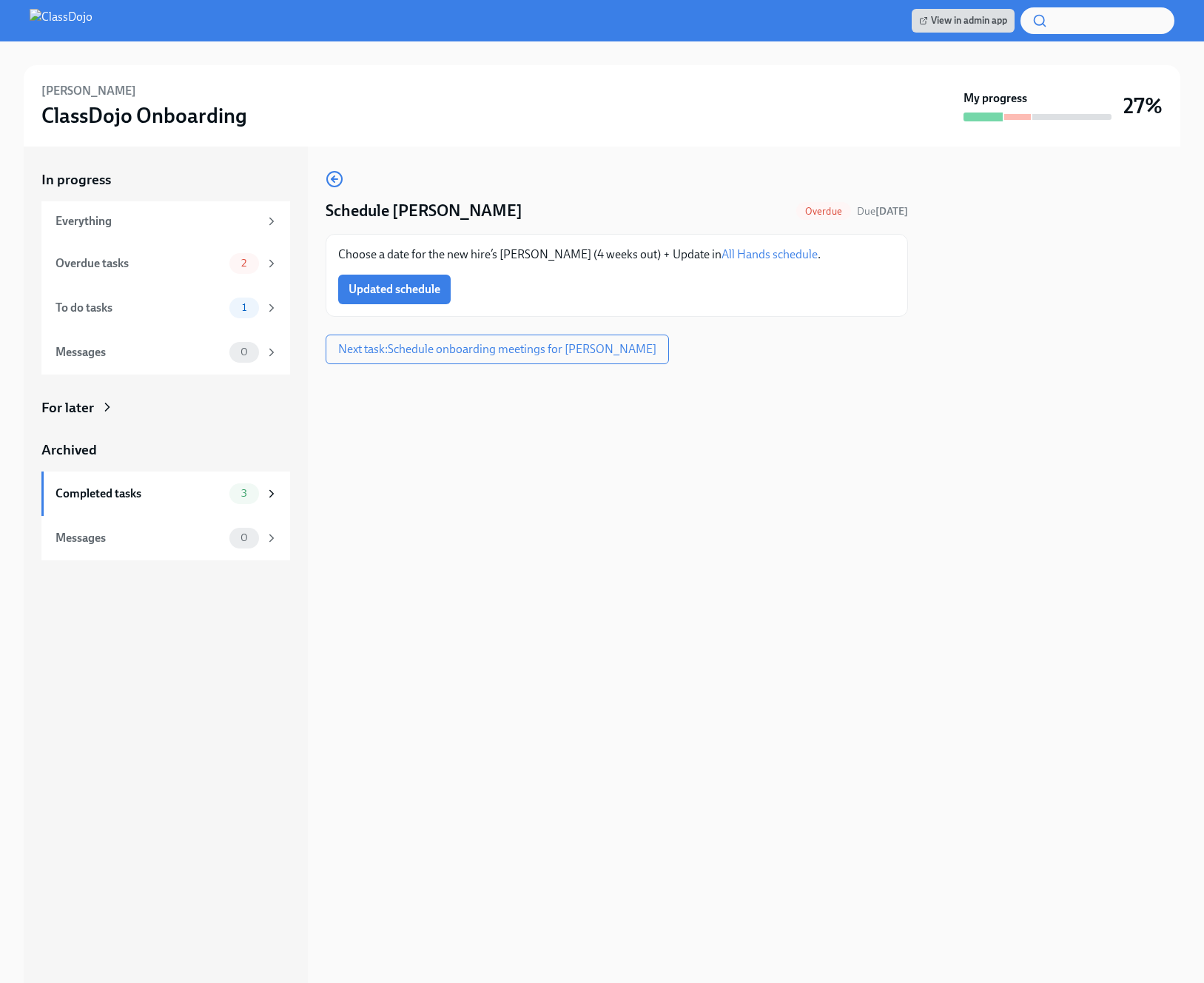
click at [775, 306] on div "Choose a date for the new hire’s Pecha Kucha (4 weeks out) + Update in All Hand…" at bounding box center [616, 276] width 582 height 83
click at [377, 292] on span "Updated schedule" at bounding box center [394, 289] width 91 height 15
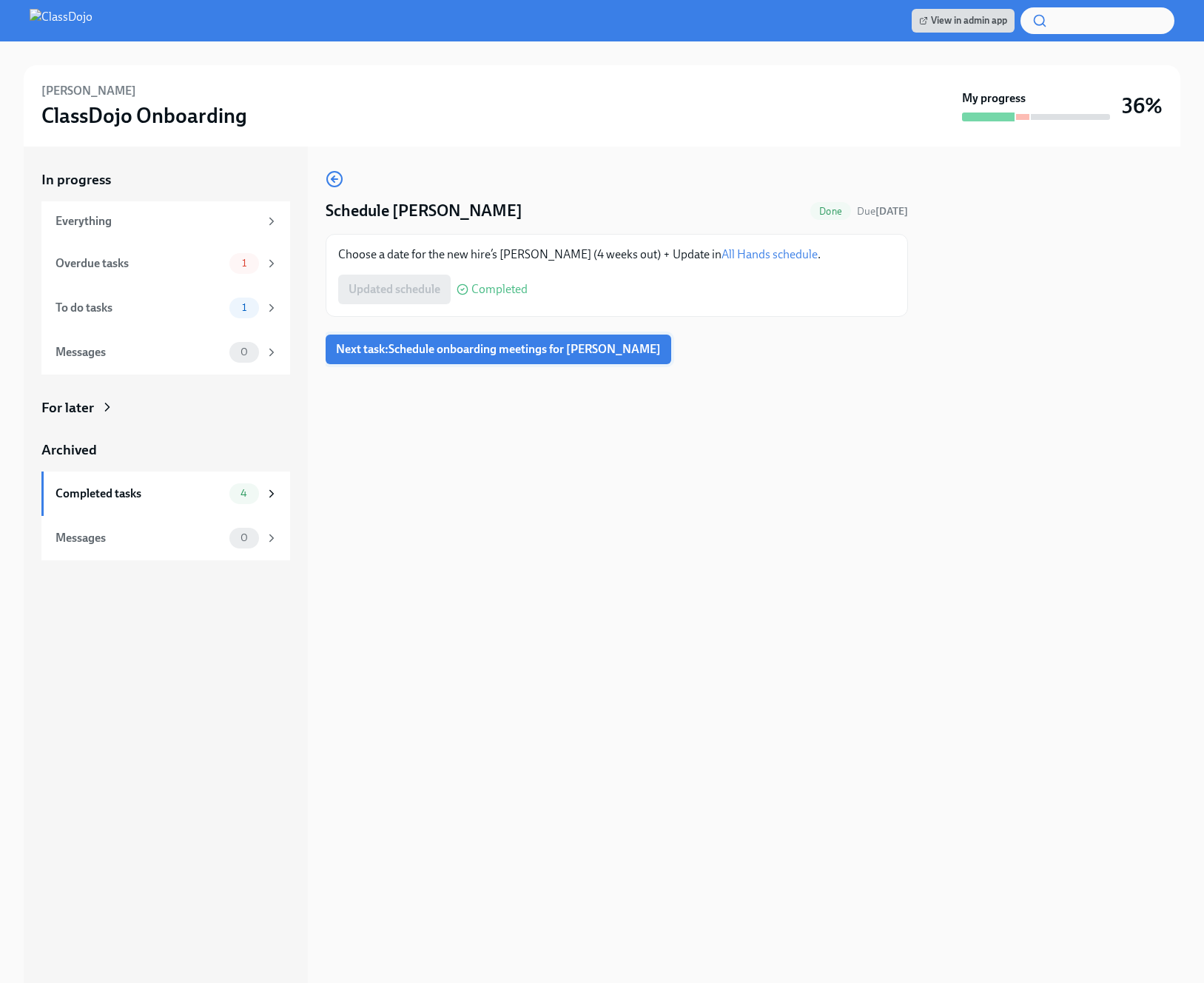
click at [540, 352] on span "Next task : Schedule onboarding meetings for Angela Barth" at bounding box center [499, 350] width 325 height 15
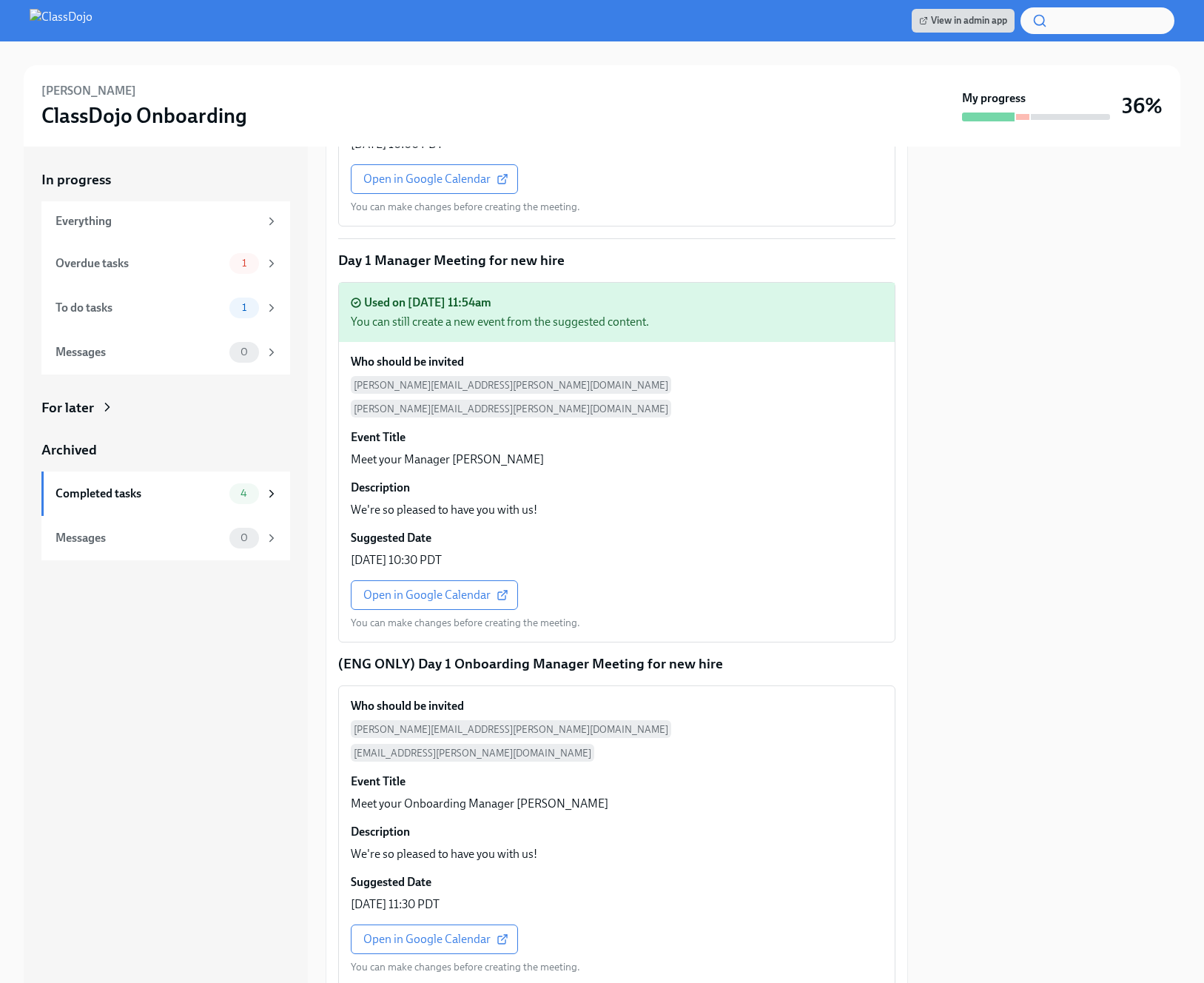
scroll to position [1003, 0]
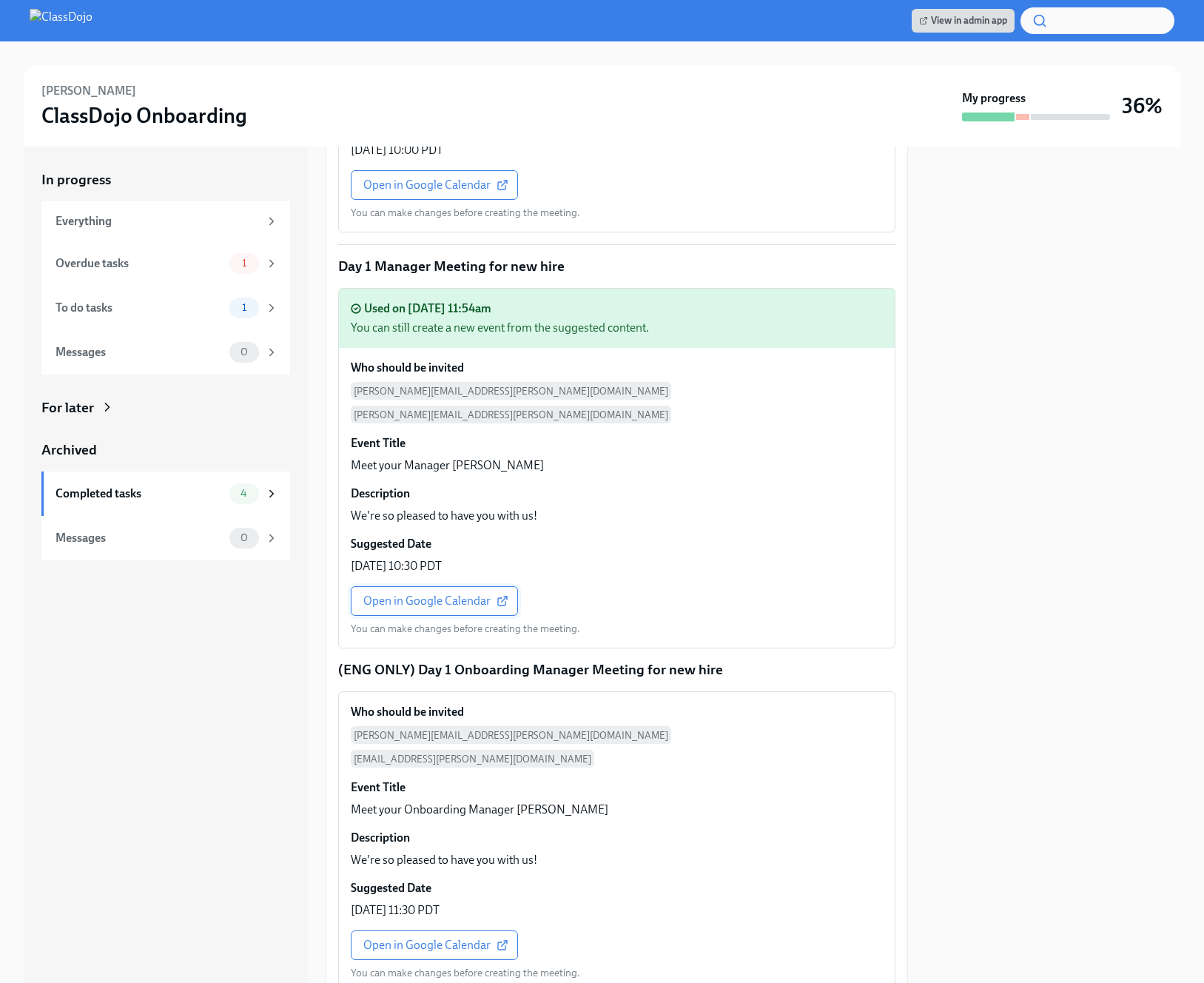
click at [449, 586] on link "Open in Google Calendar" at bounding box center [434, 601] width 167 height 29
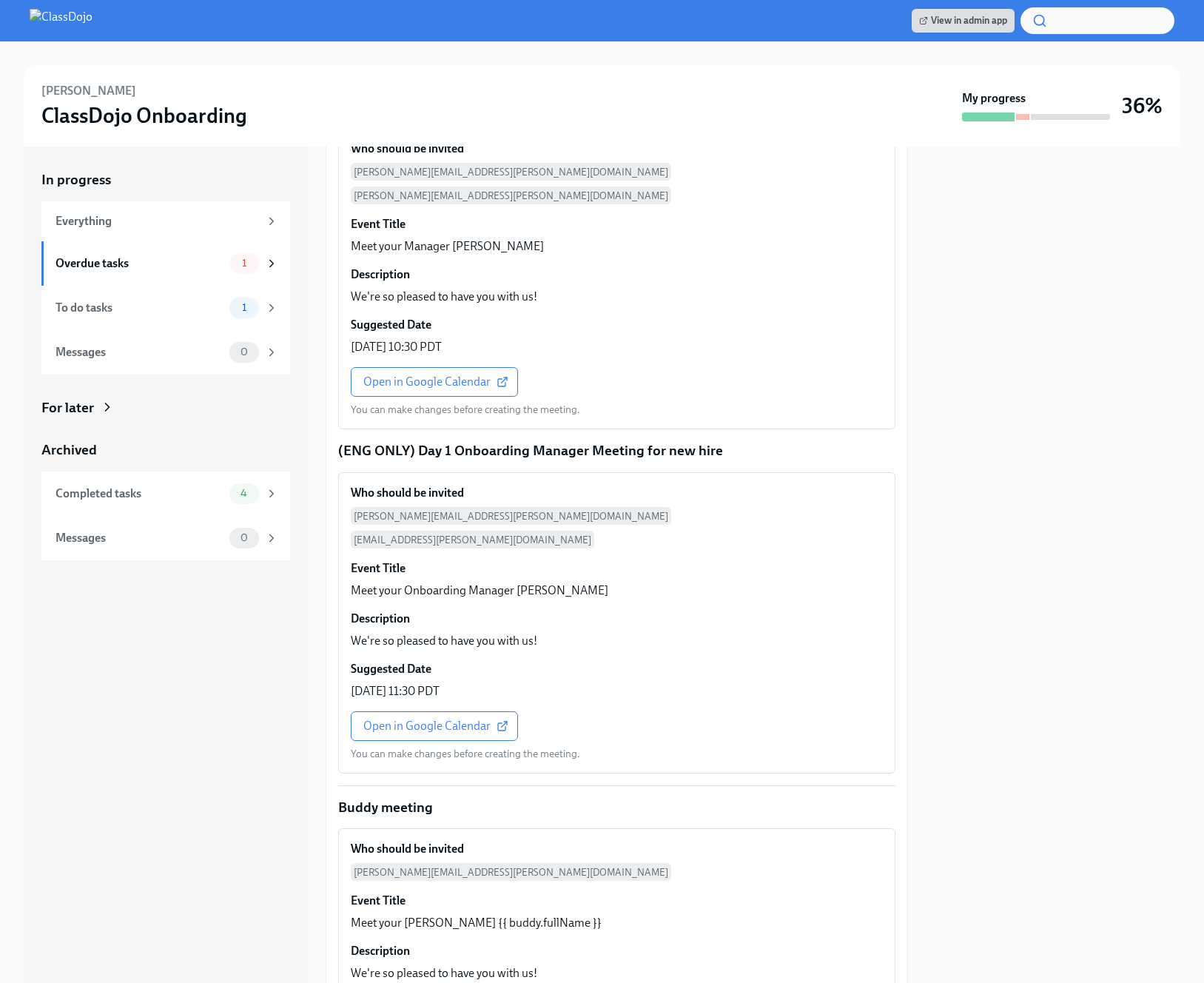
scroll to position [1225, 0]
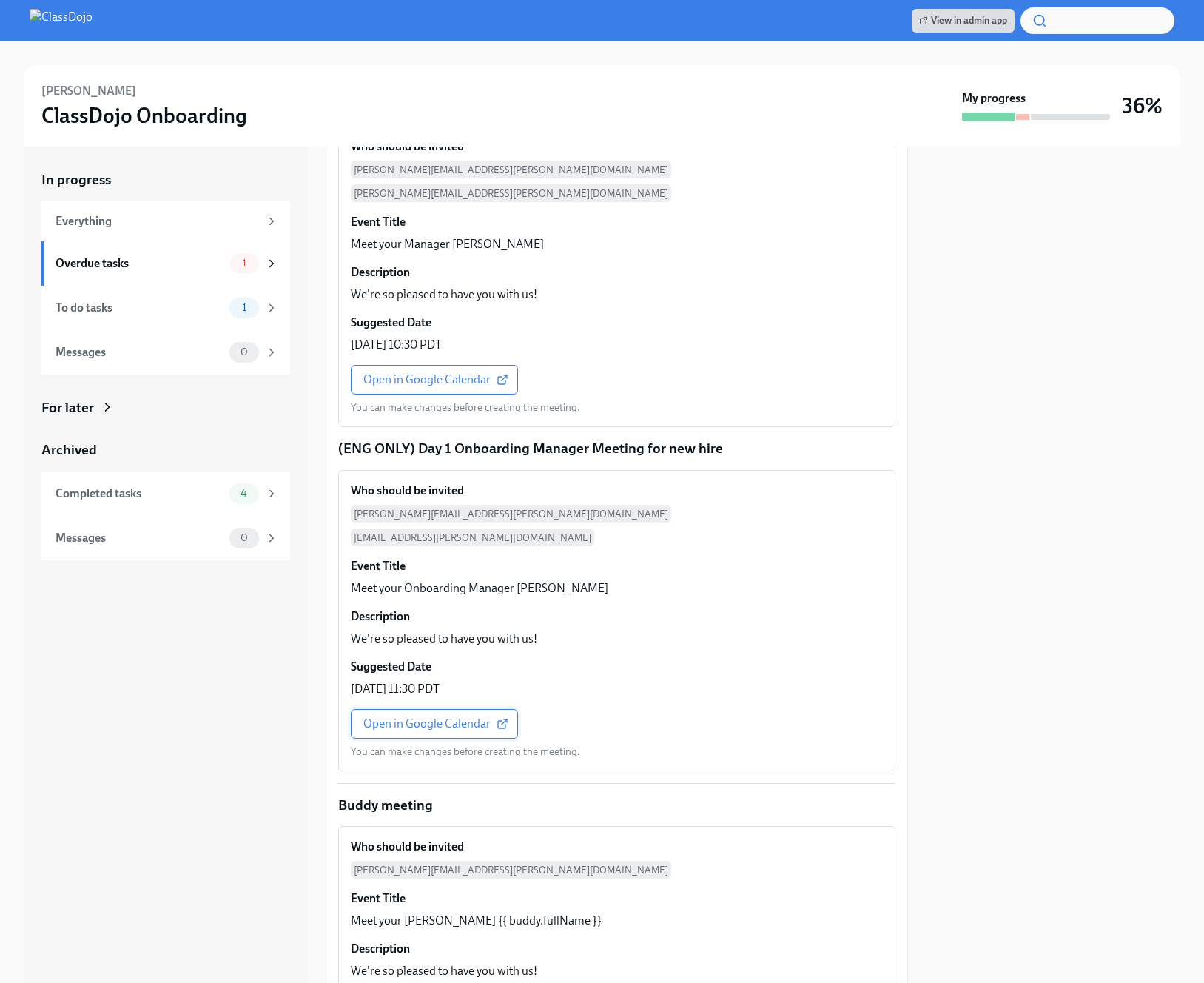
click at [418, 709] on link "Open in Google Calendar" at bounding box center [434, 723] width 167 height 29
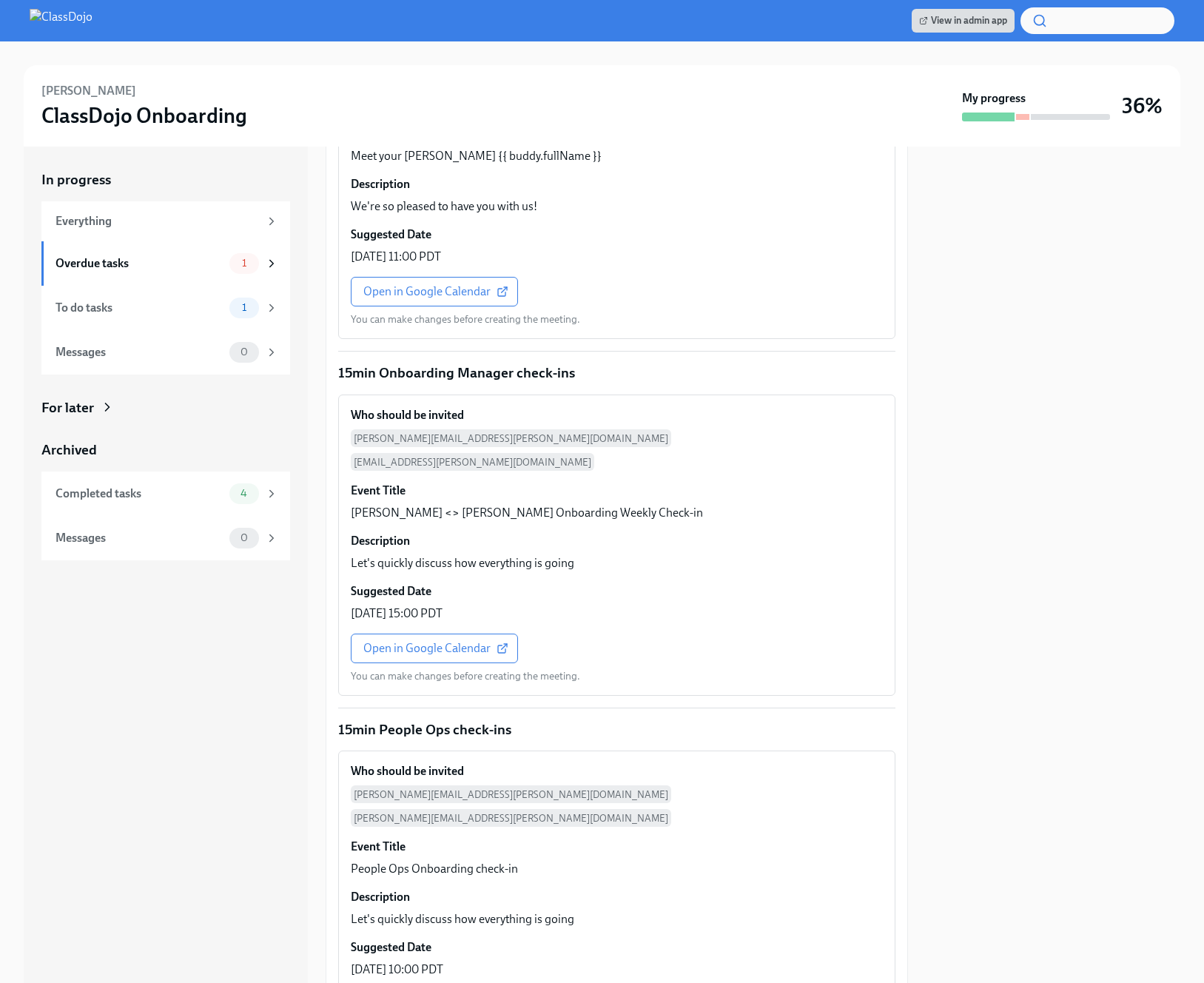
scroll to position [2083, 0]
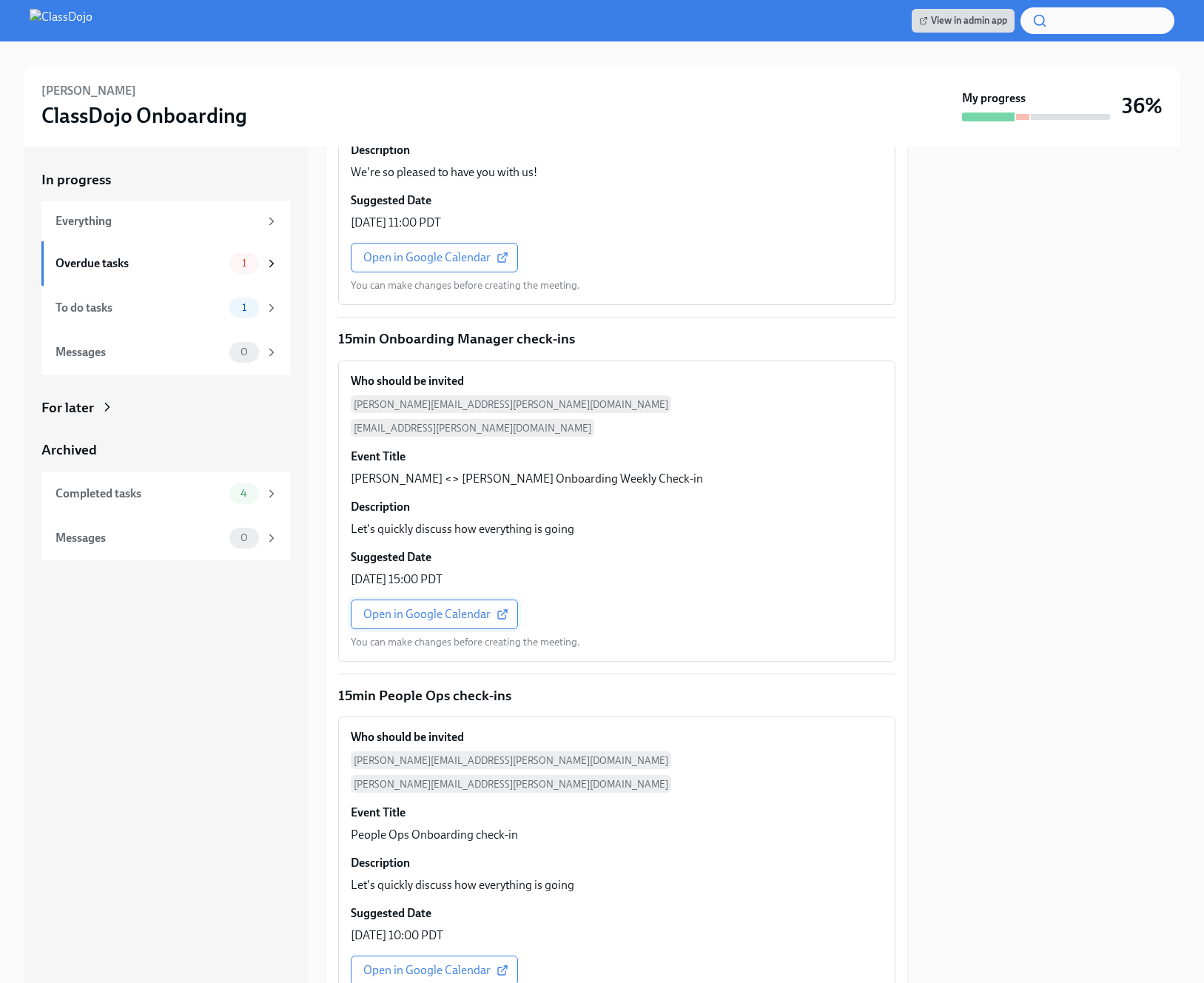
click at [436, 607] on span "Open in Google Calendar" at bounding box center [434, 614] width 142 height 15
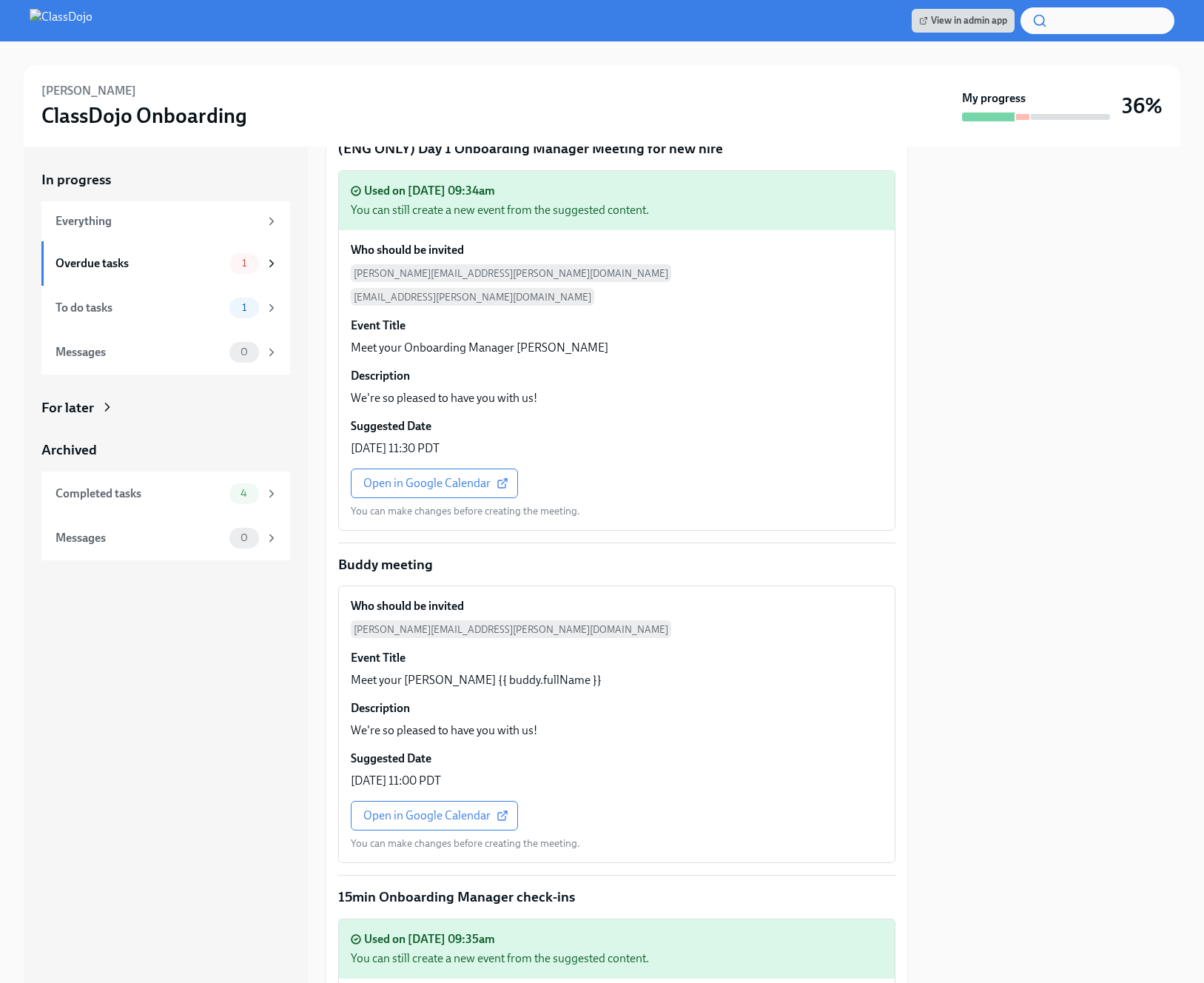
scroll to position [1389, 0]
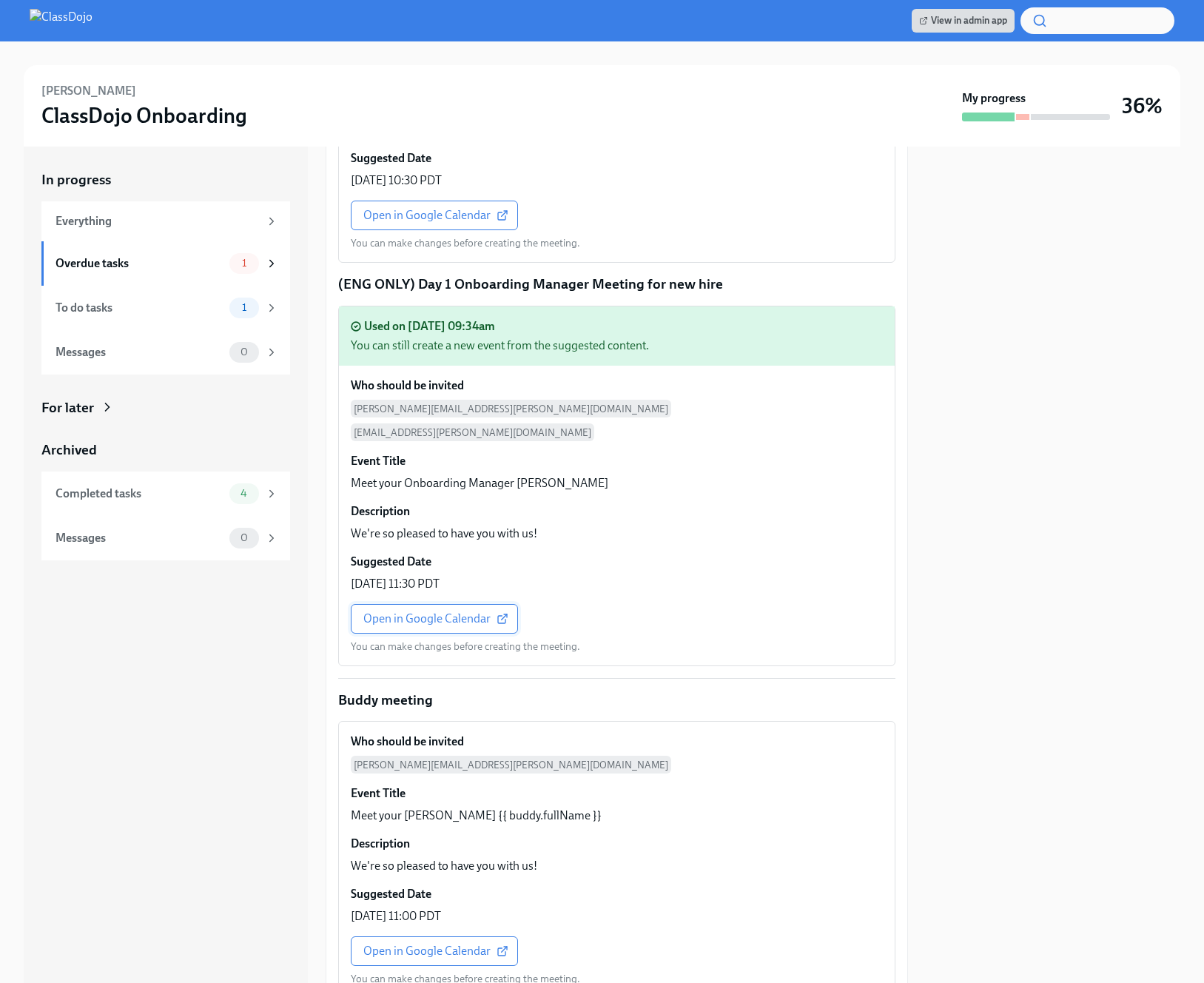
click at [427, 611] on span "Open in Google Calendar" at bounding box center [434, 619] width 142 height 15
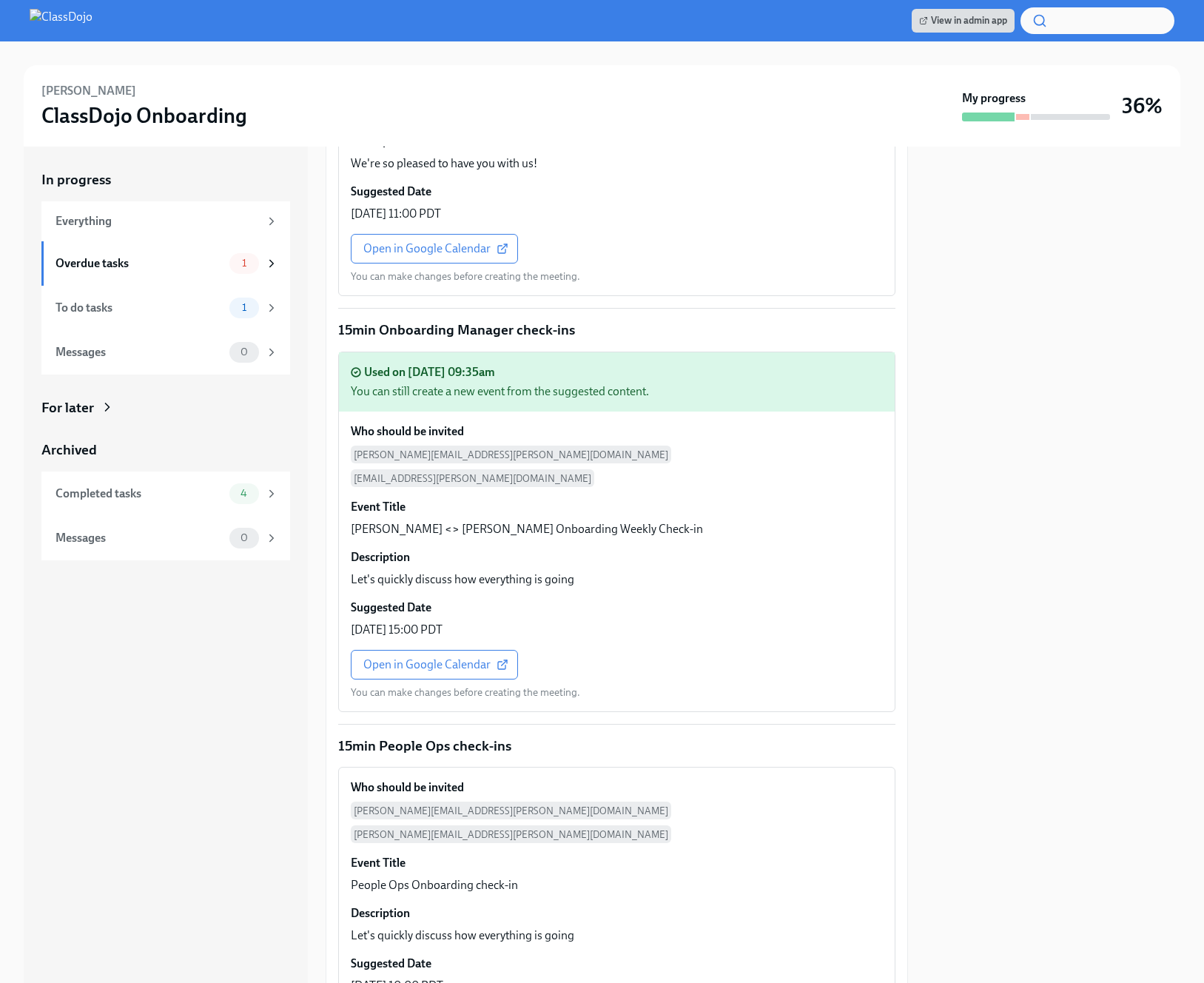
scroll to position [2142, 0]
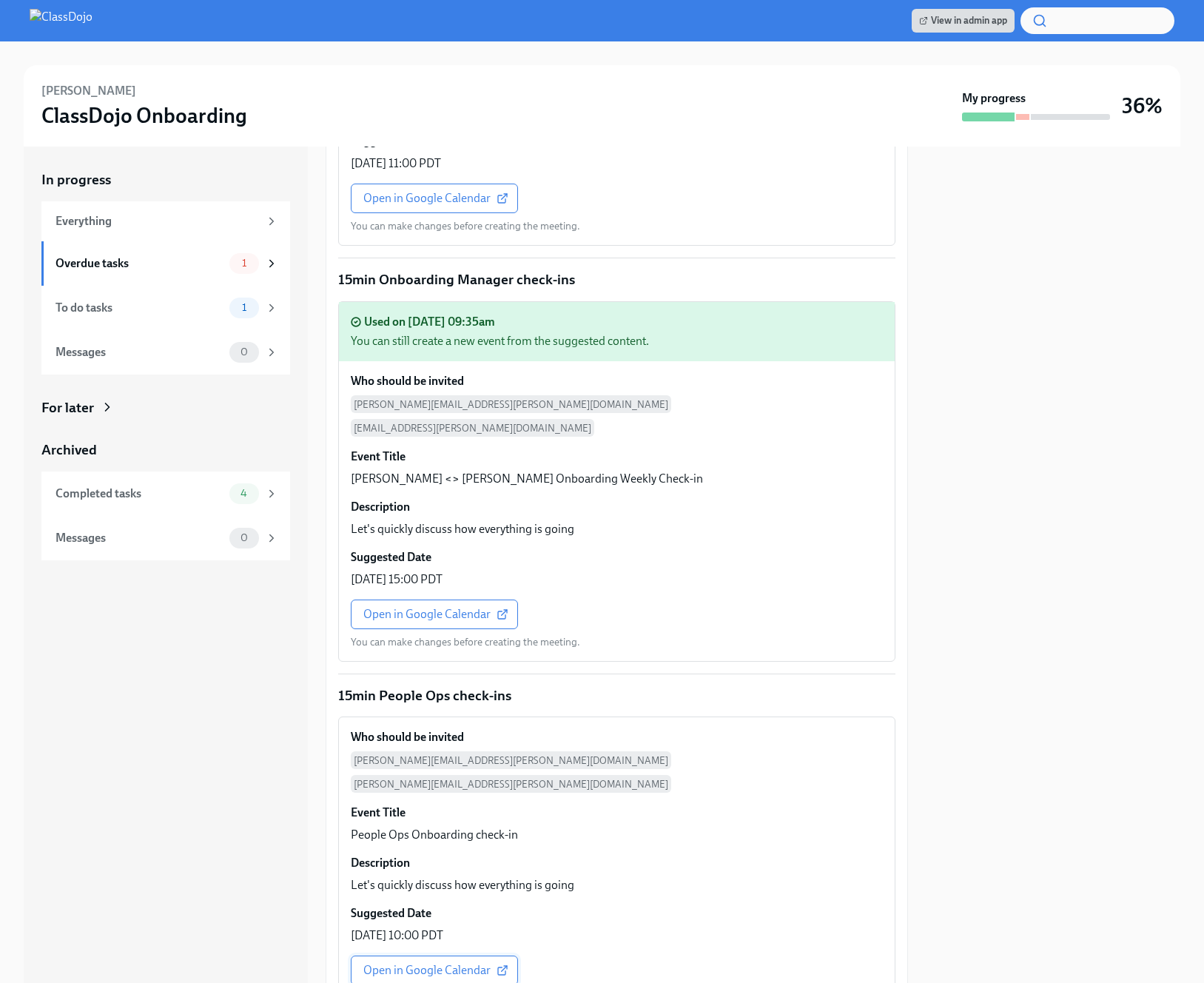
click at [413, 956] on link "Open in Google Calendar" at bounding box center [434, 970] width 167 height 29
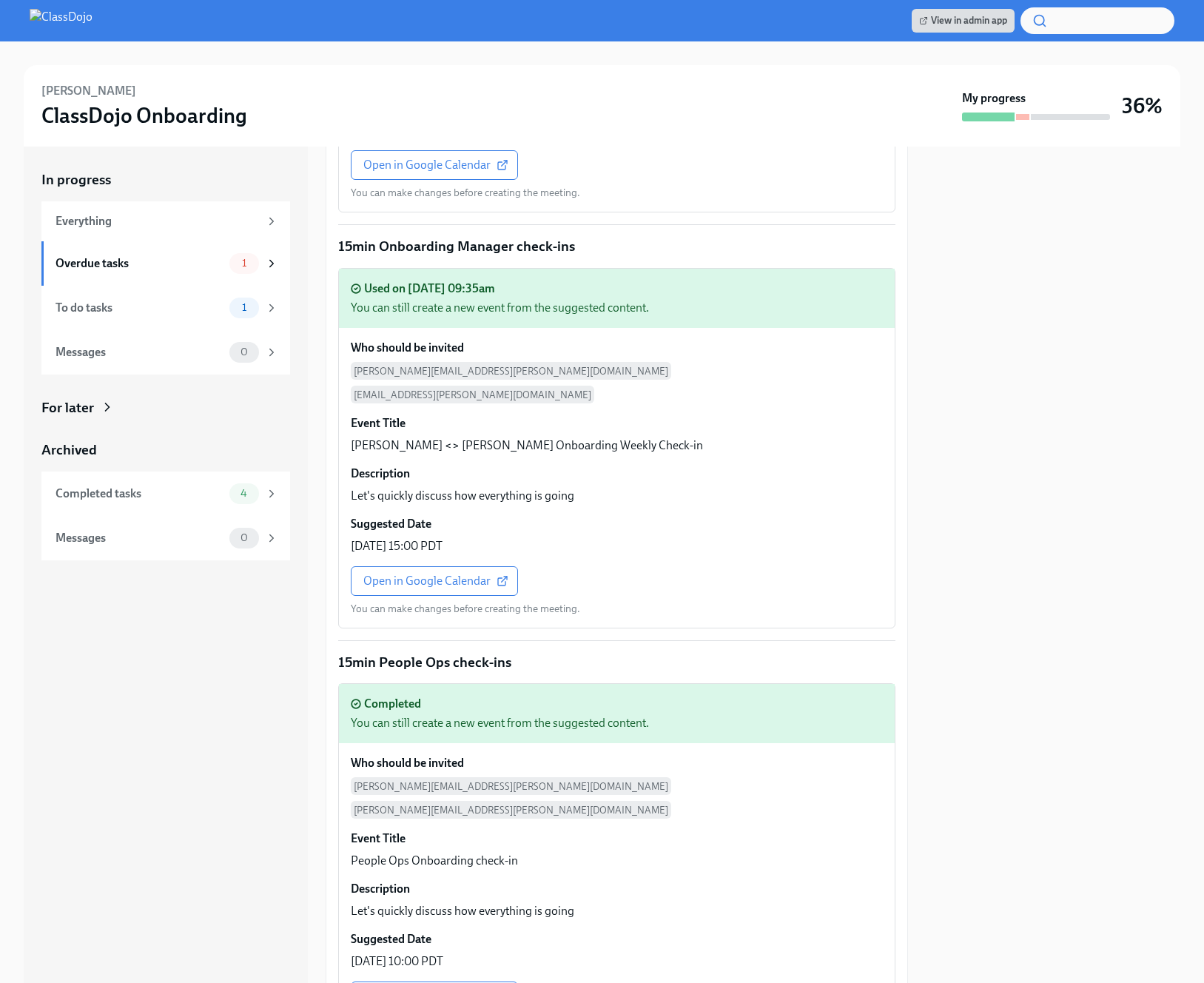
scroll to position [2201, 0]
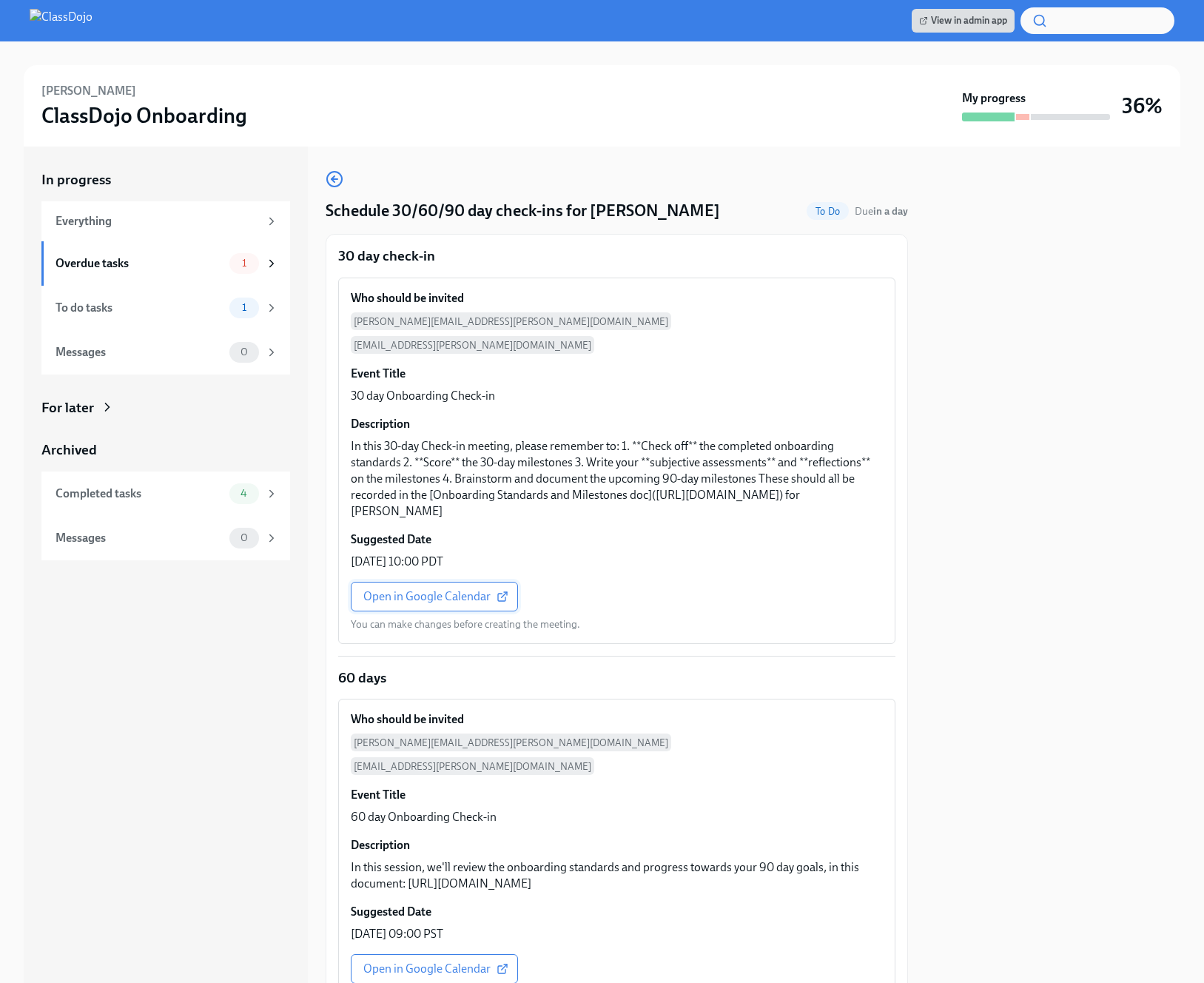
click at [420, 589] on span "Open in Google Calendar" at bounding box center [434, 597] width 142 height 15
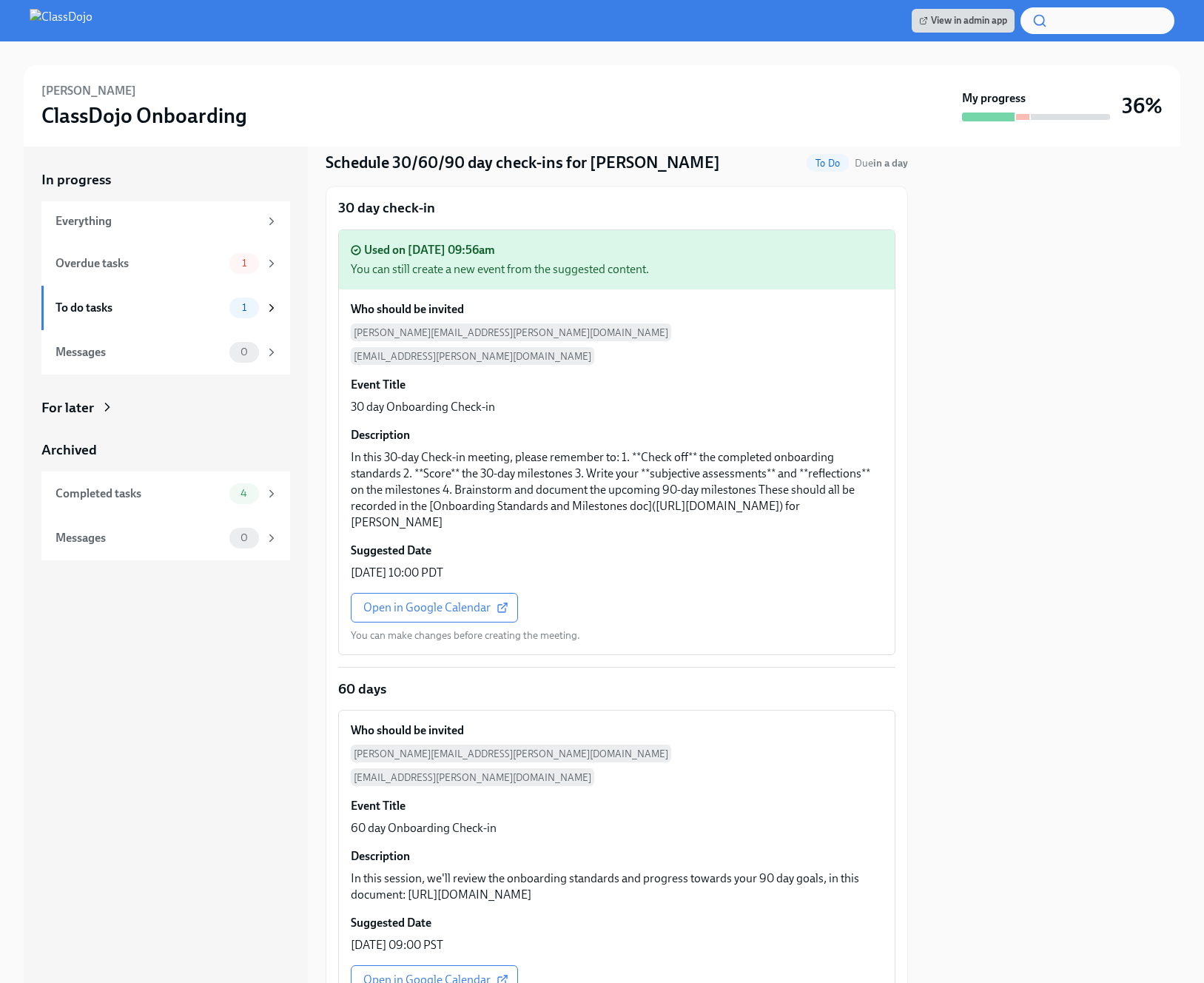
scroll to position [258, 0]
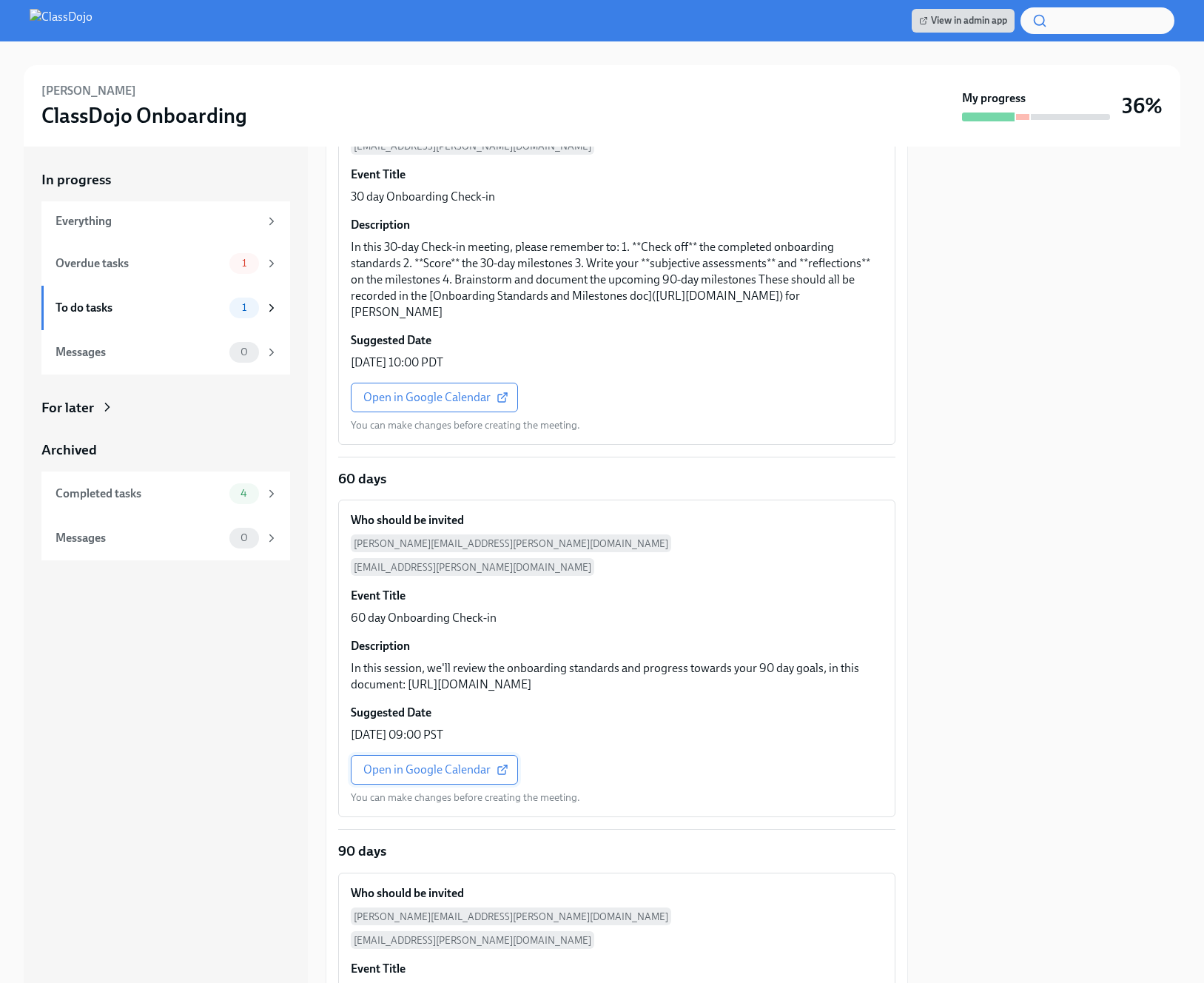
click at [420, 762] on span "Open in Google Calendar" at bounding box center [434, 770] width 142 height 15
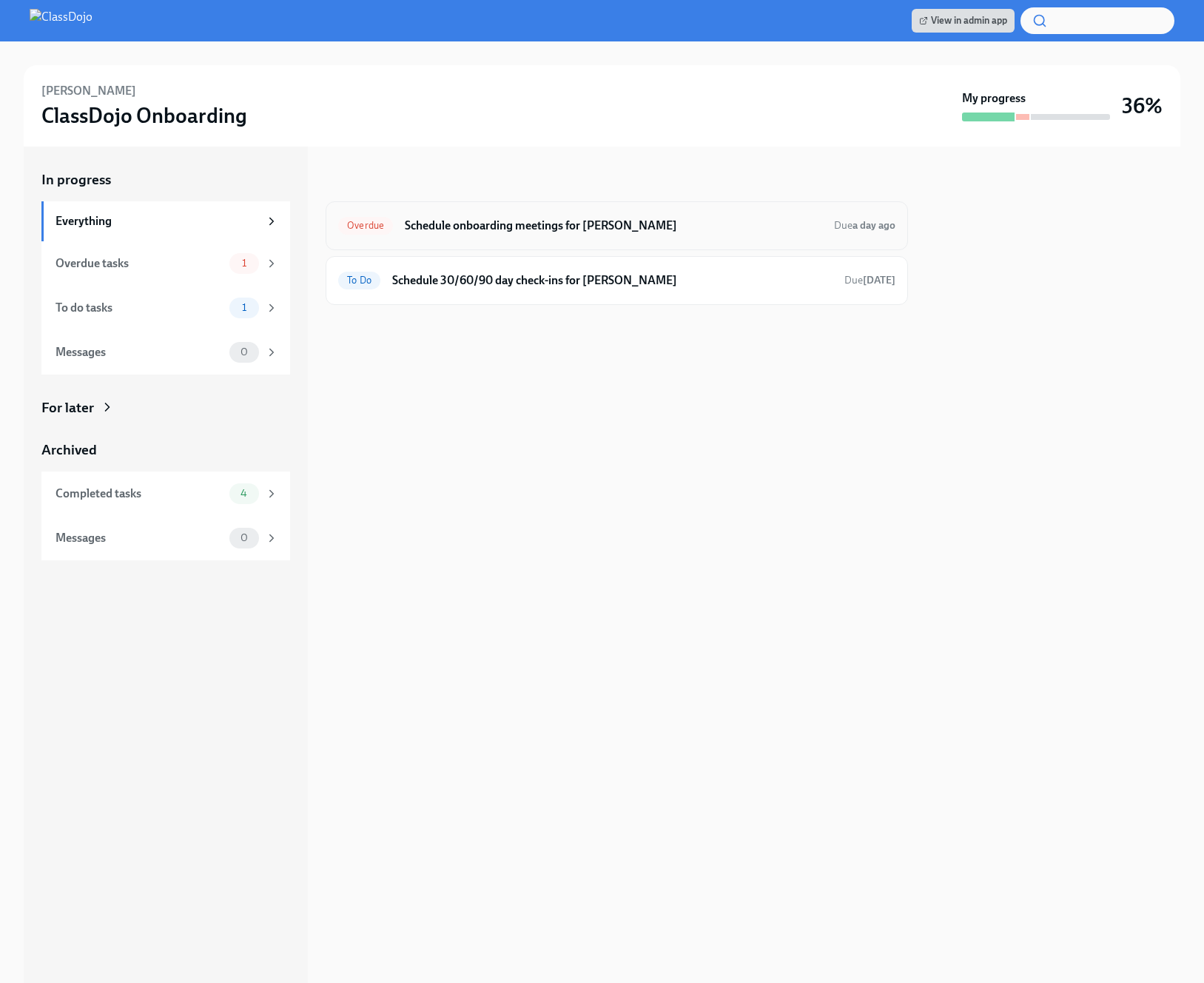
click at [658, 216] on div "Overdue Schedule onboarding meetings for [PERSON_NAME] Due a day ago" at bounding box center [617, 225] width 557 height 23
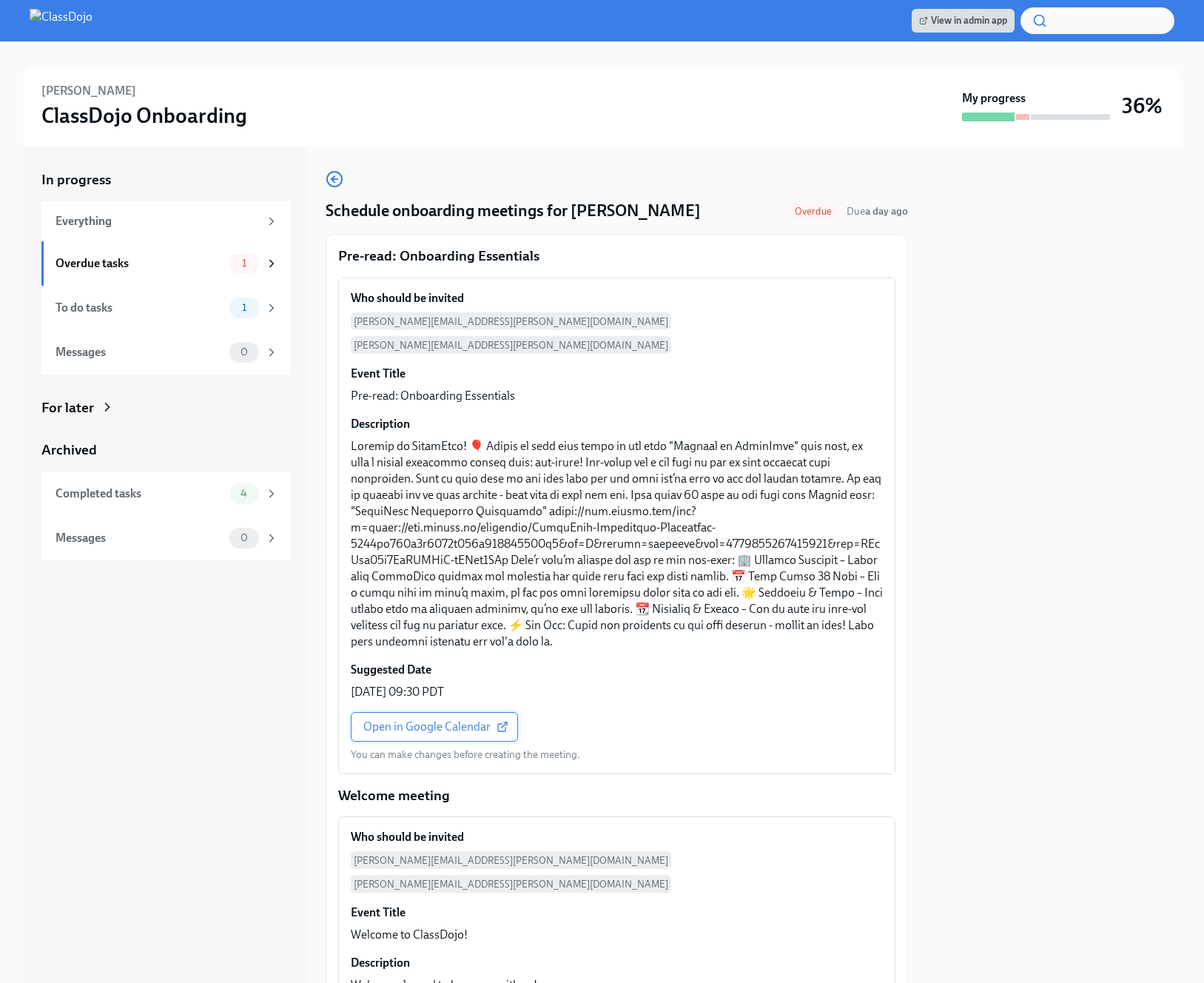
click at [440, 719] on span "Open in Google Calendar" at bounding box center [434, 727] width 142 height 15
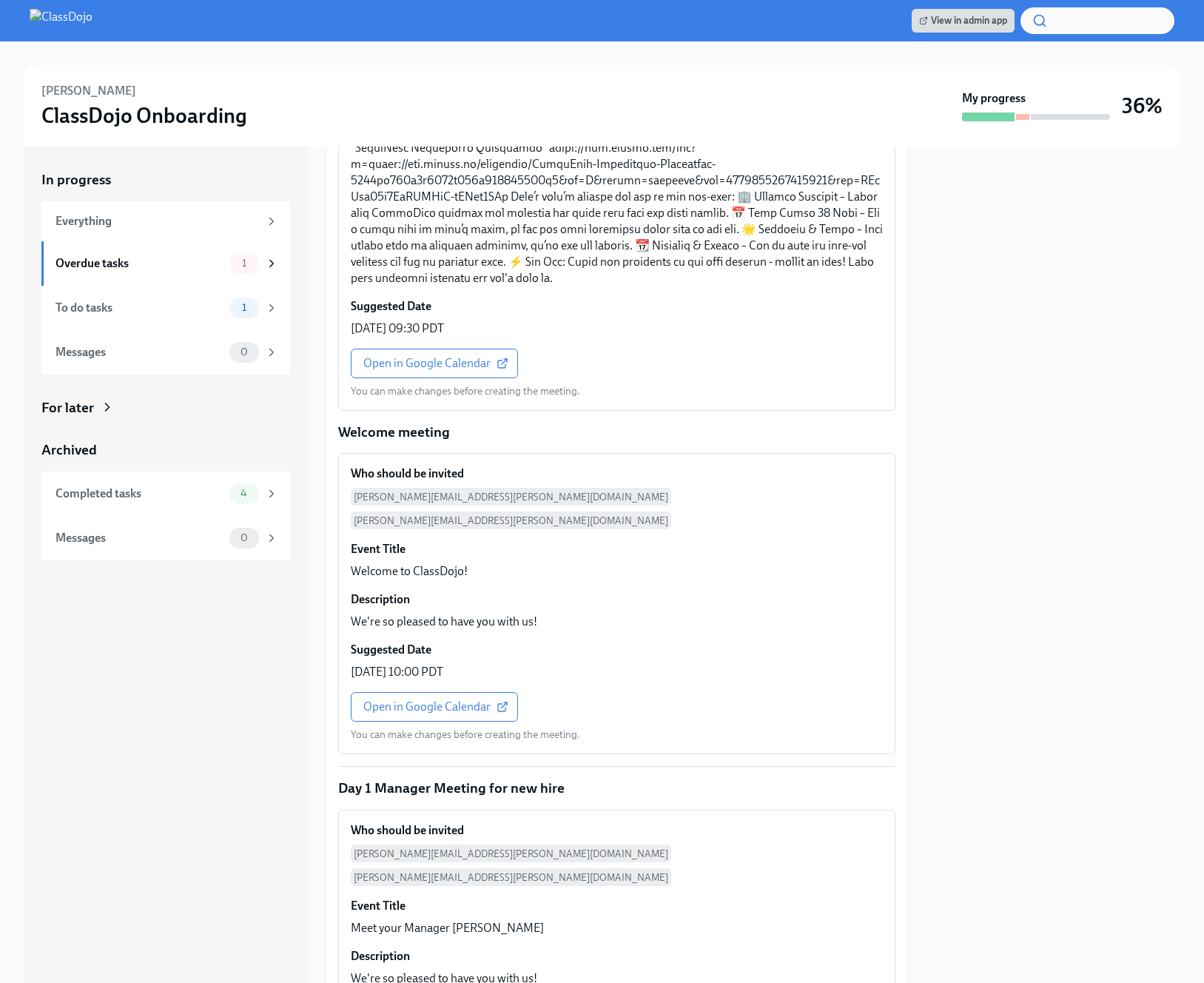
scroll to position [429, 0]
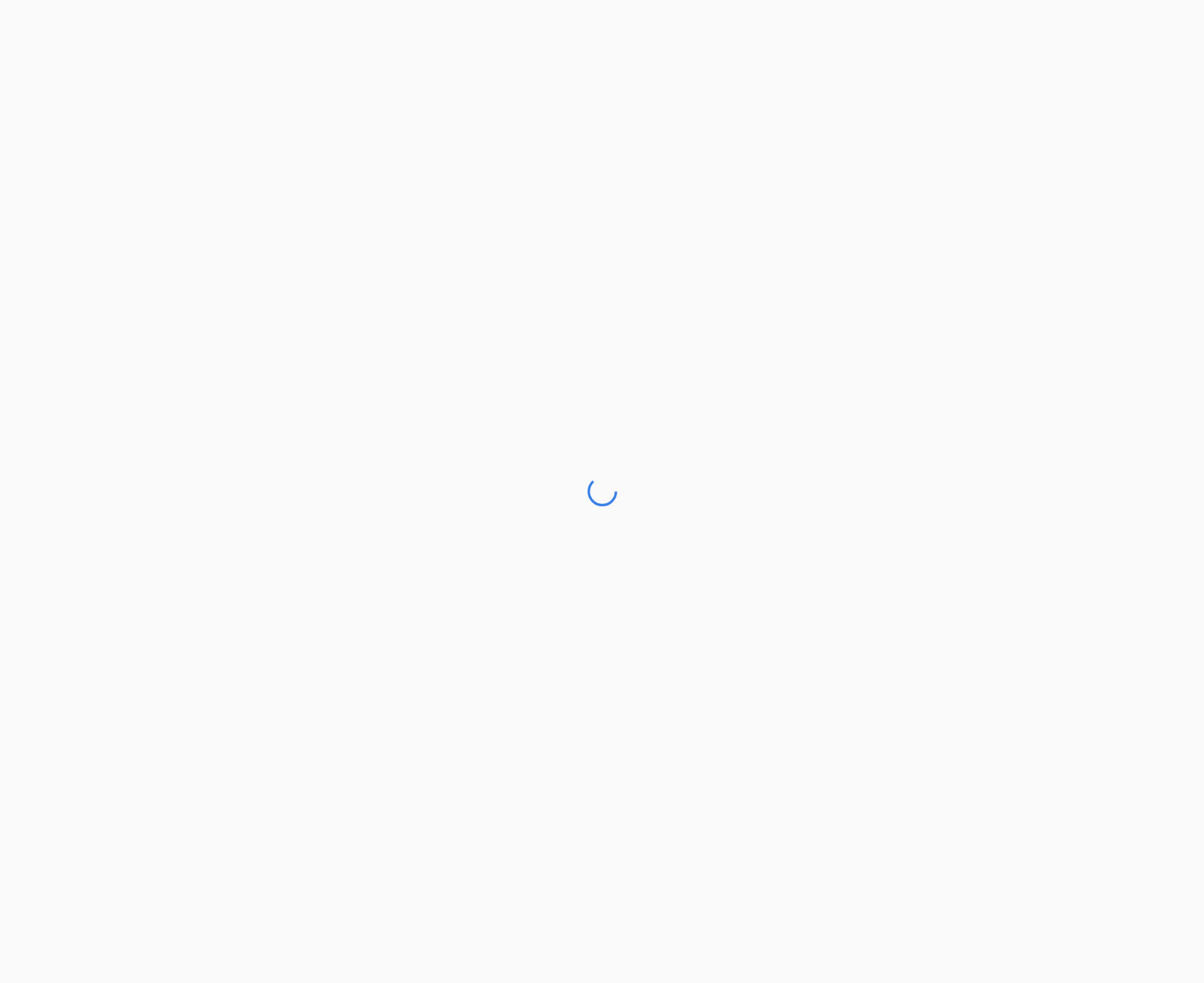
click at [447, 592] on div at bounding box center [602, 491] width 1204 height 983
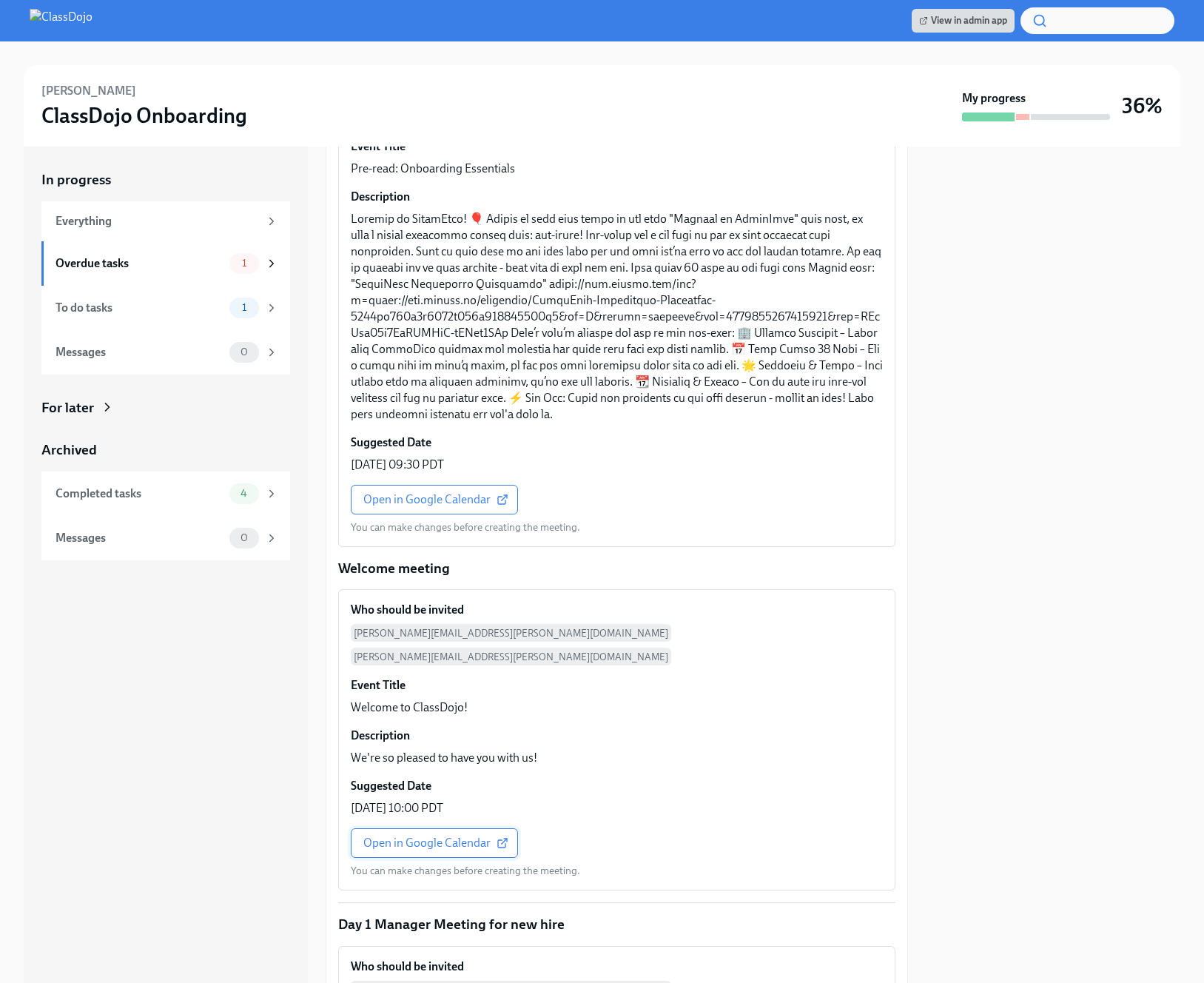
scroll to position [345, 0]
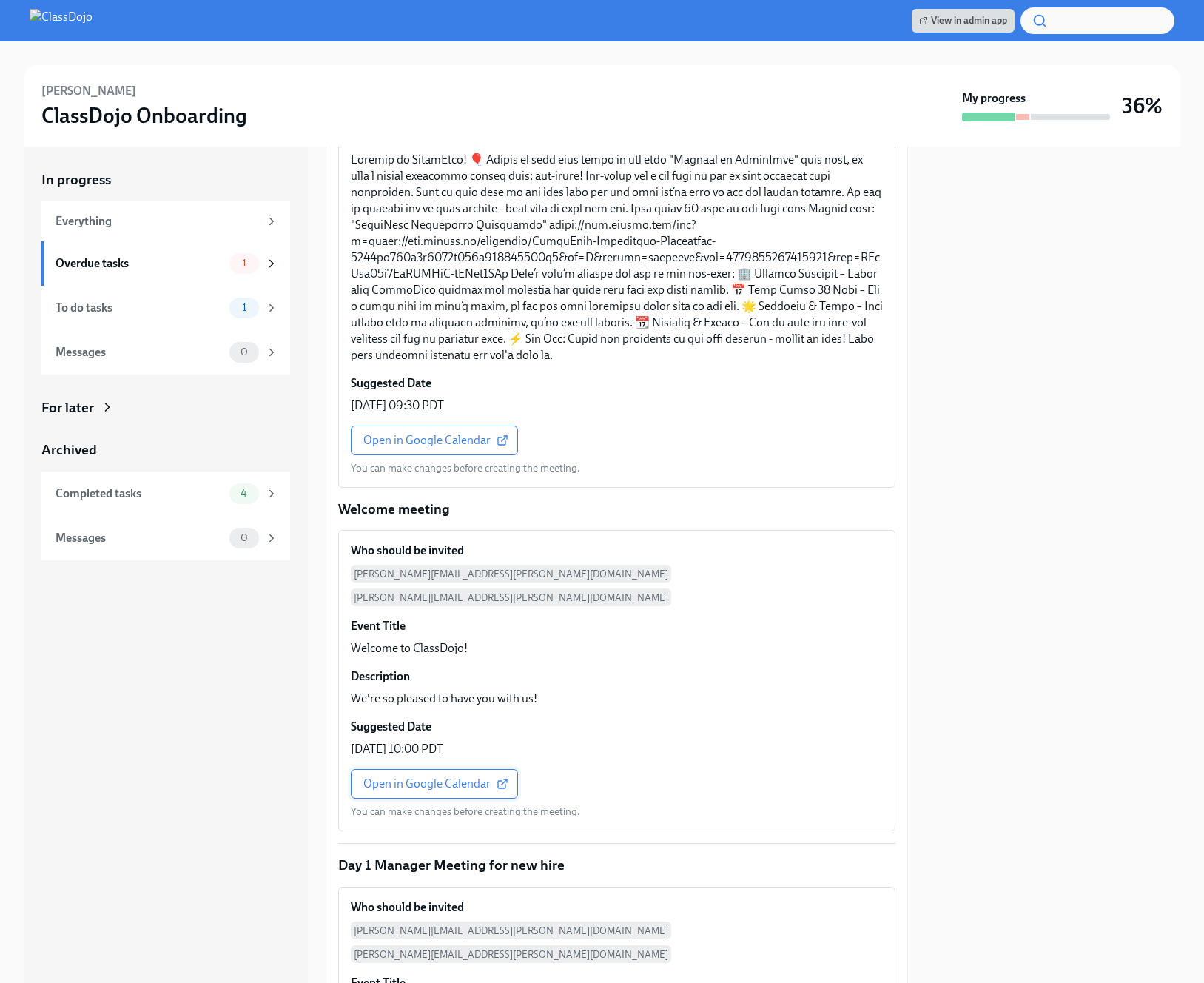
click at [440, 777] on span "Open in Google Calendar" at bounding box center [434, 784] width 142 height 15
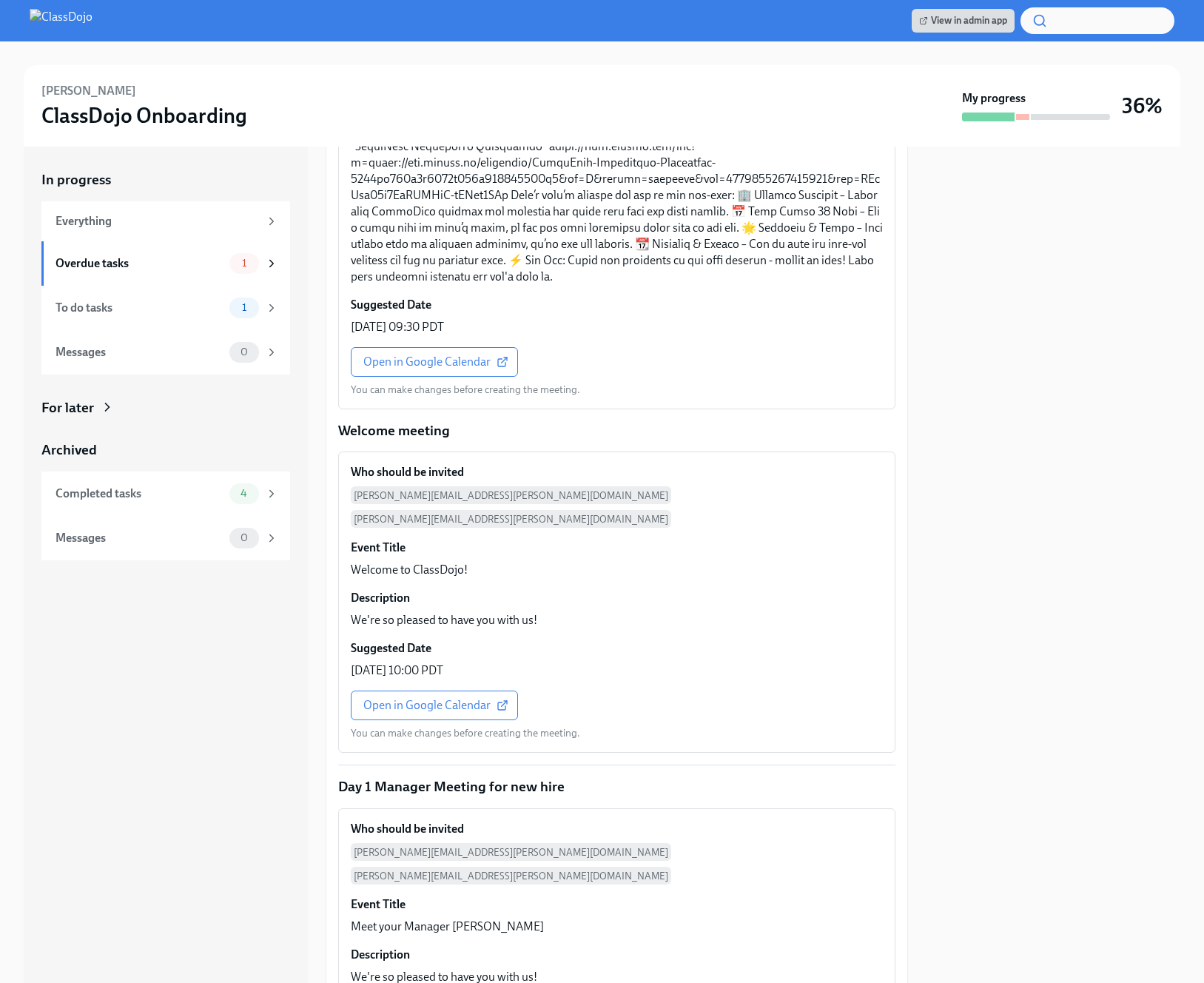
scroll to position [470, 0]
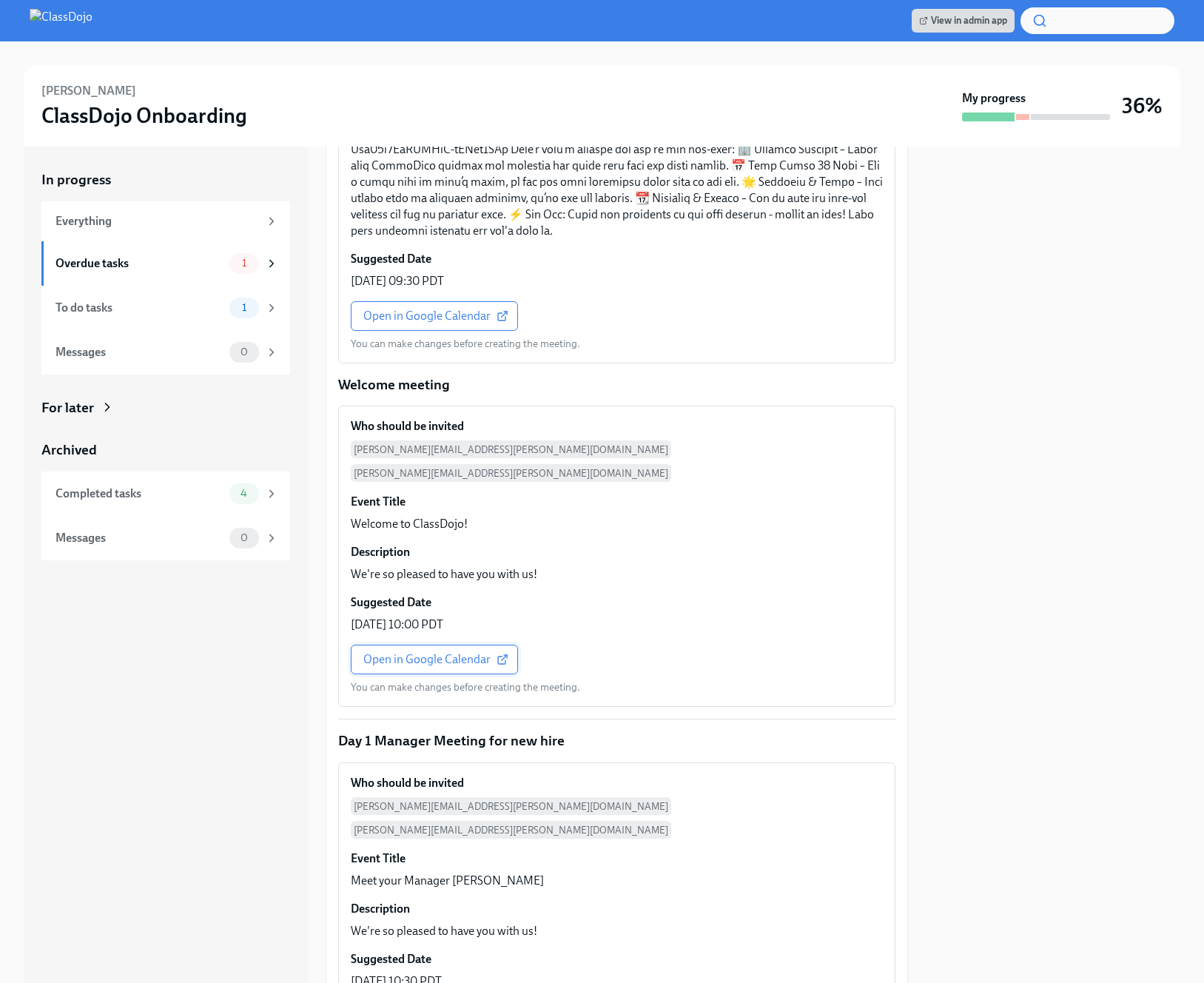
click at [458, 652] on span "Open in Google Calendar" at bounding box center [434, 660] width 142 height 15
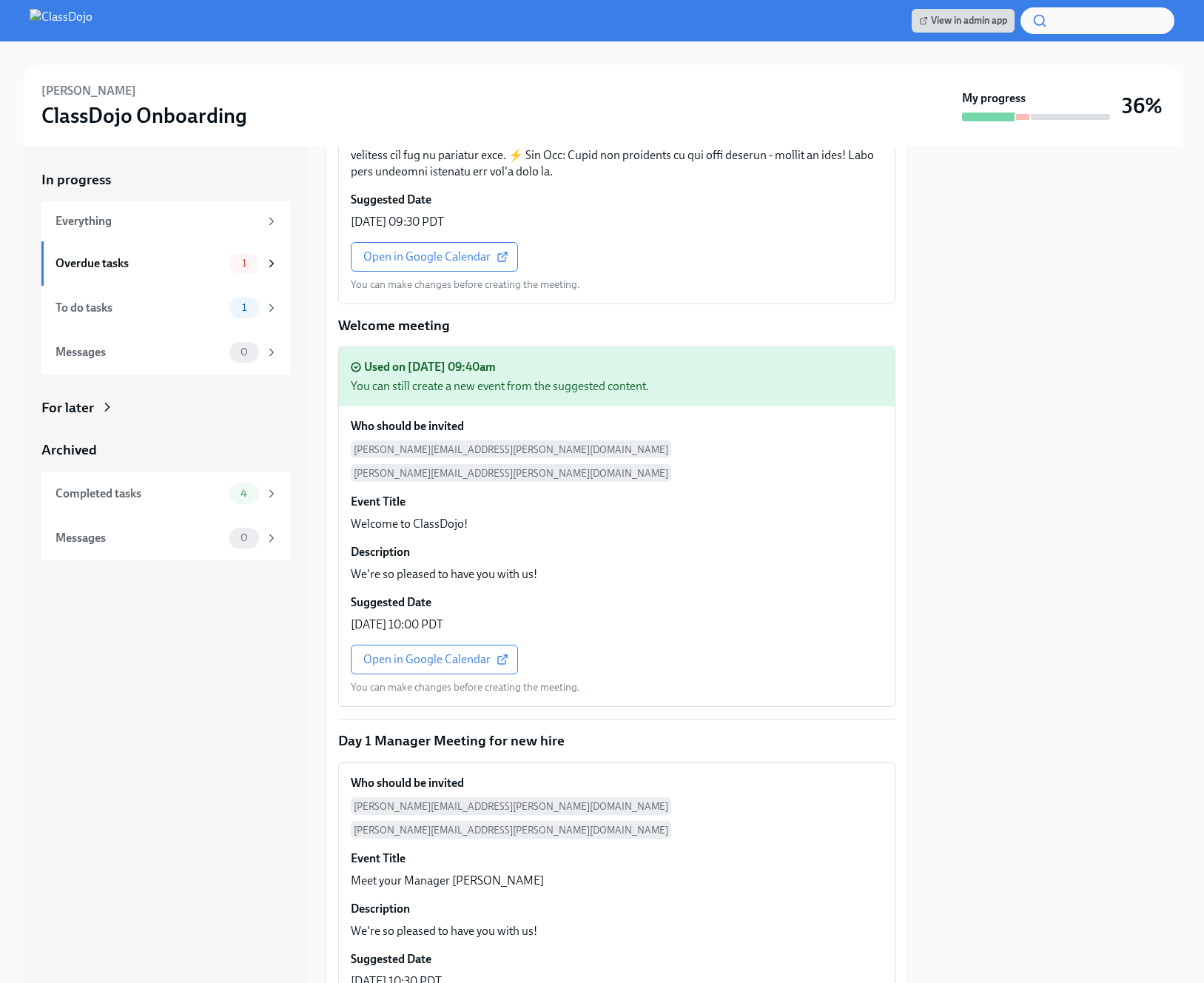
scroll to position [855, 0]
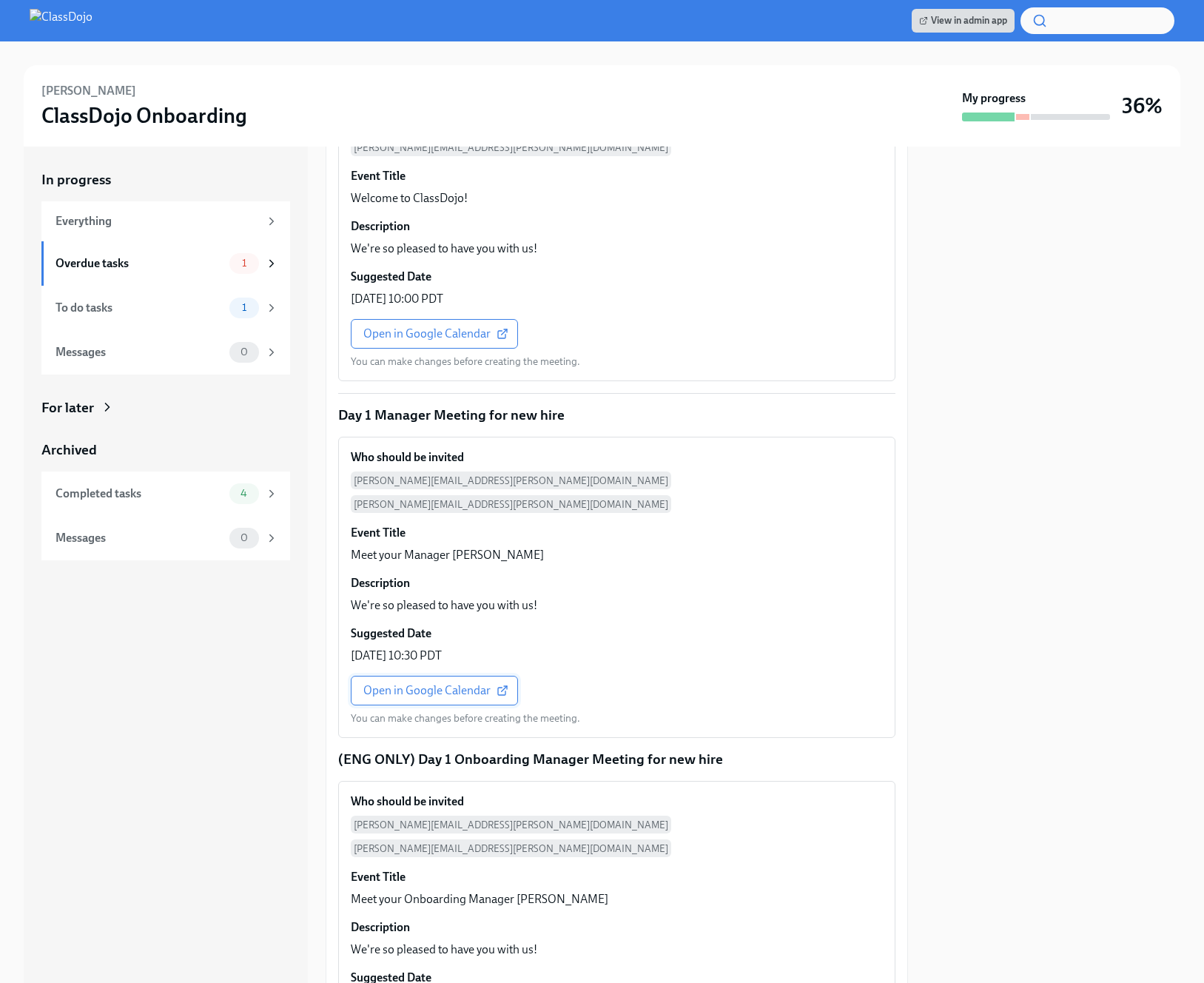
click at [444, 683] on span "Open in Google Calendar" at bounding box center [434, 691] width 142 height 15
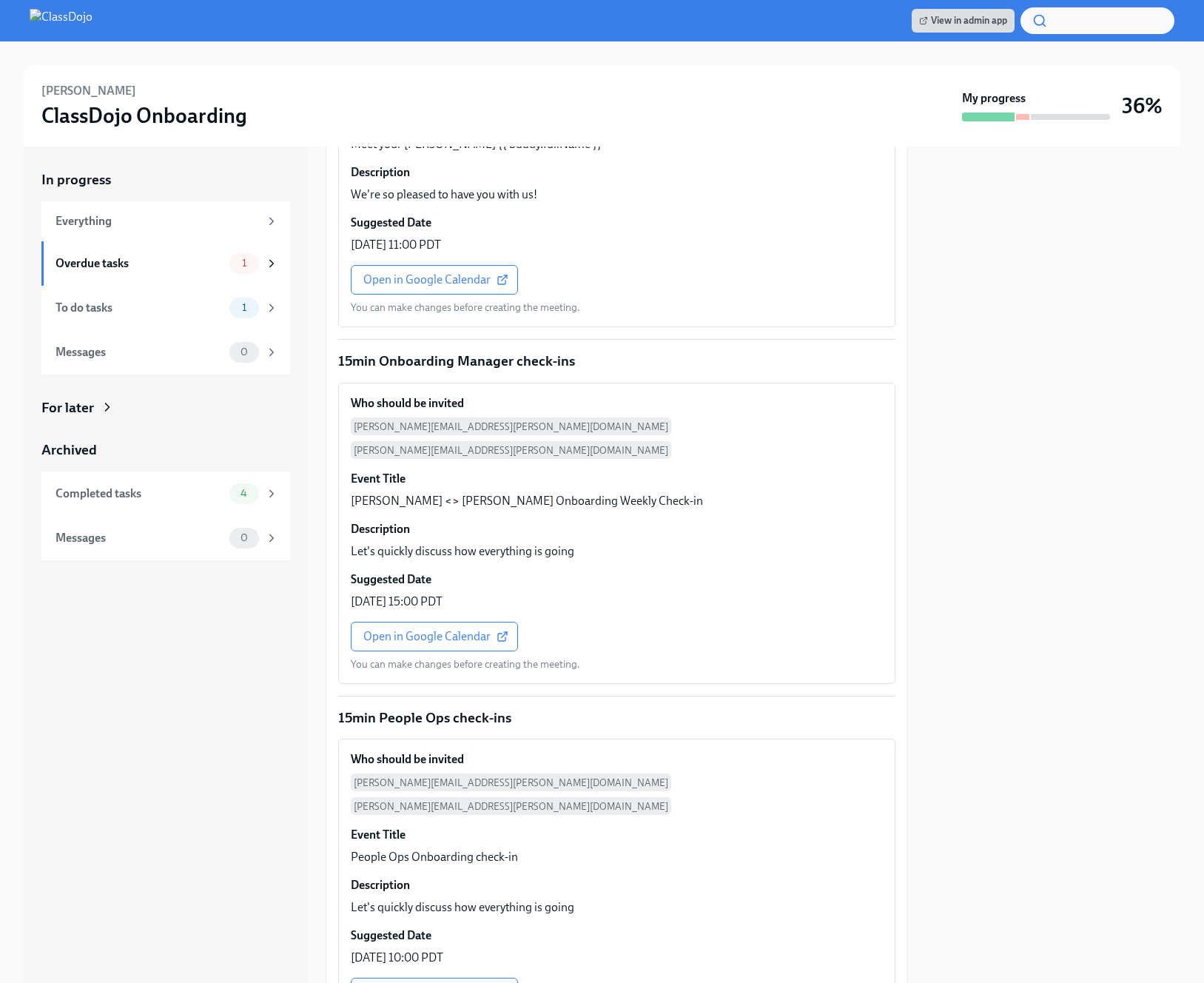
scroll to position [2003, 0]
click at [477, 628] on span "Open in Google Calendar" at bounding box center [434, 635] width 142 height 15
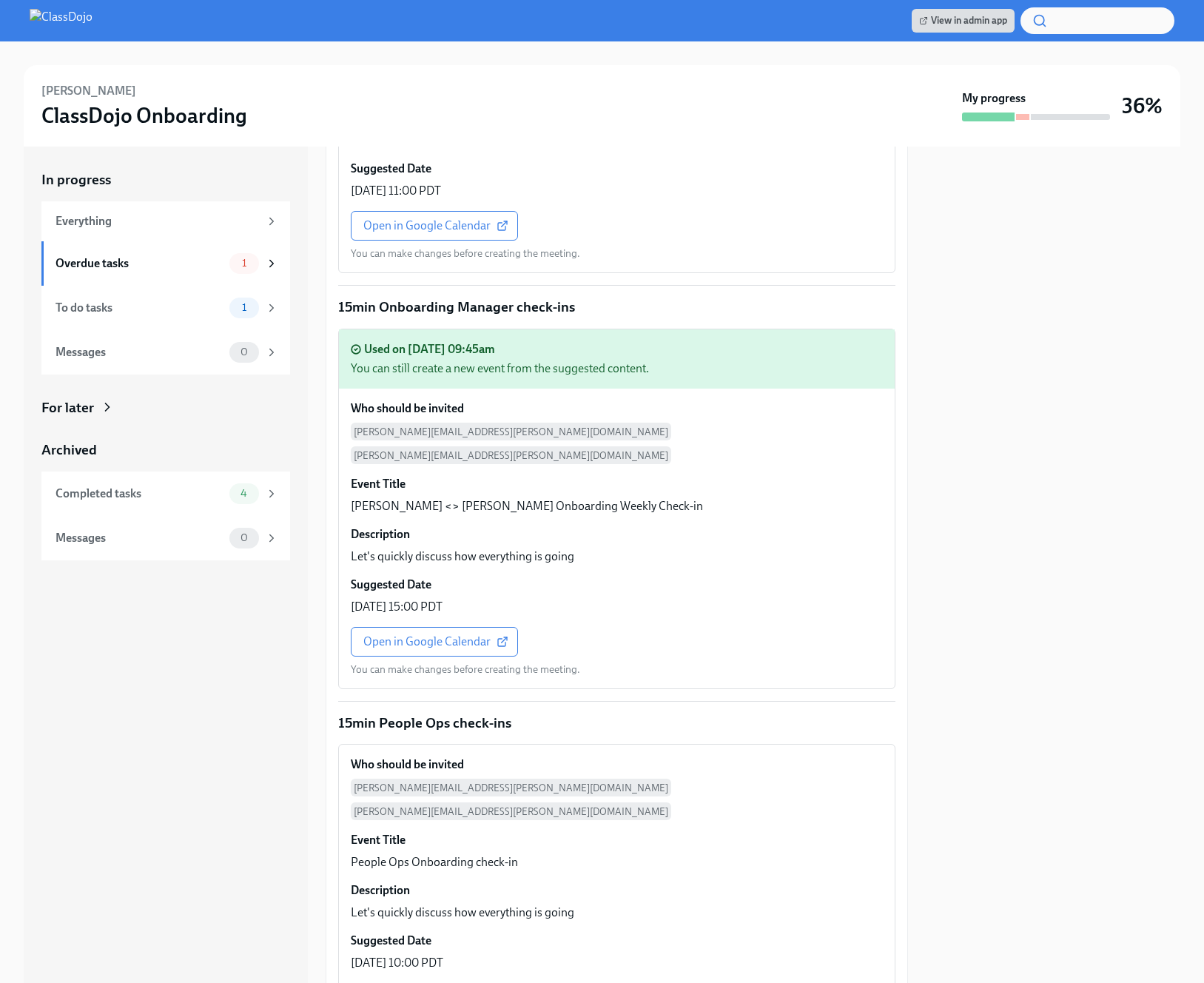
scroll to position [2038, 0]
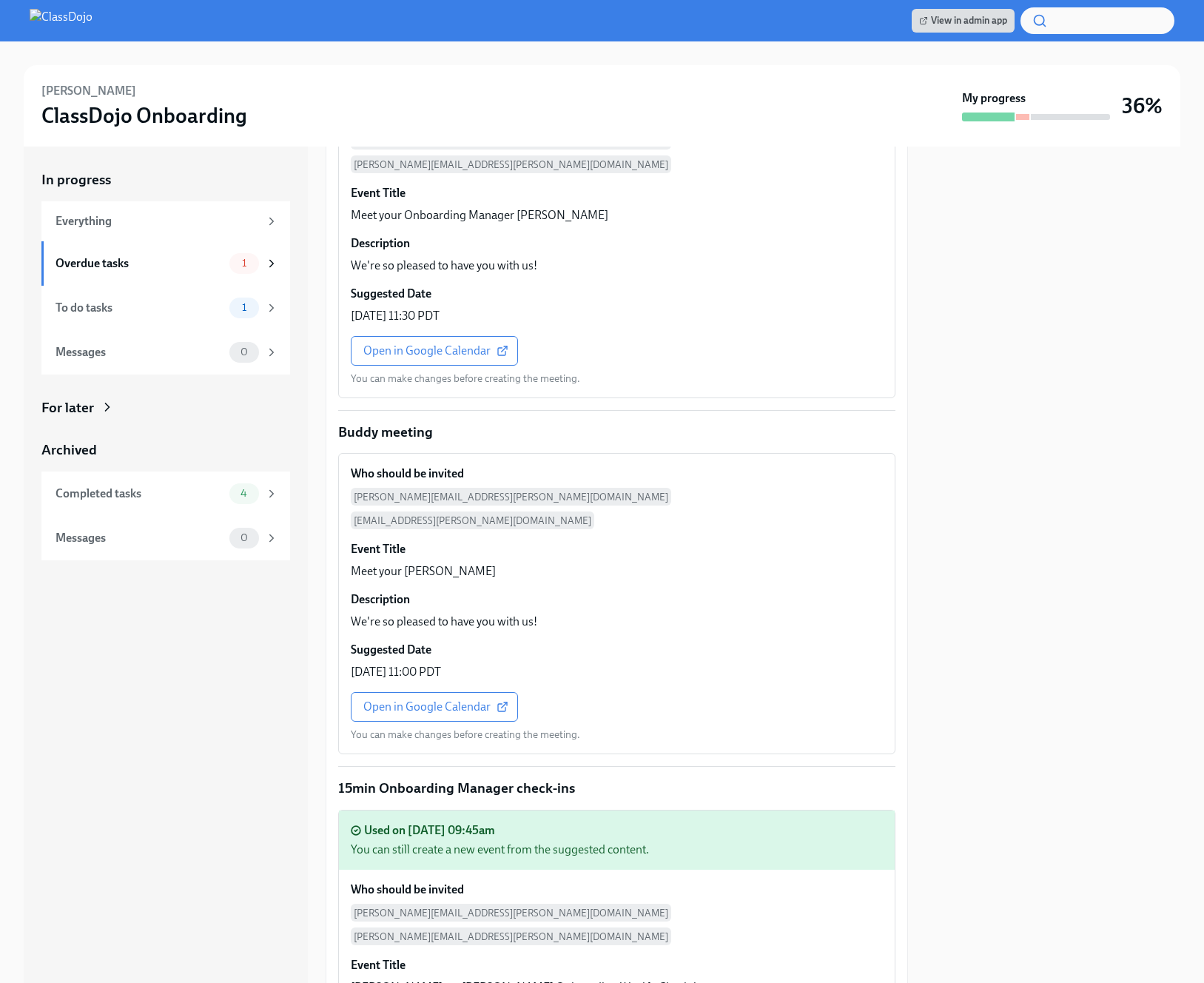
scroll to position [2142, 0]
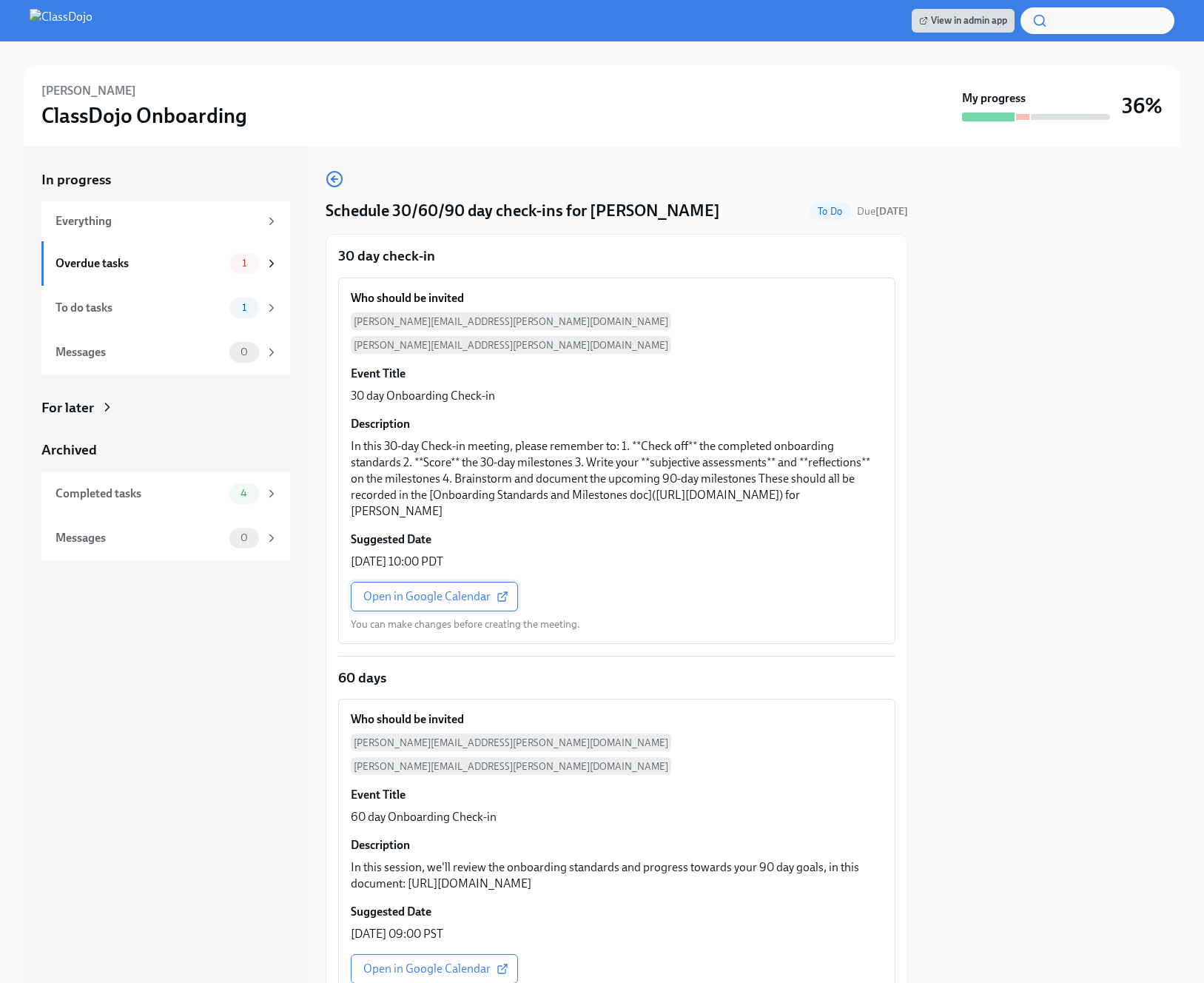
click at [452, 597] on link "Open in Google Calendar" at bounding box center [434, 596] width 167 height 29
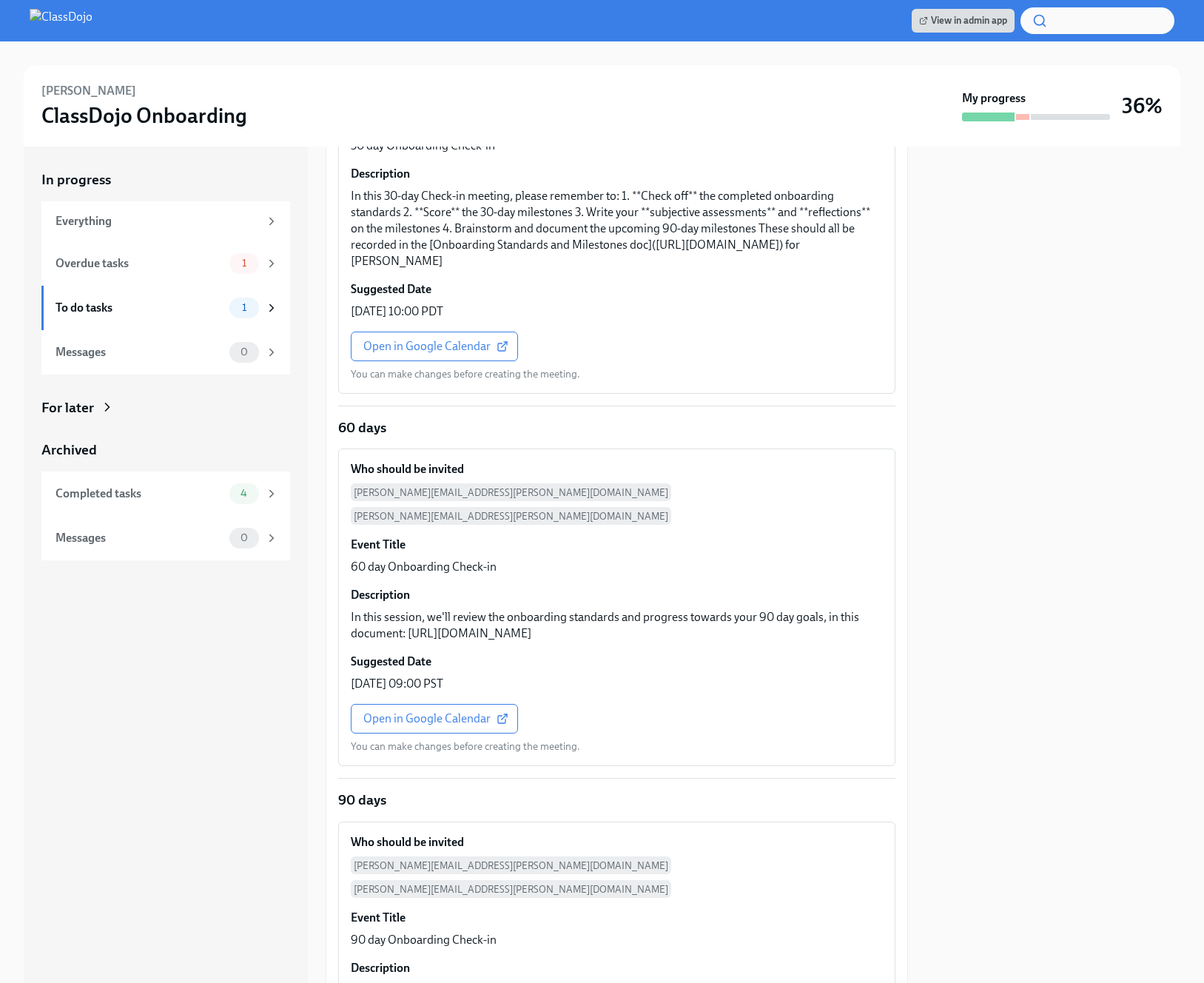
scroll to position [420, 0]
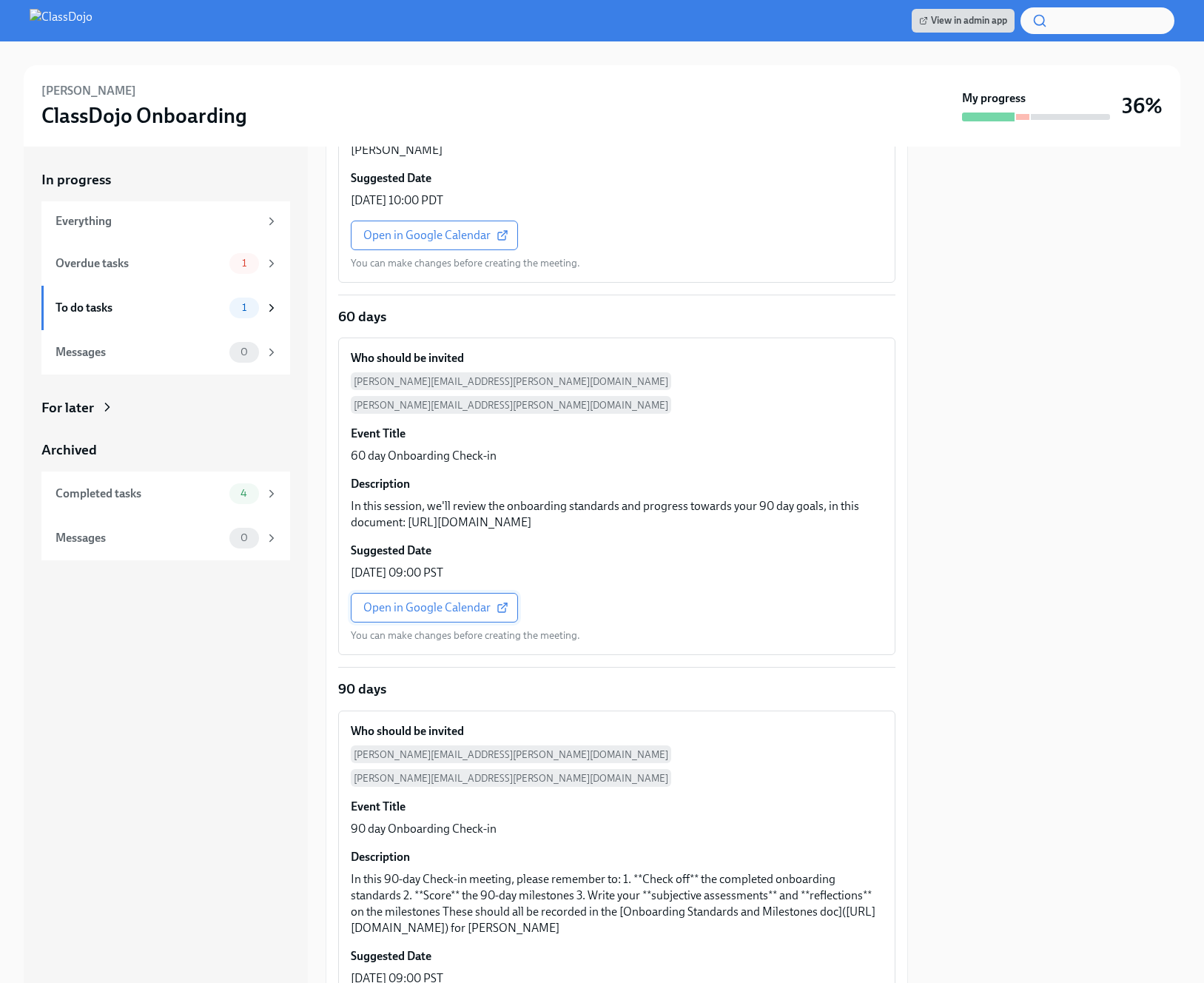
click at [429, 601] on span "Open in Google Calendar" at bounding box center [434, 607] width 142 height 15
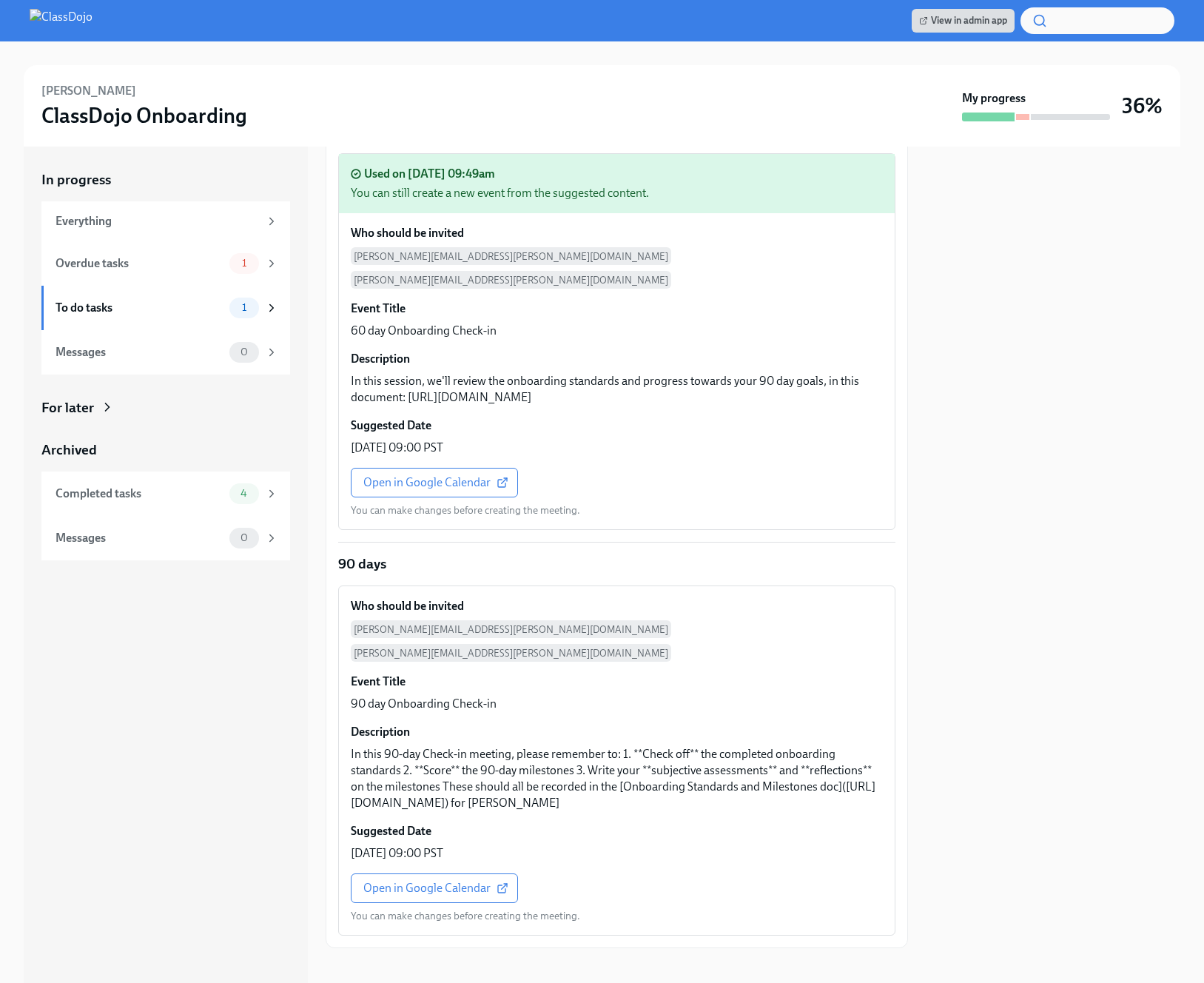
scroll to position [628, 0]
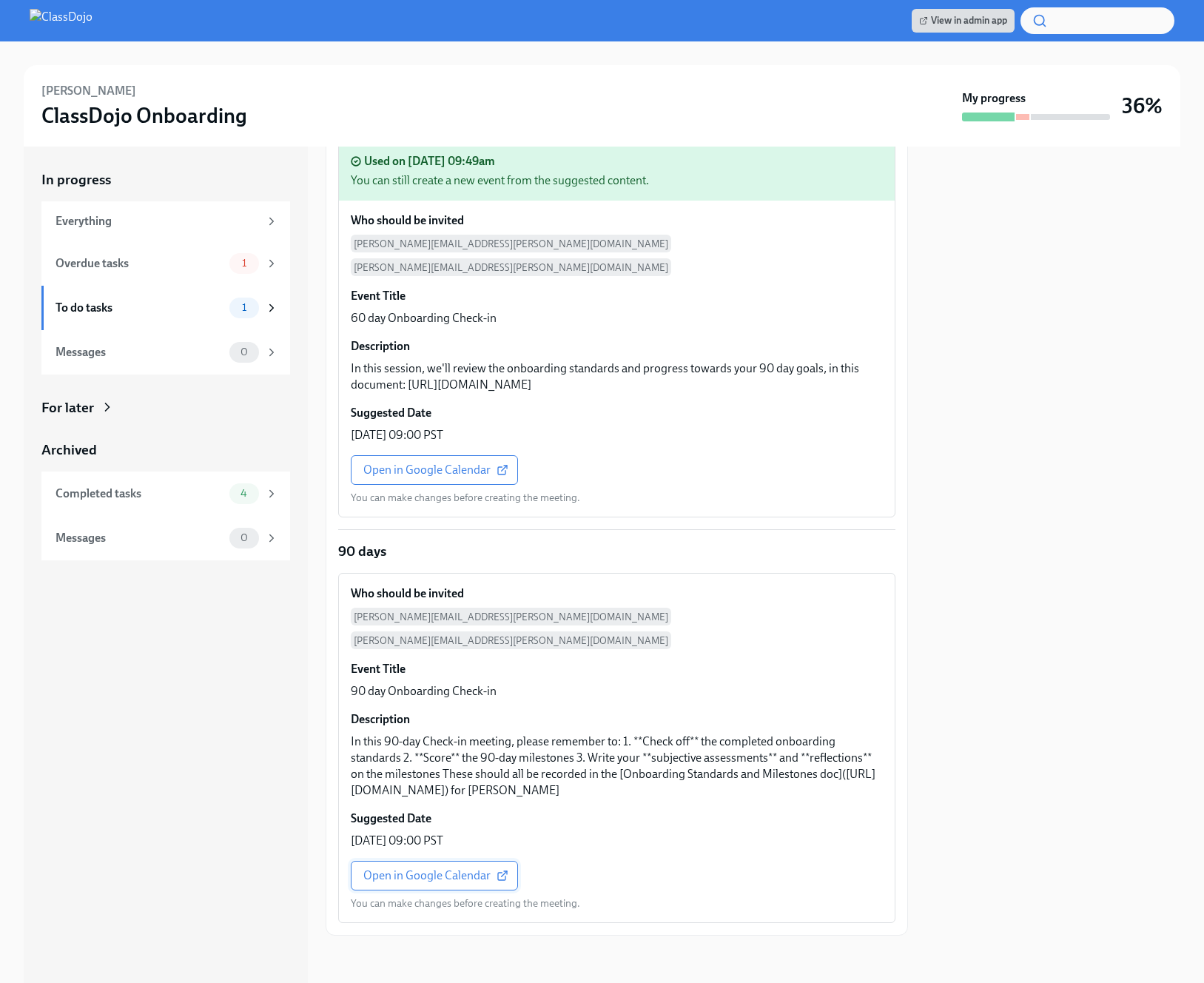
click at [427, 879] on span "Open in Google Calendar" at bounding box center [434, 876] width 142 height 15
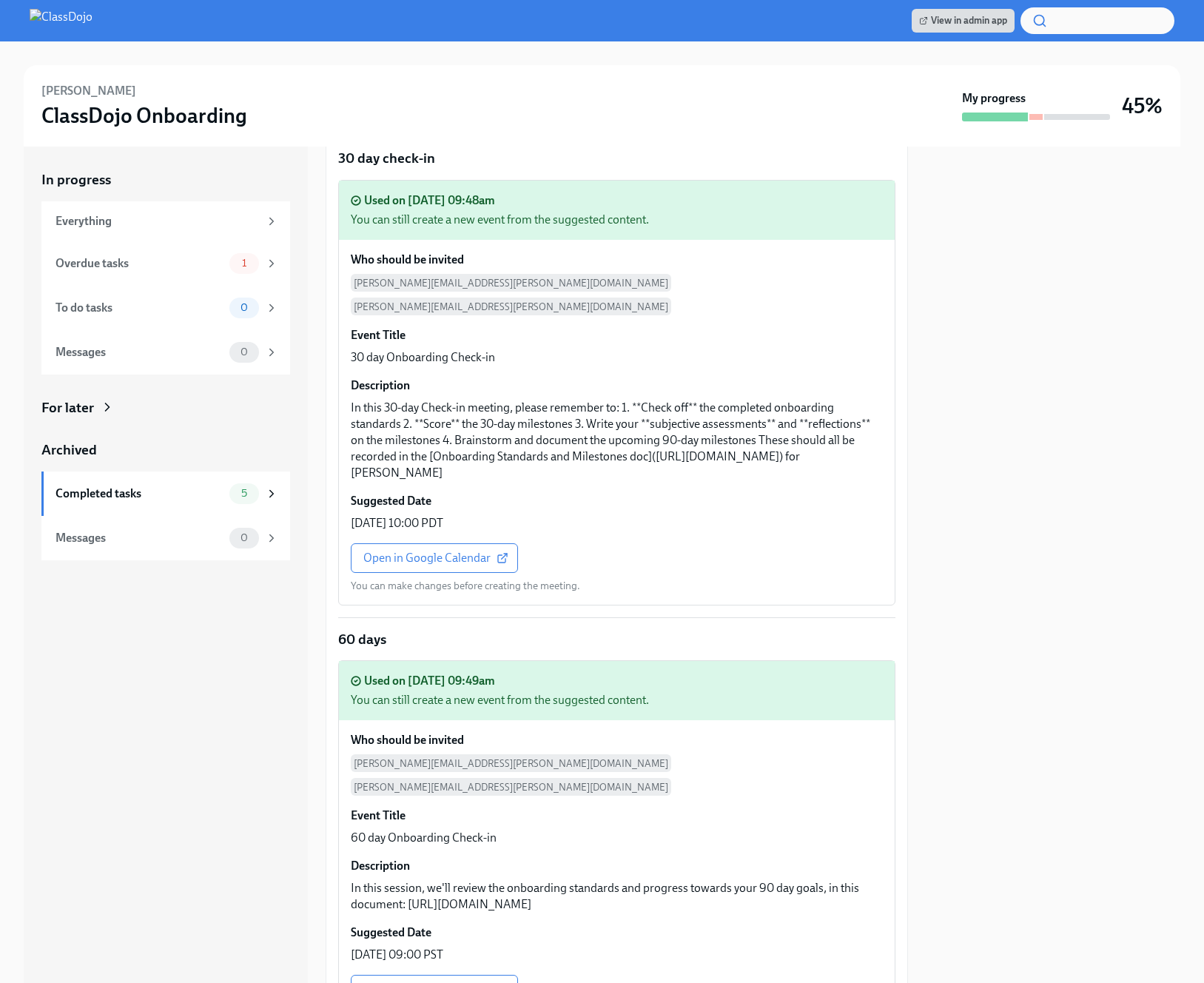
scroll to position [0, 0]
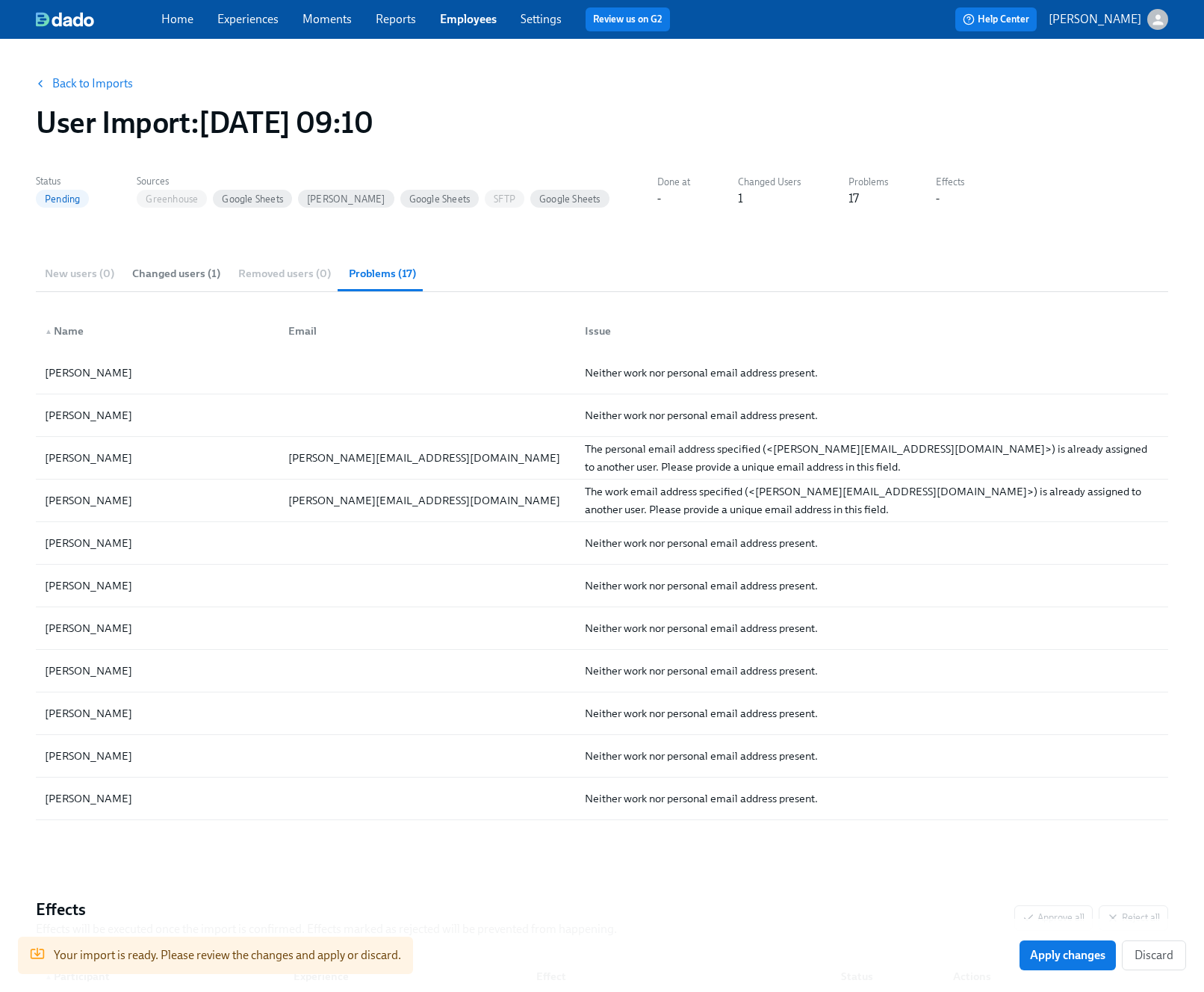
click at [176, 21] on link "Home" at bounding box center [178, 19] width 32 height 14
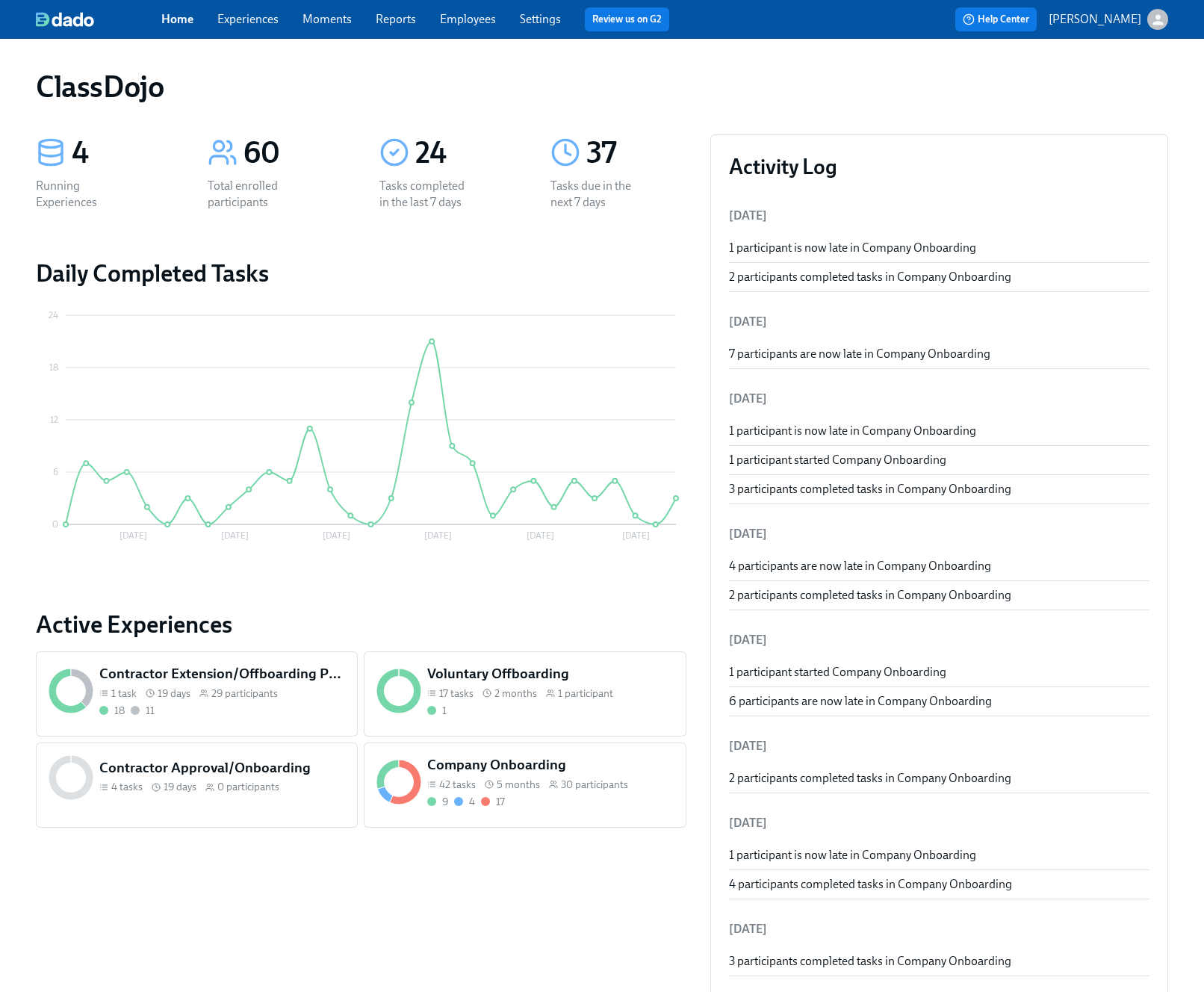
click at [603, 816] on div "Company Onboarding 42 tasks 5 months 30 participants 9 4 17" at bounding box center [525, 785] width 322 height 85
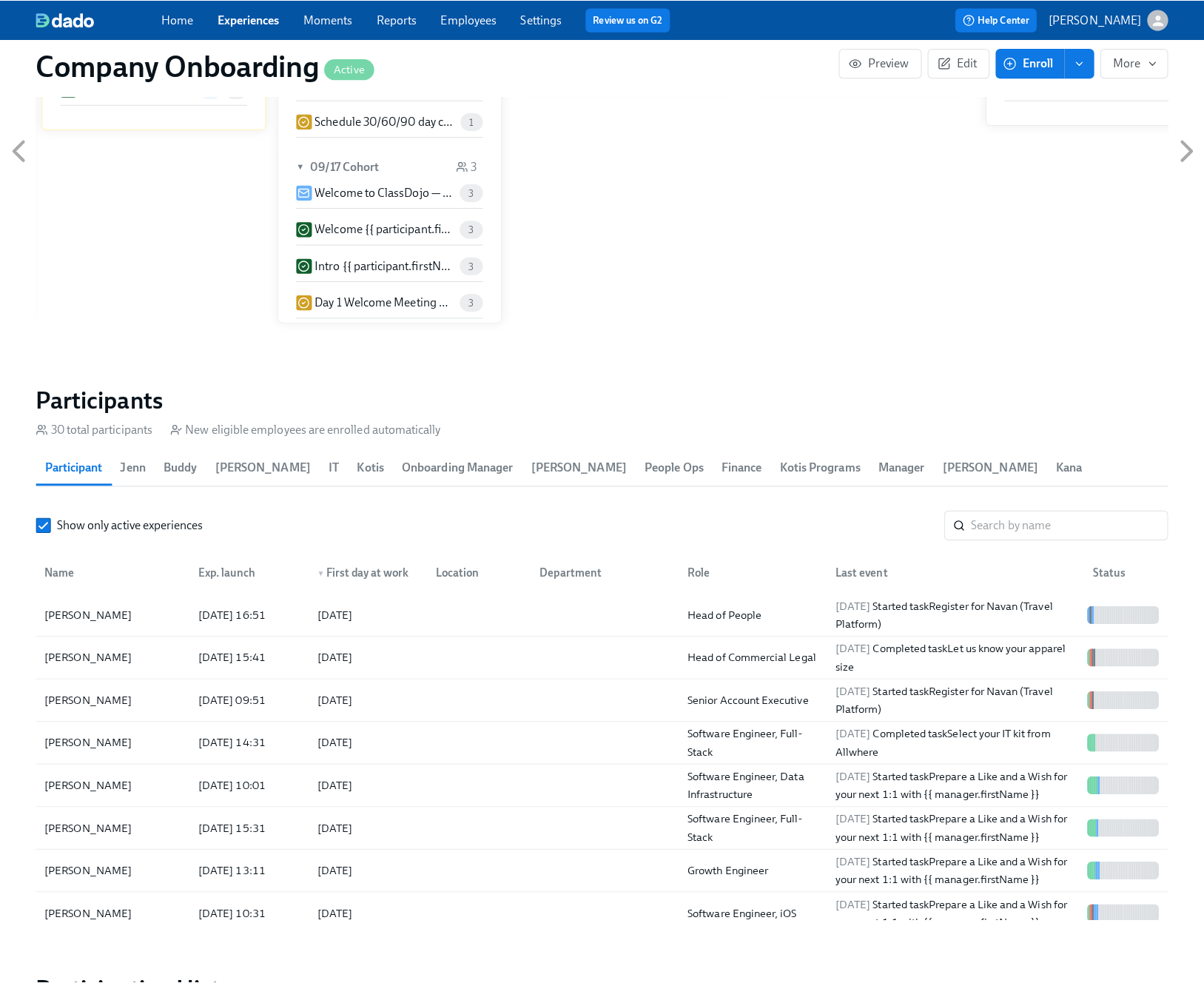
scroll to position [1822, 0]
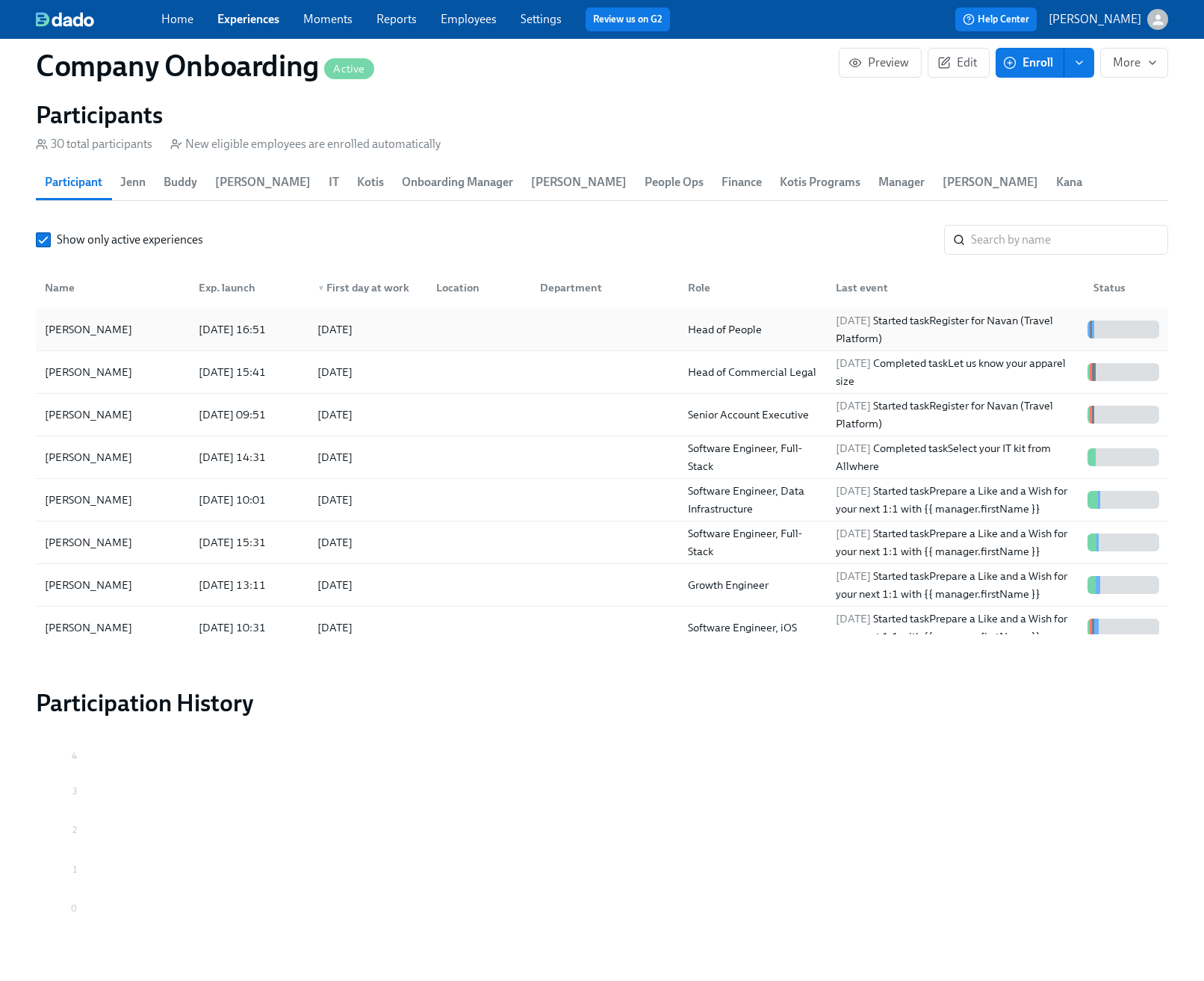
click at [568, 341] on div at bounding box center [602, 329] width 148 height 30
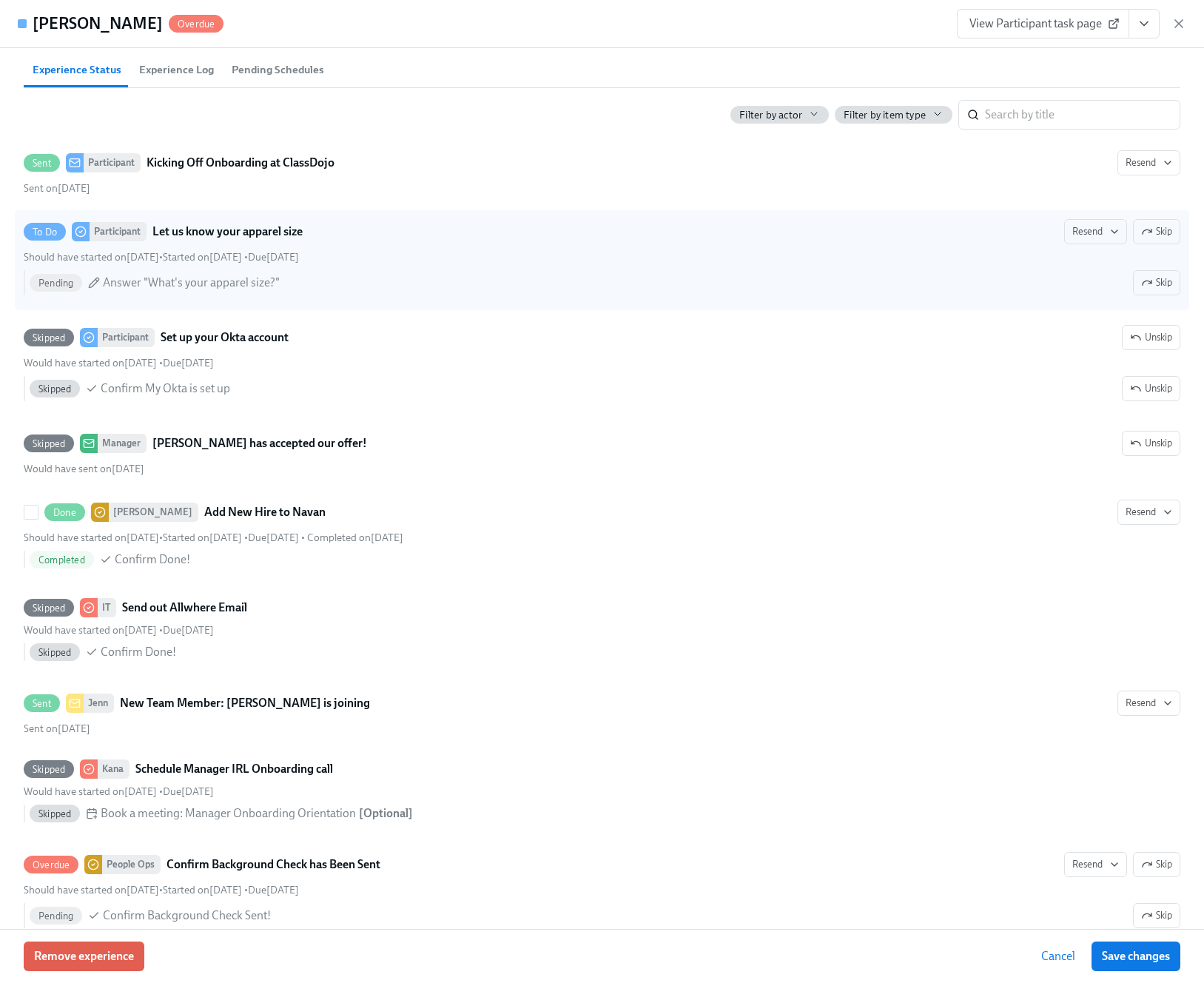
scroll to position [930, 0]
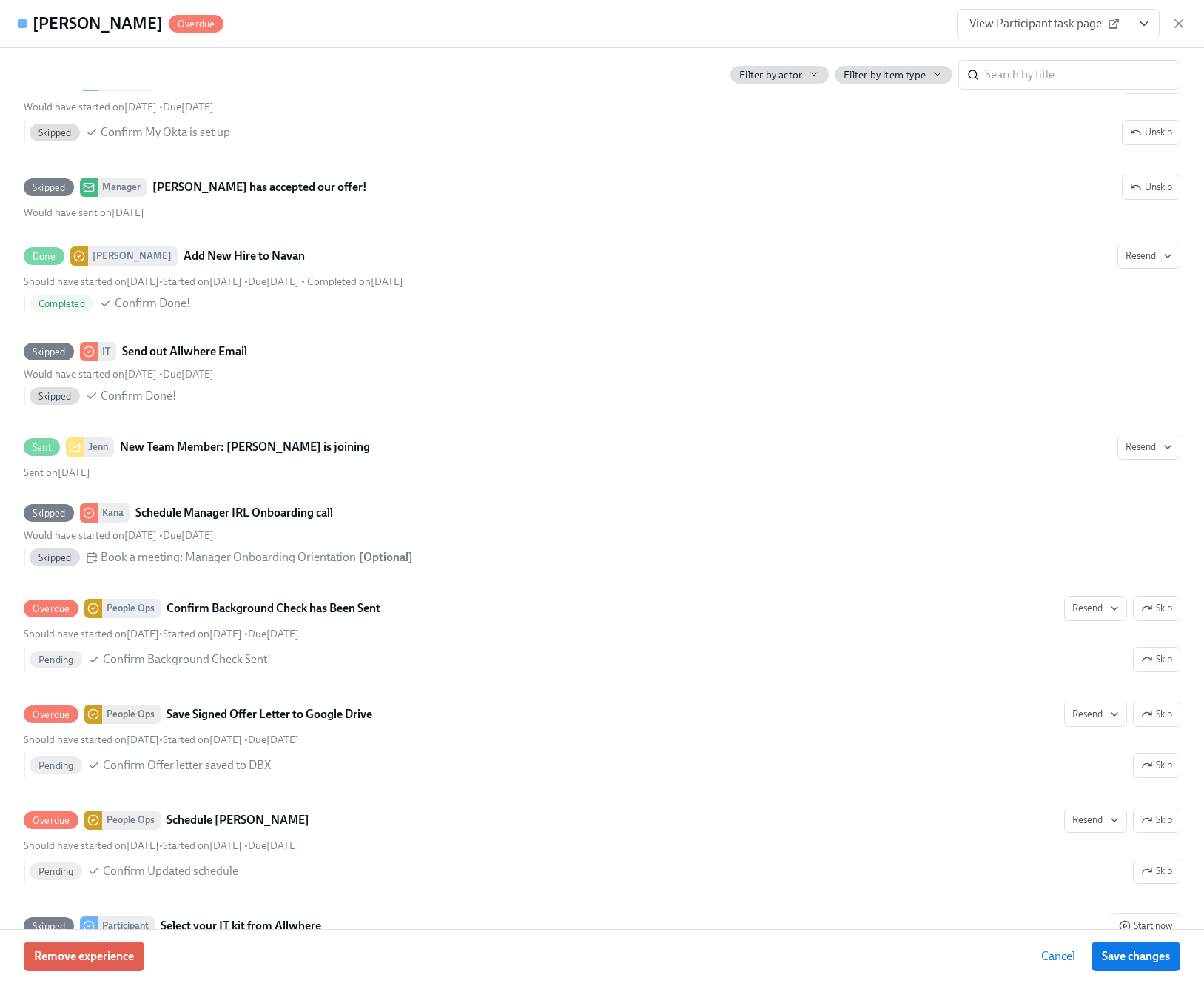
click at [1144, 24] on icon "View task page" at bounding box center [1144, 23] width 8 height 4
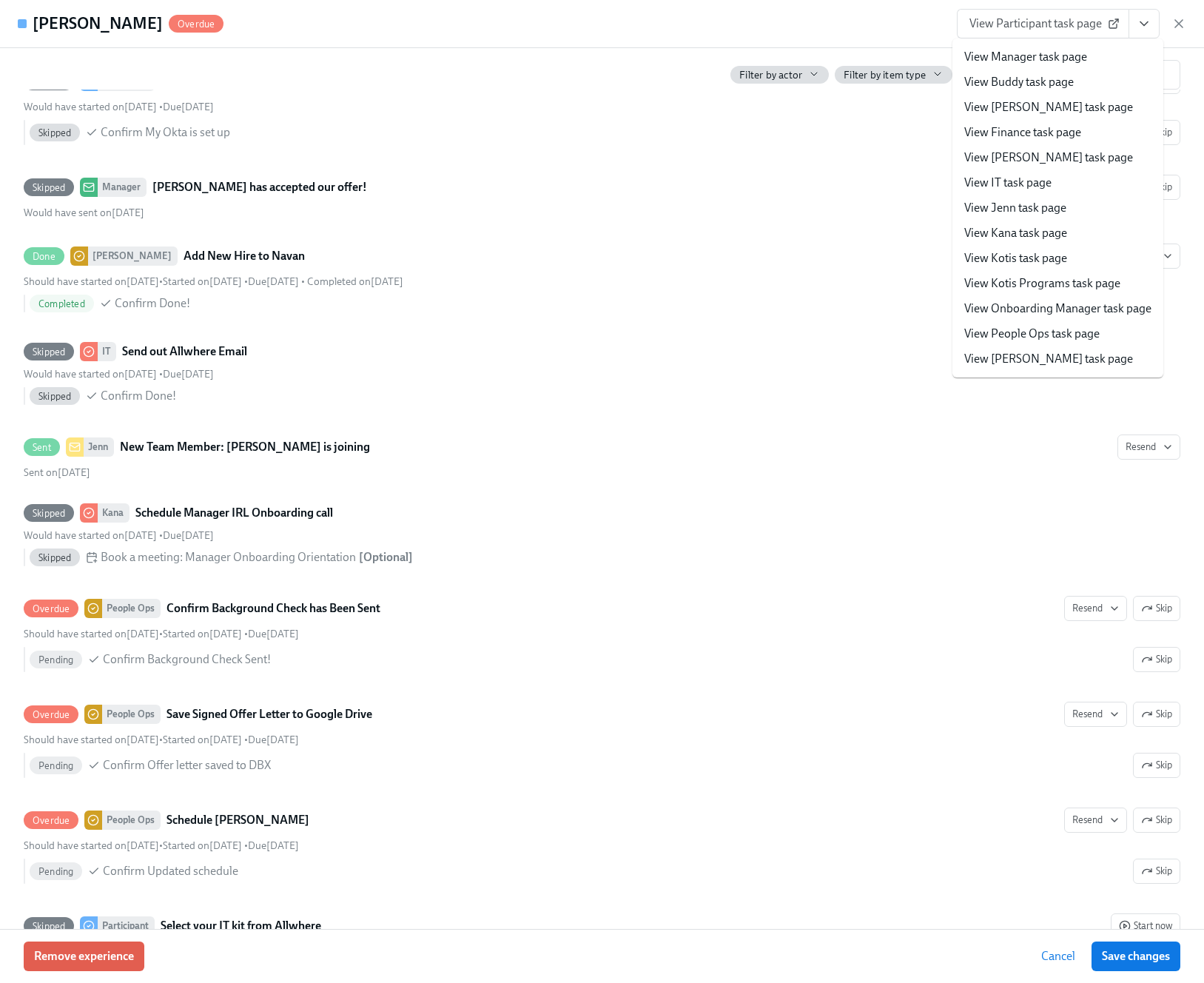
click at [1045, 330] on link "View People Ops task page" at bounding box center [1031, 334] width 135 height 17
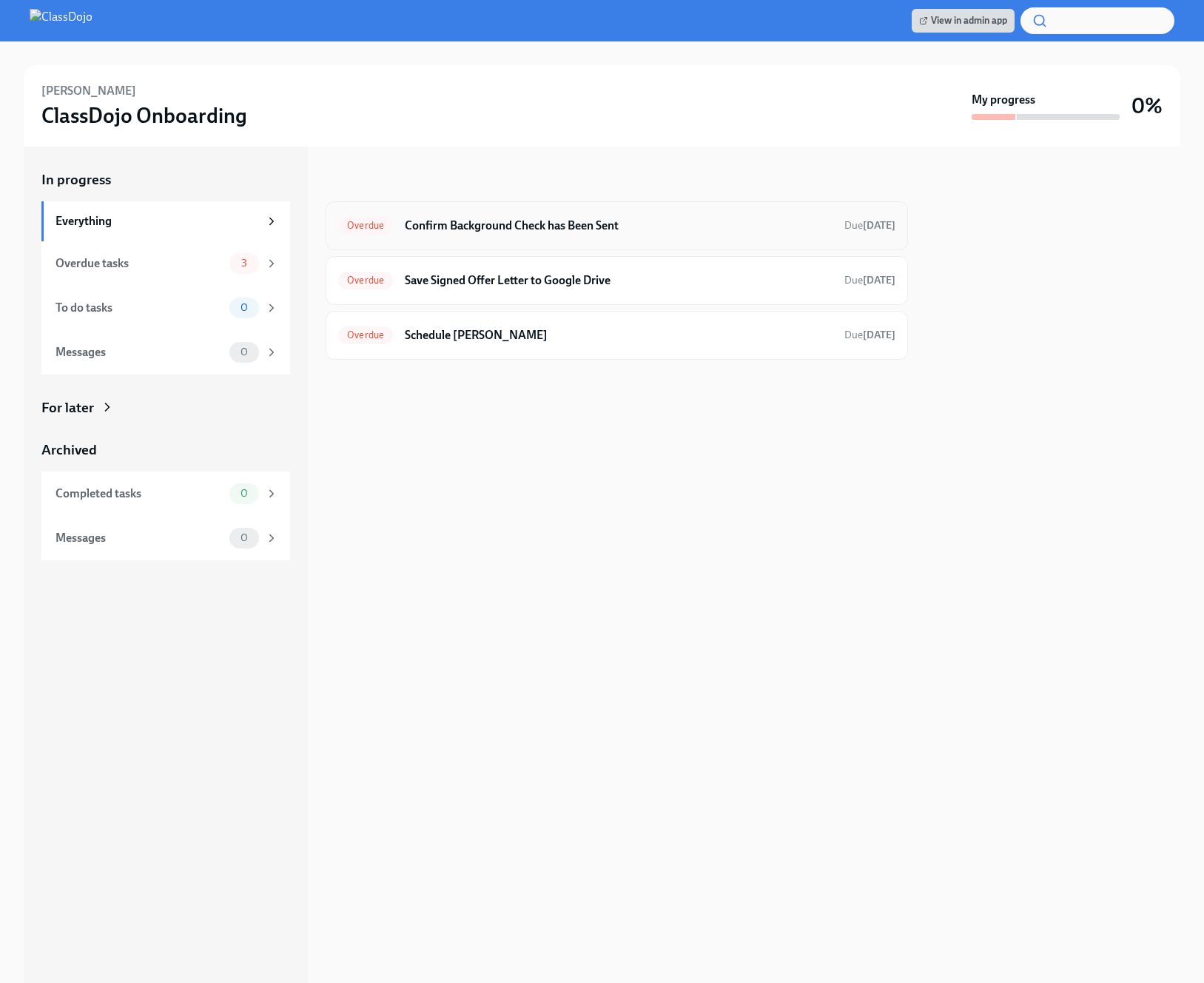
click at [597, 234] on div "Overdue Confirm Background Check has Been Sent Due [DATE]" at bounding box center [617, 225] width 557 height 23
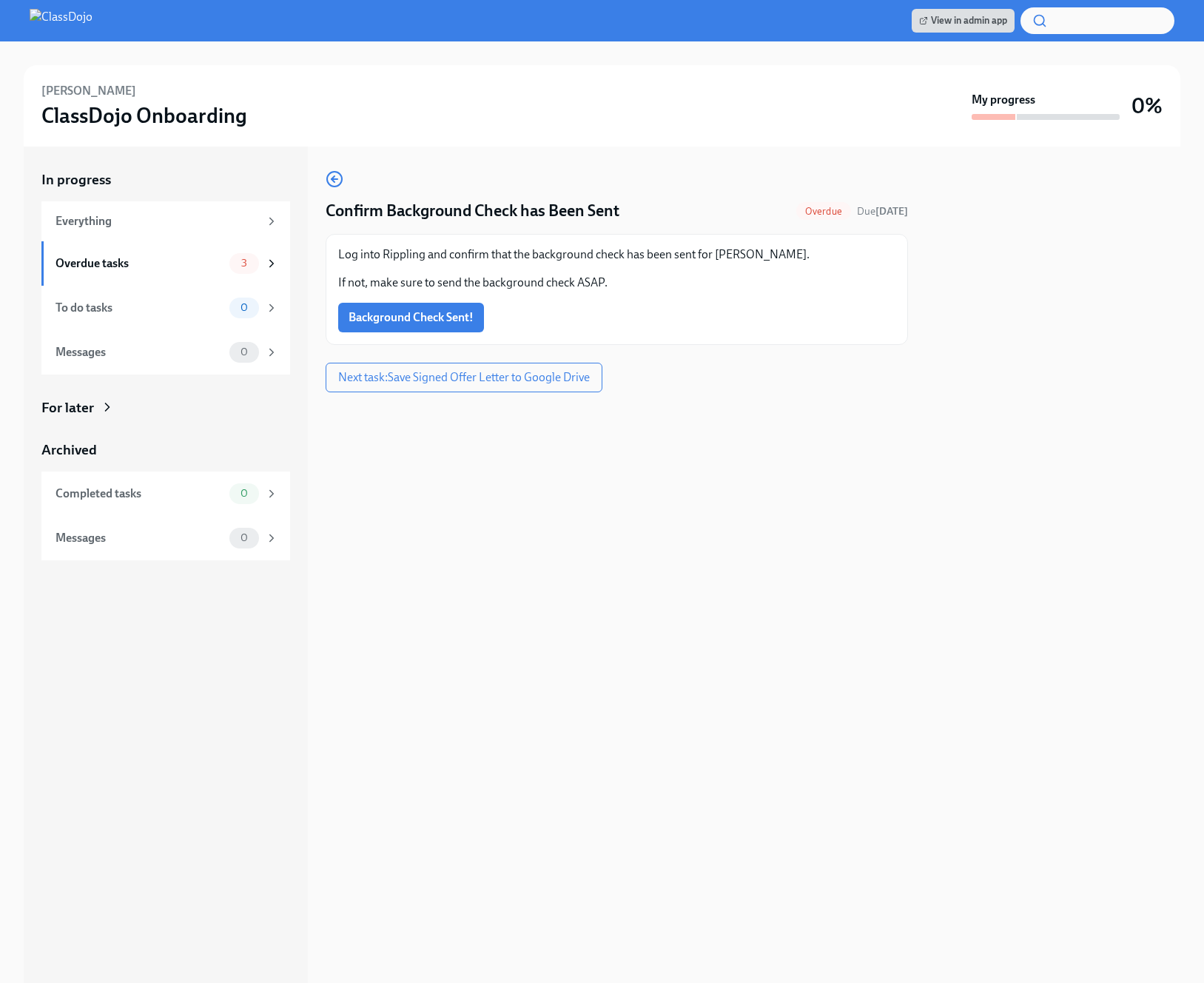
click at [427, 332] on div "Log into Rippling and confirm that the background check has been sent for [PERS…" at bounding box center [616, 289] width 582 height 111
click at [437, 316] on span "Background Check Sent!" at bounding box center [411, 317] width 125 height 15
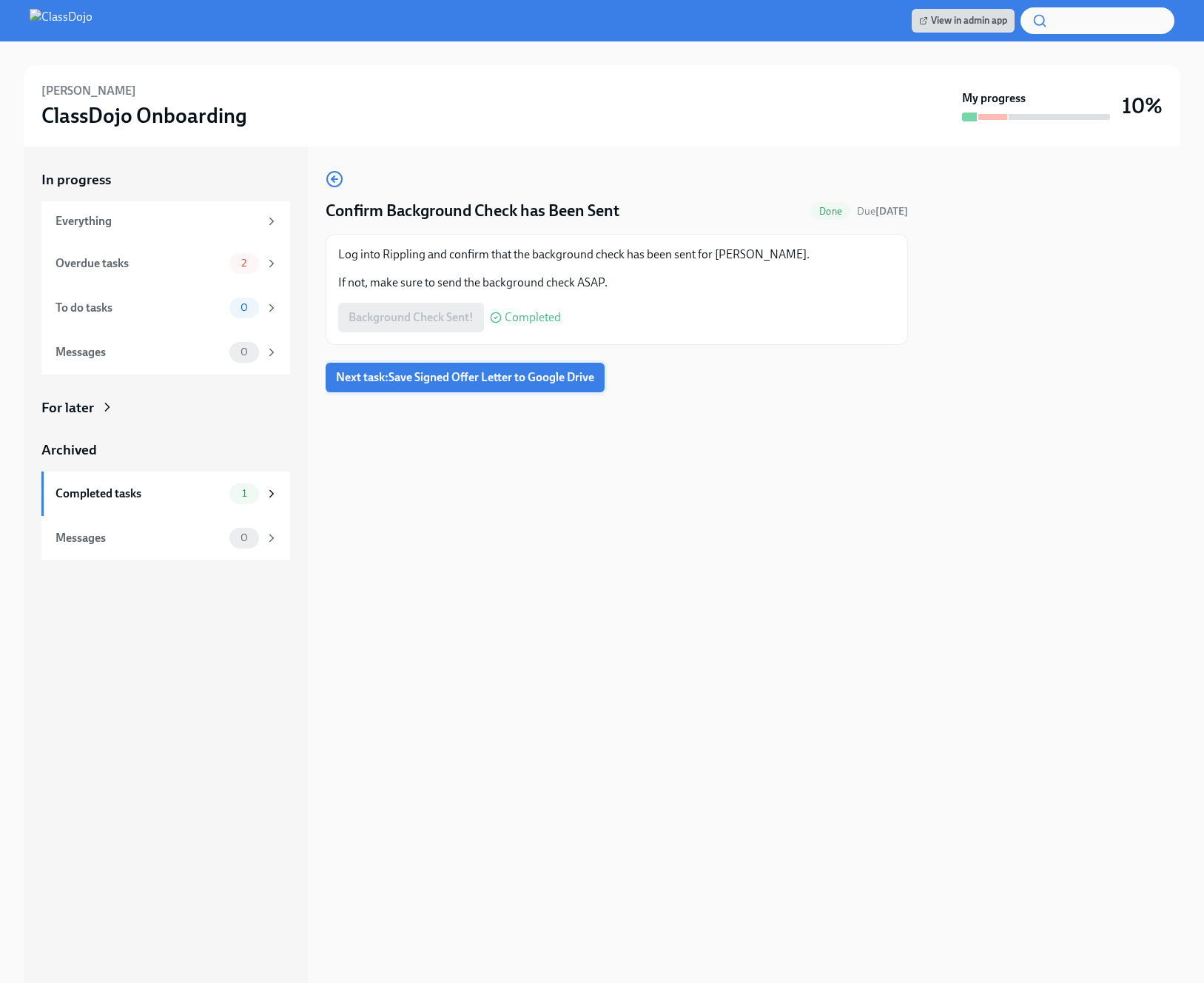
click at [406, 381] on span "Next task : Save Signed Offer Letter to Google Drive" at bounding box center [465, 378] width 258 height 15
